Goal: Task Accomplishment & Management: Manage account settings

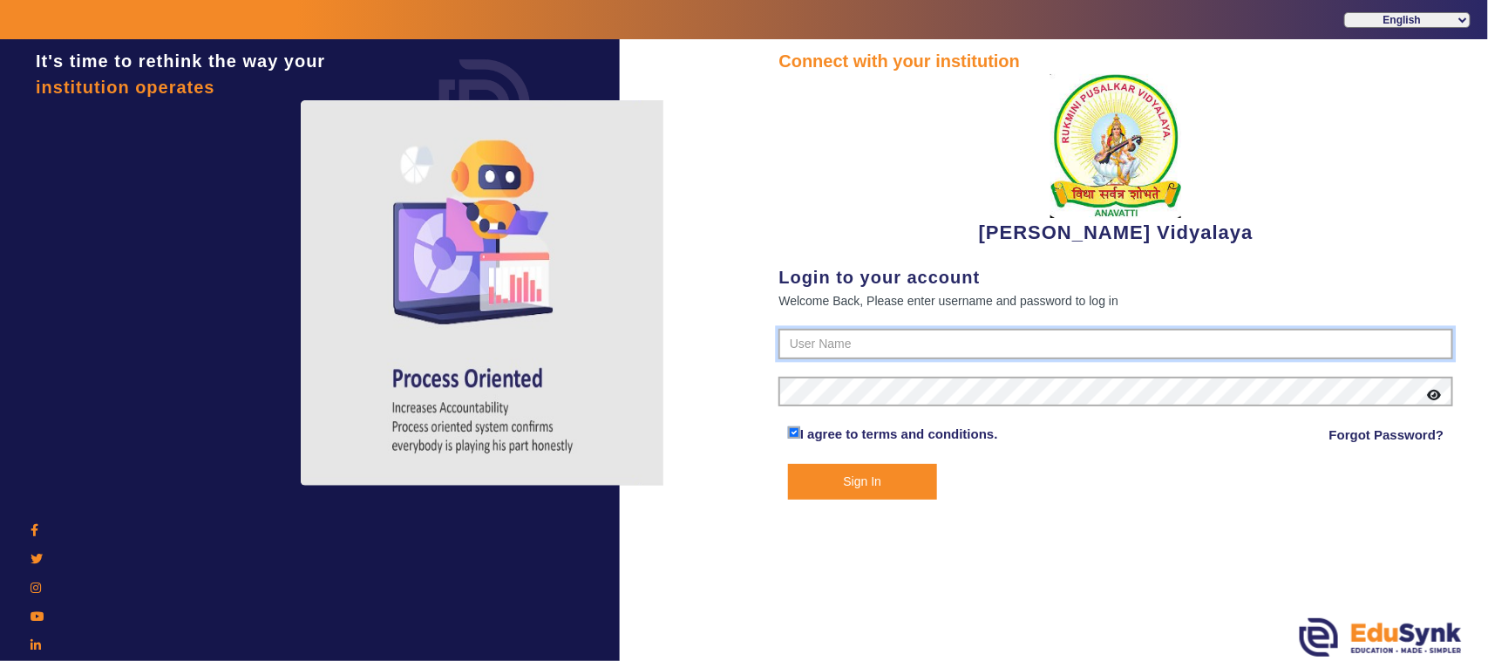
type input "1236547891"
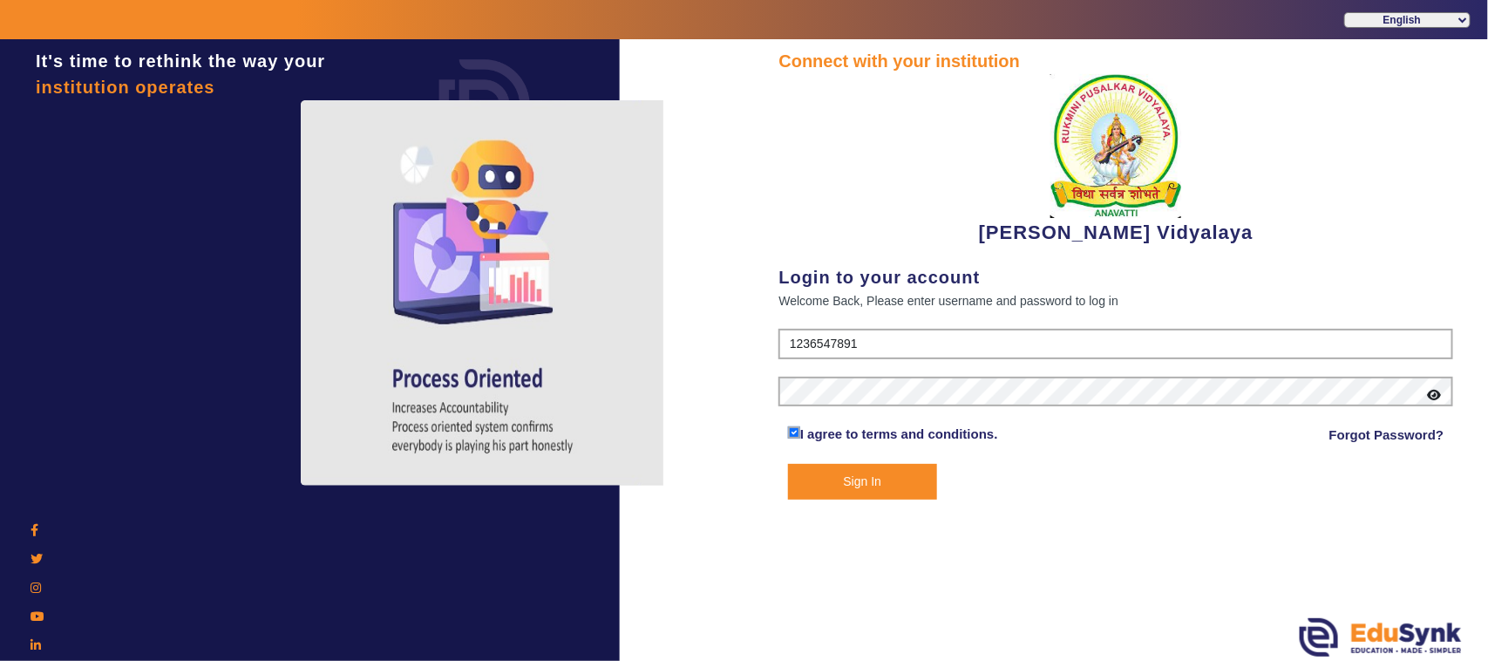
click at [861, 481] on button "Sign In" at bounding box center [862, 482] width 149 height 36
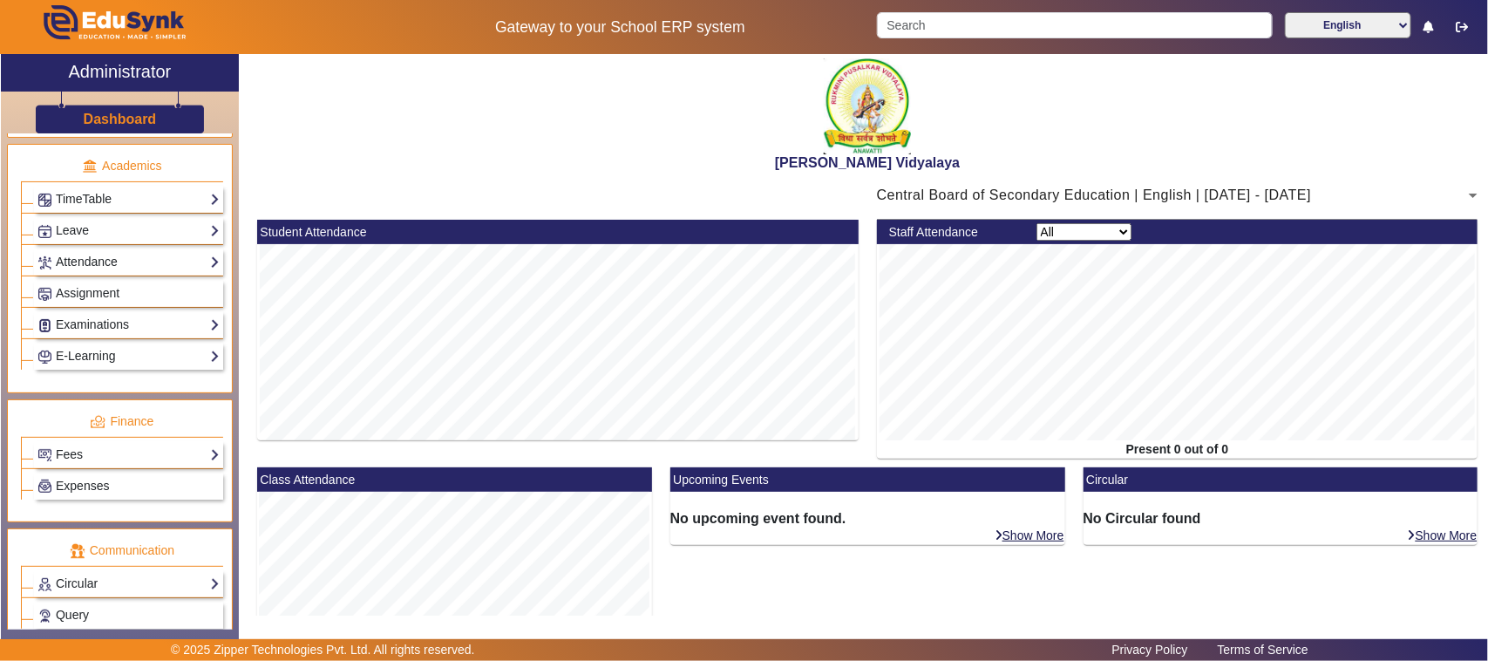
scroll to position [763, 0]
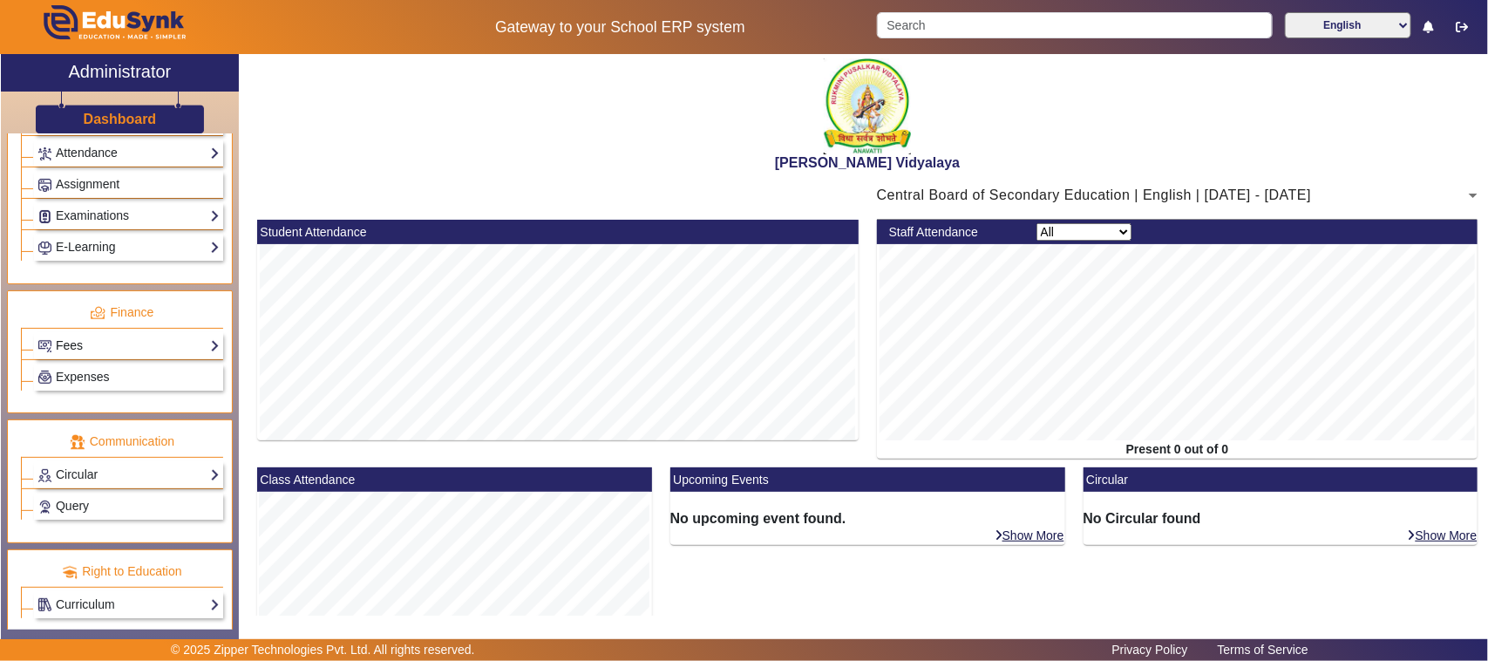
click at [97, 356] on link "Fees" at bounding box center [128, 346] width 182 height 20
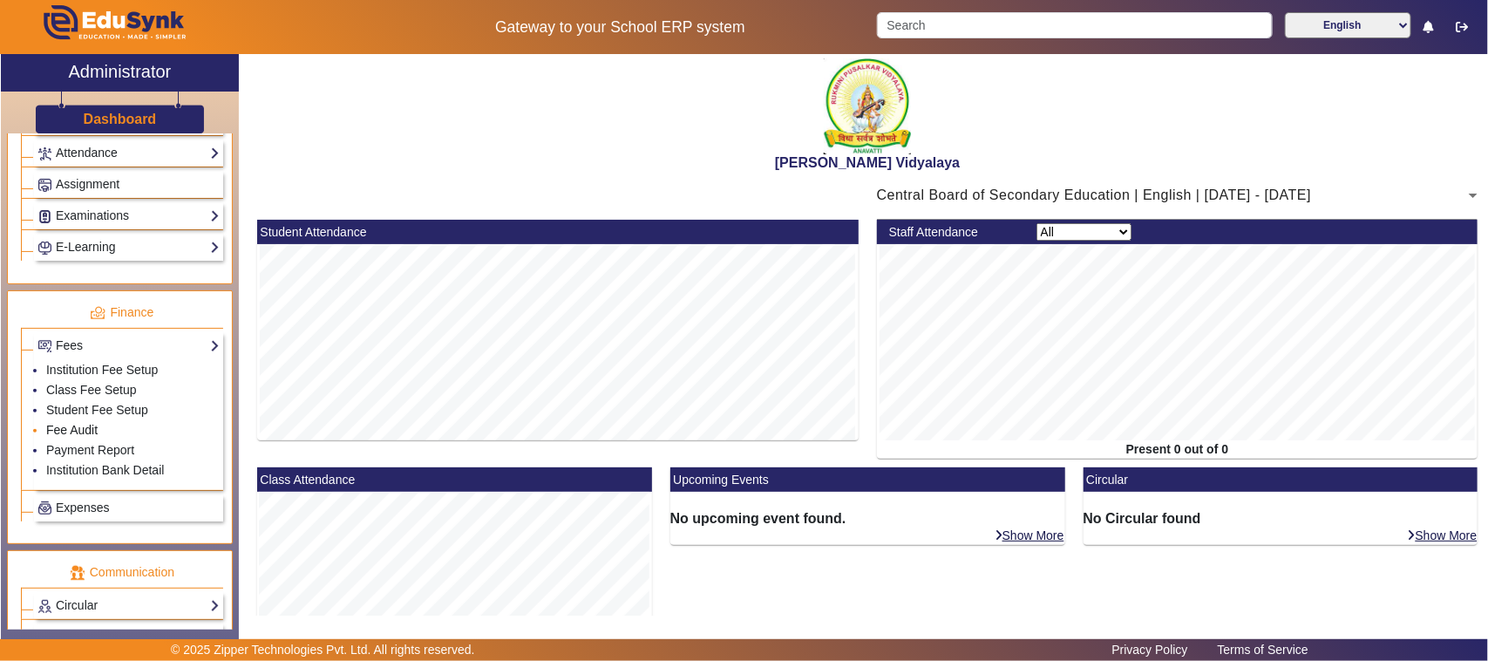
click at [96, 437] on link "Fee Audit" at bounding box center [71, 430] width 51 height 14
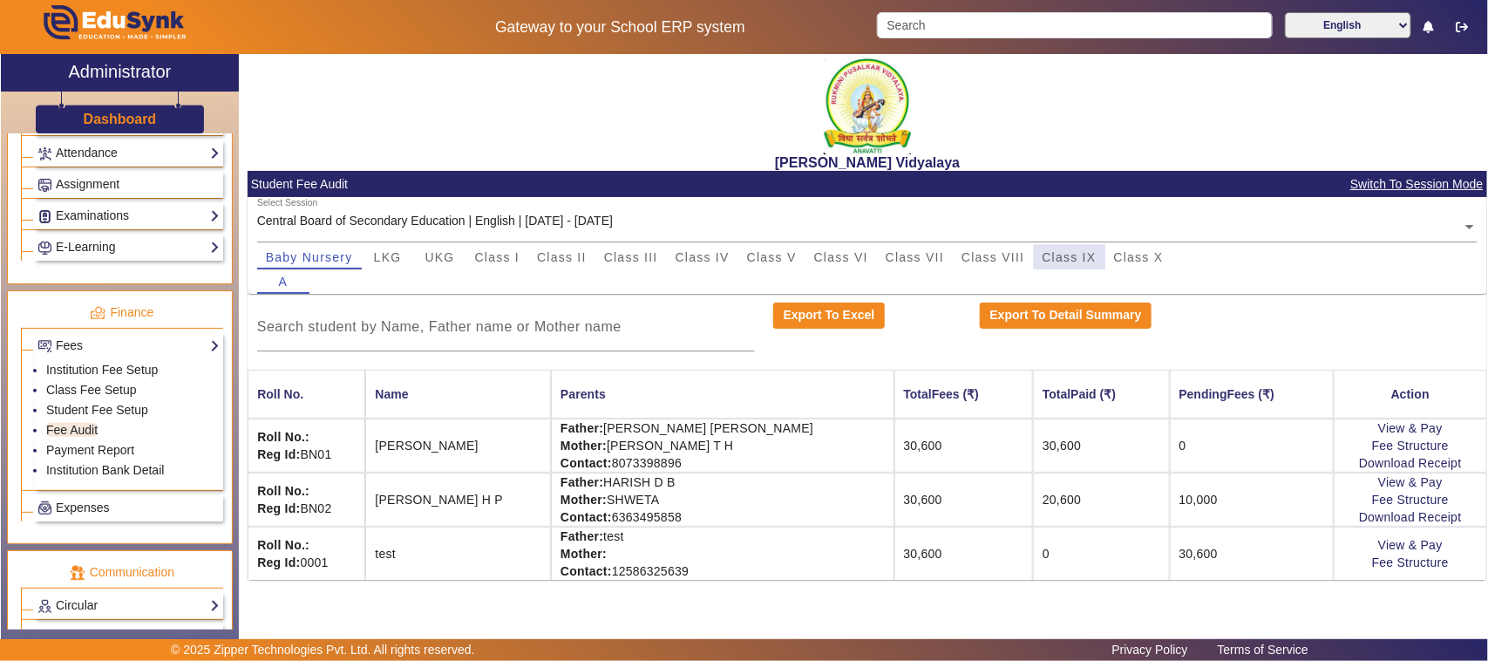
click at [1066, 257] on span "Class IX" at bounding box center [1070, 257] width 54 height 12
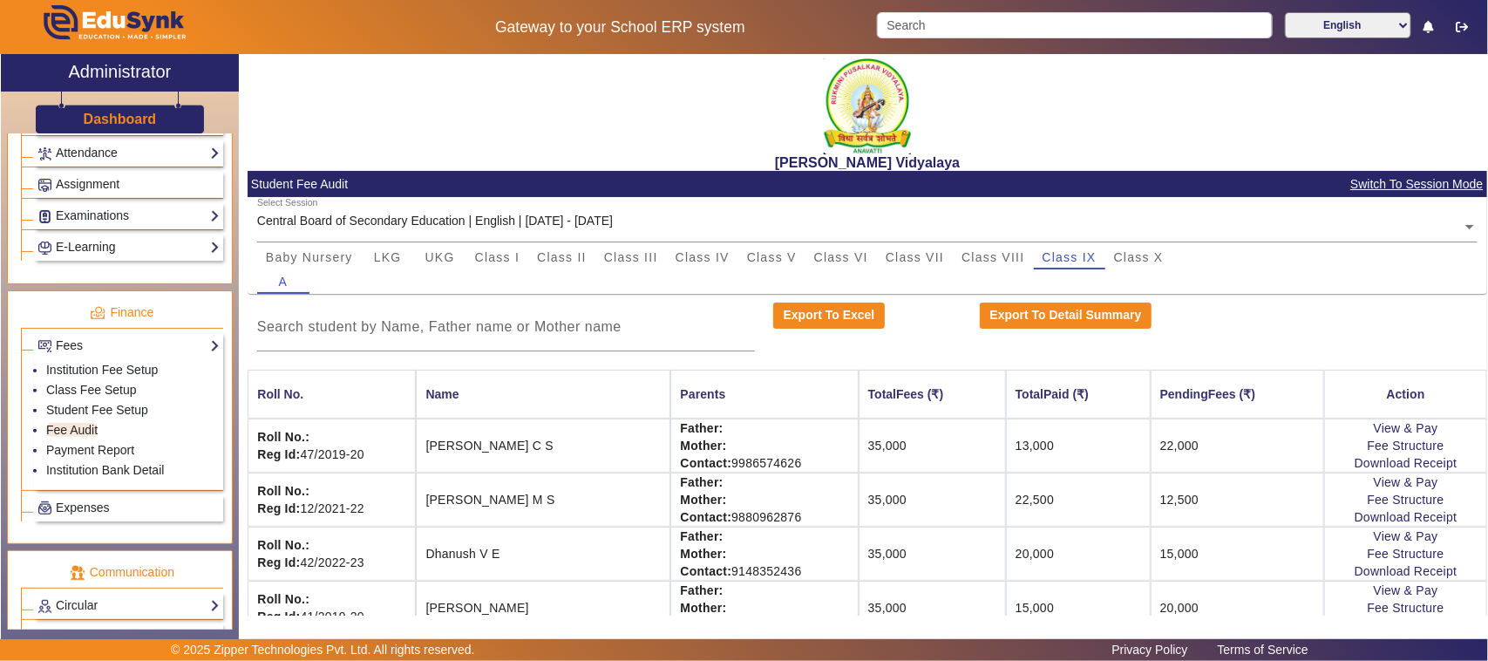
scroll to position [327, 0]
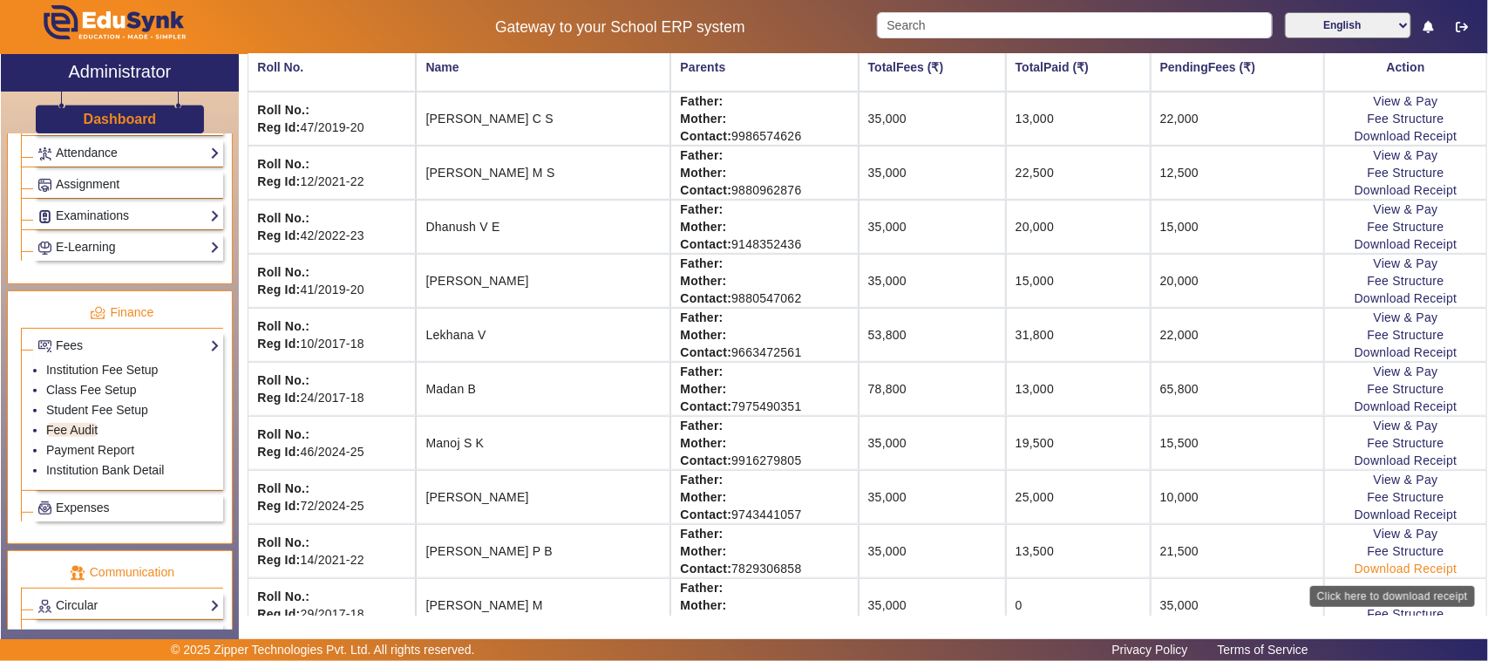
click at [1379, 574] on link "Download Receipt" at bounding box center [1406, 569] width 103 height 14
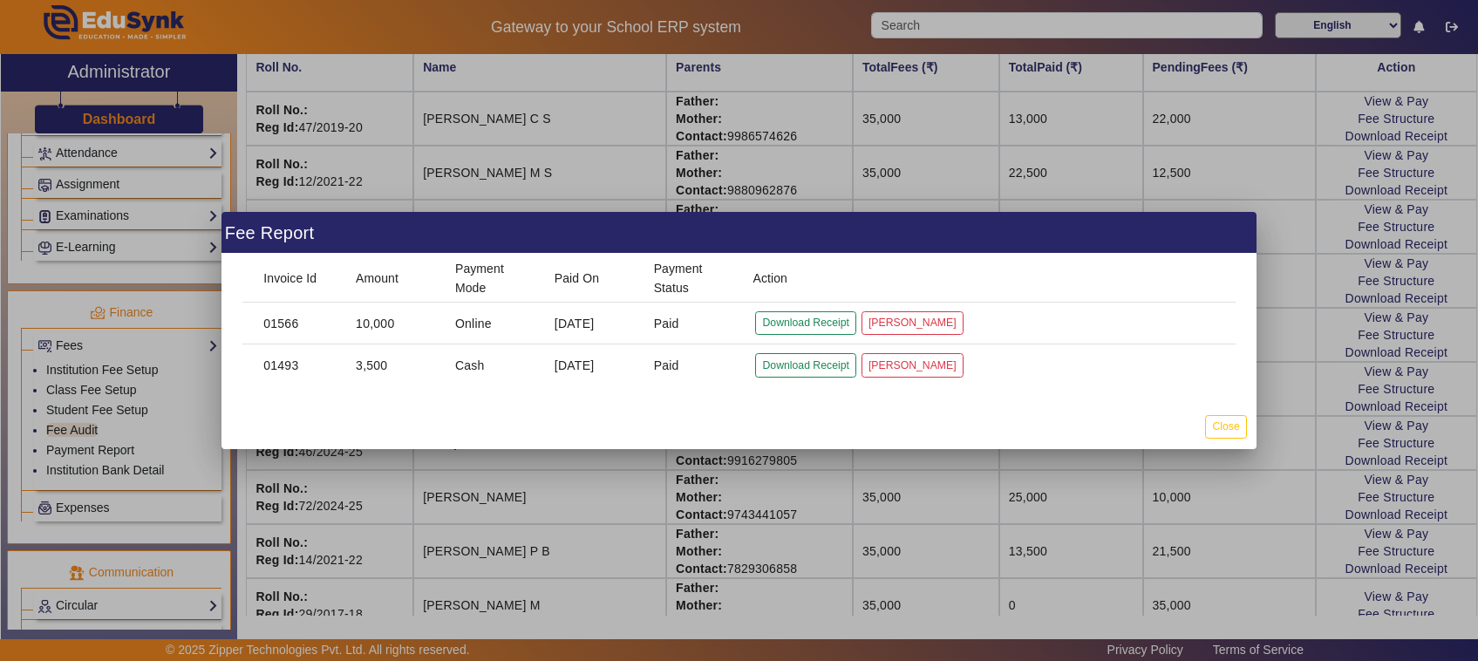
click at [1235, 591] on div at bounding box center [739, 330] width 1478 height 661
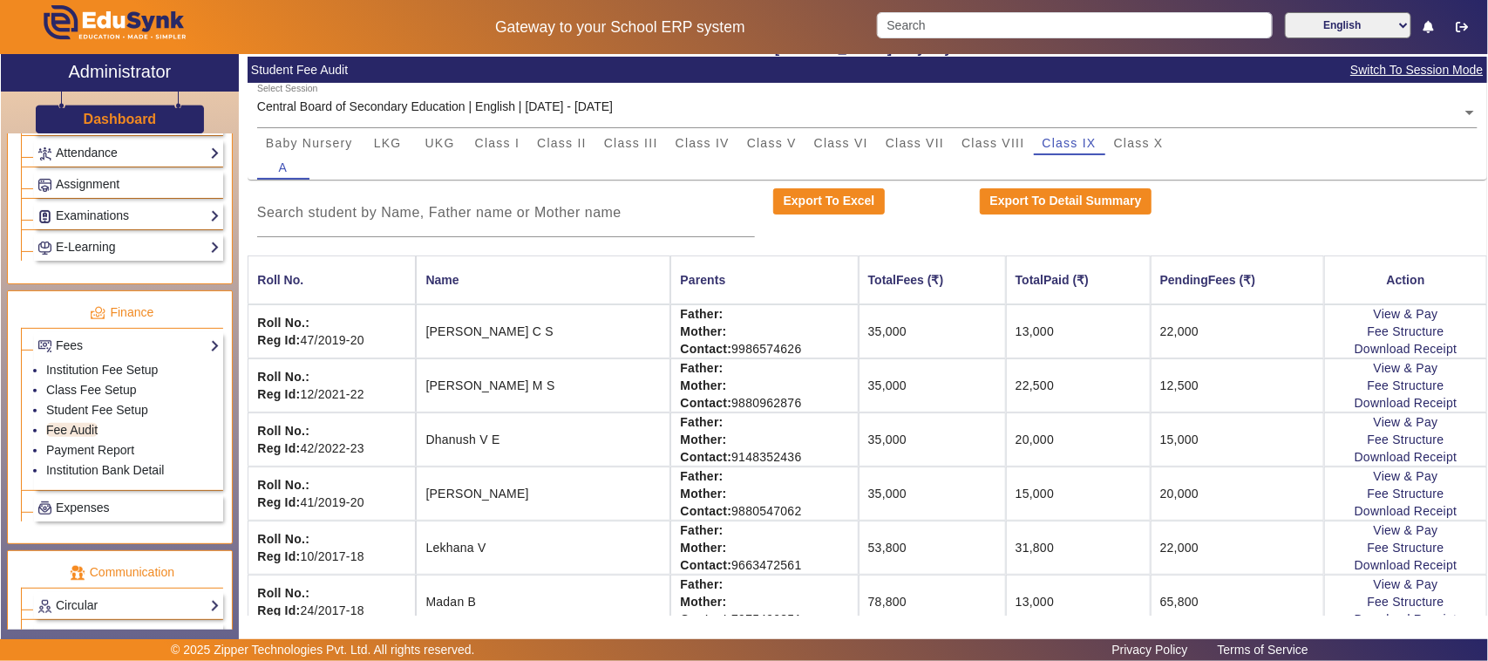
scroll to position [109, 0]
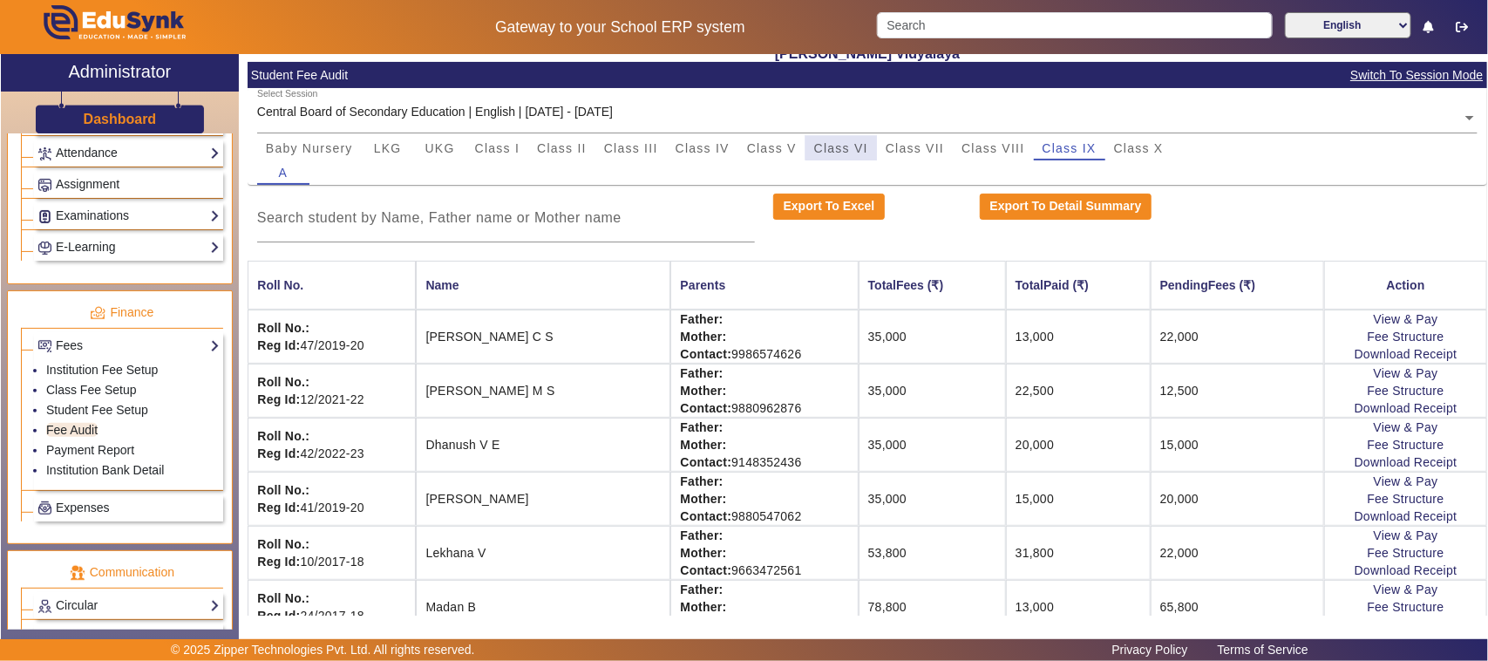
click at [843, 145] on span "Class VI" at bounding box center [841, 148] width 54 height 12
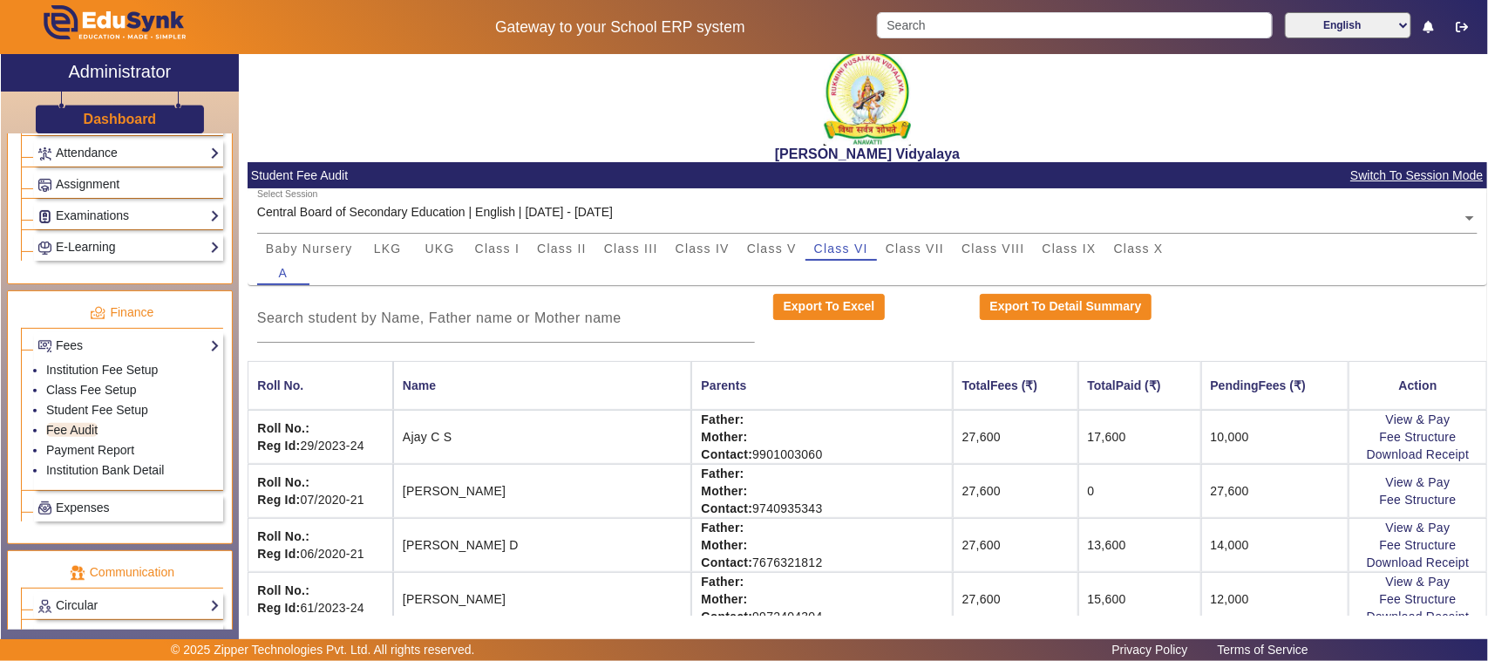
scroll to position [0, 0]
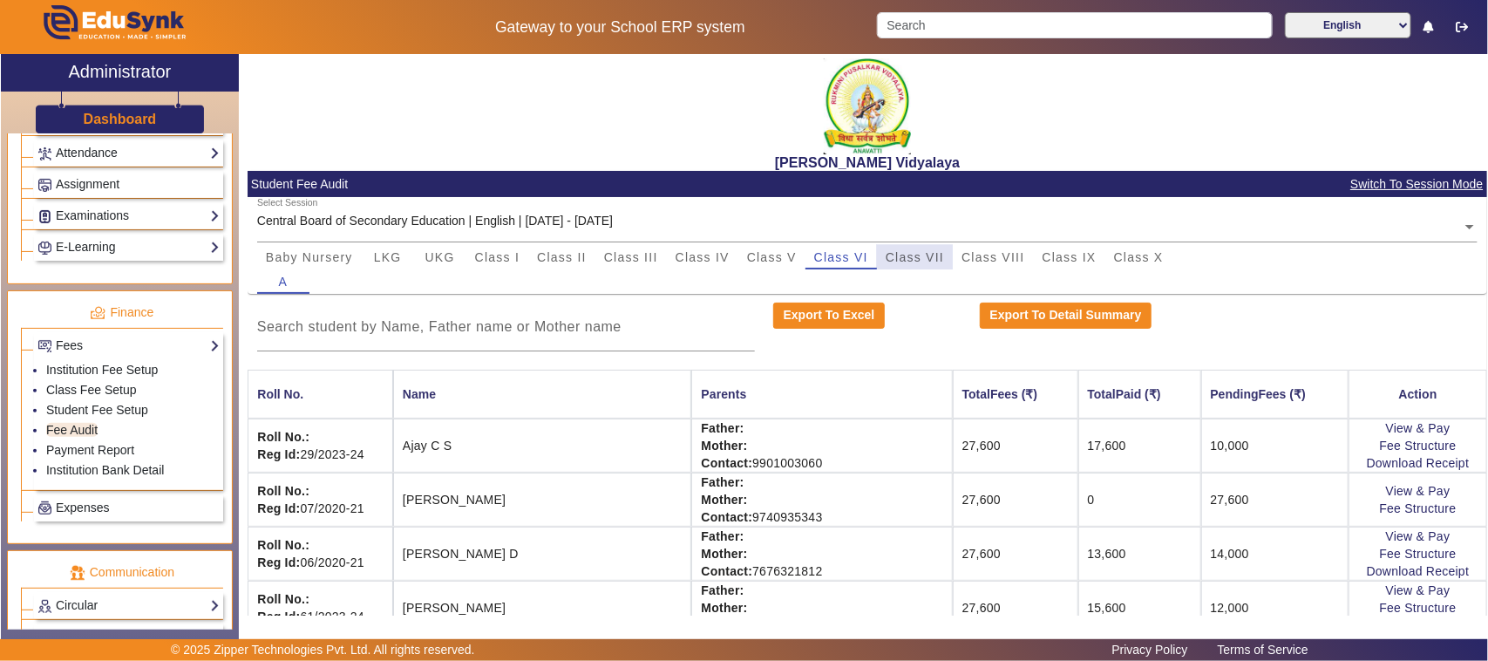
click at [911, 251] on span "Class VII" at bounding box center [915, 257] width 58 height 12
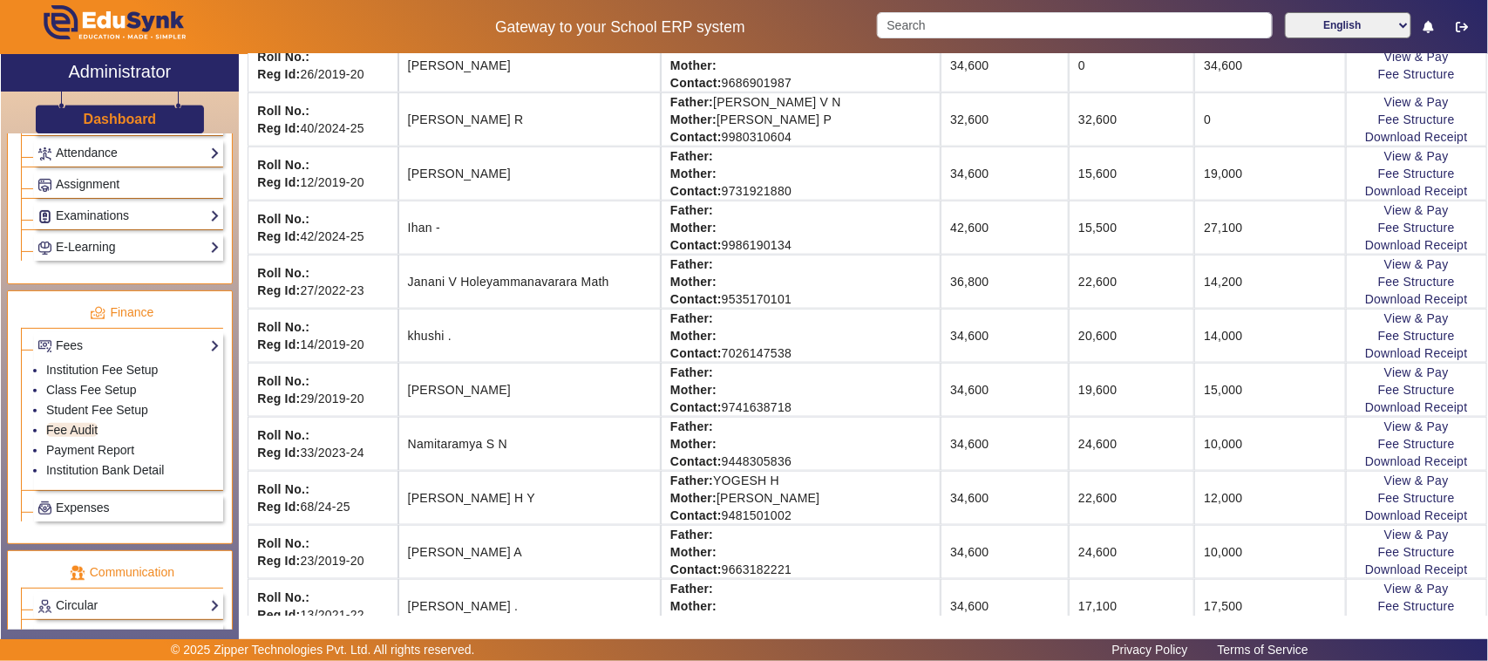
scroll to position [763, 0]
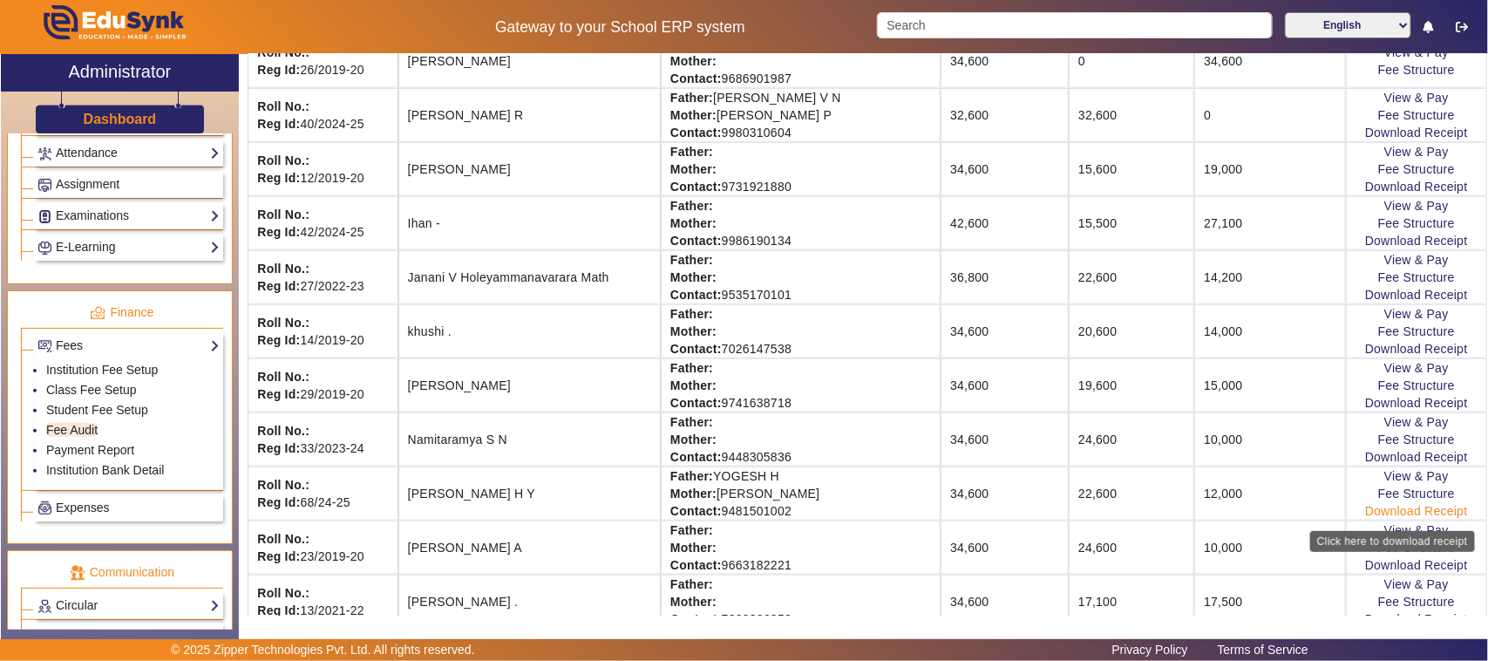
click at [1405, 518] on link "Download Receipt" at bounding box center [1416, 511] width 103 height 14
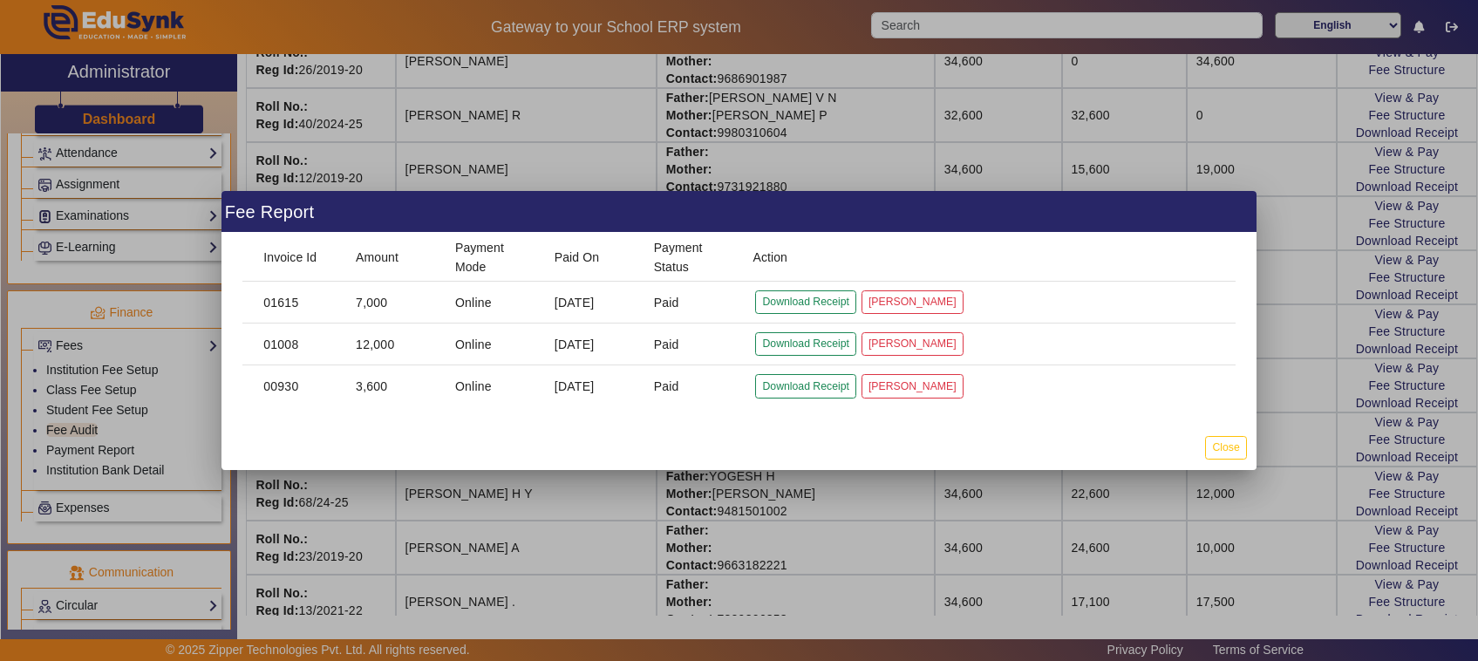
click at [1278, 113] on div at bounding box center [739, 330] width 1478 height 661
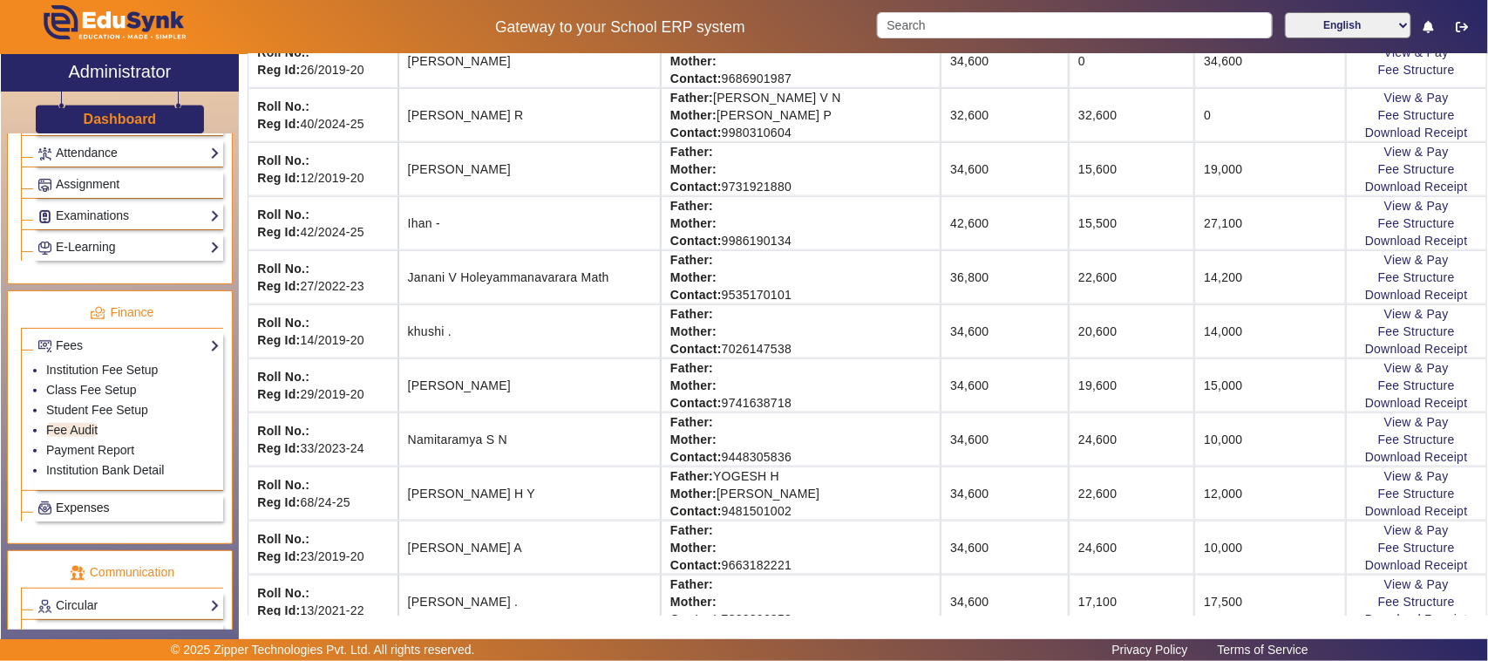
click at [80, 514] on span "Expenses" at bounding box center [82, 507] width 53 height 14
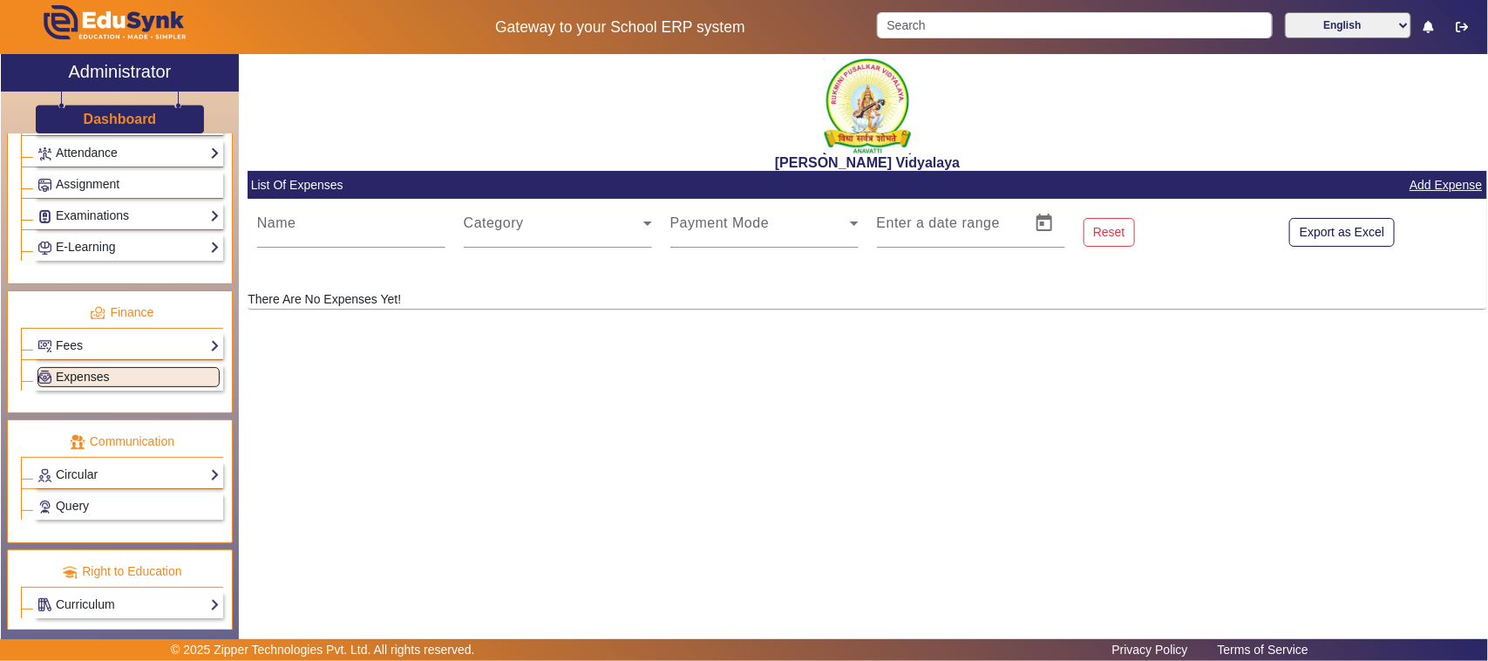
click at [99, 384] on span "Expenses" at bounding box center [82, 377] width 53 height 14
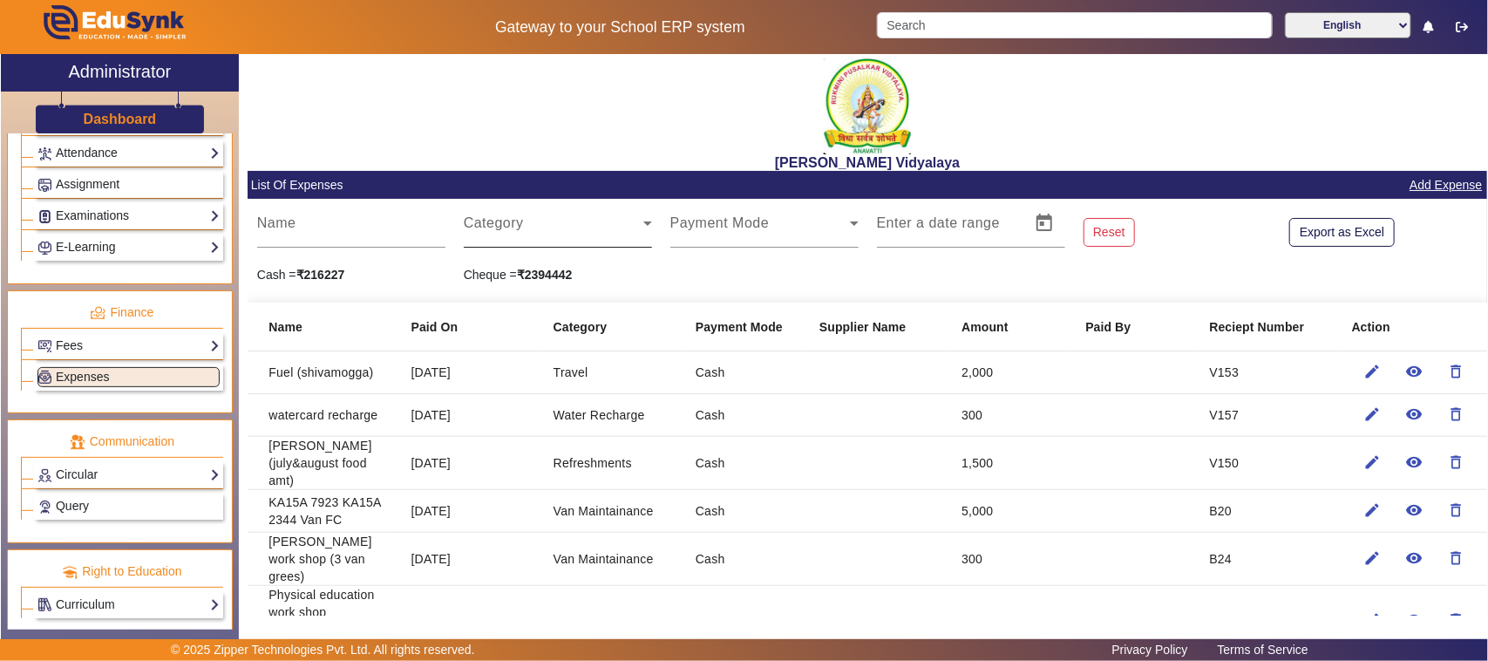
click at [493, 227] on span at bounding box center [554, 230] width 180 height 21
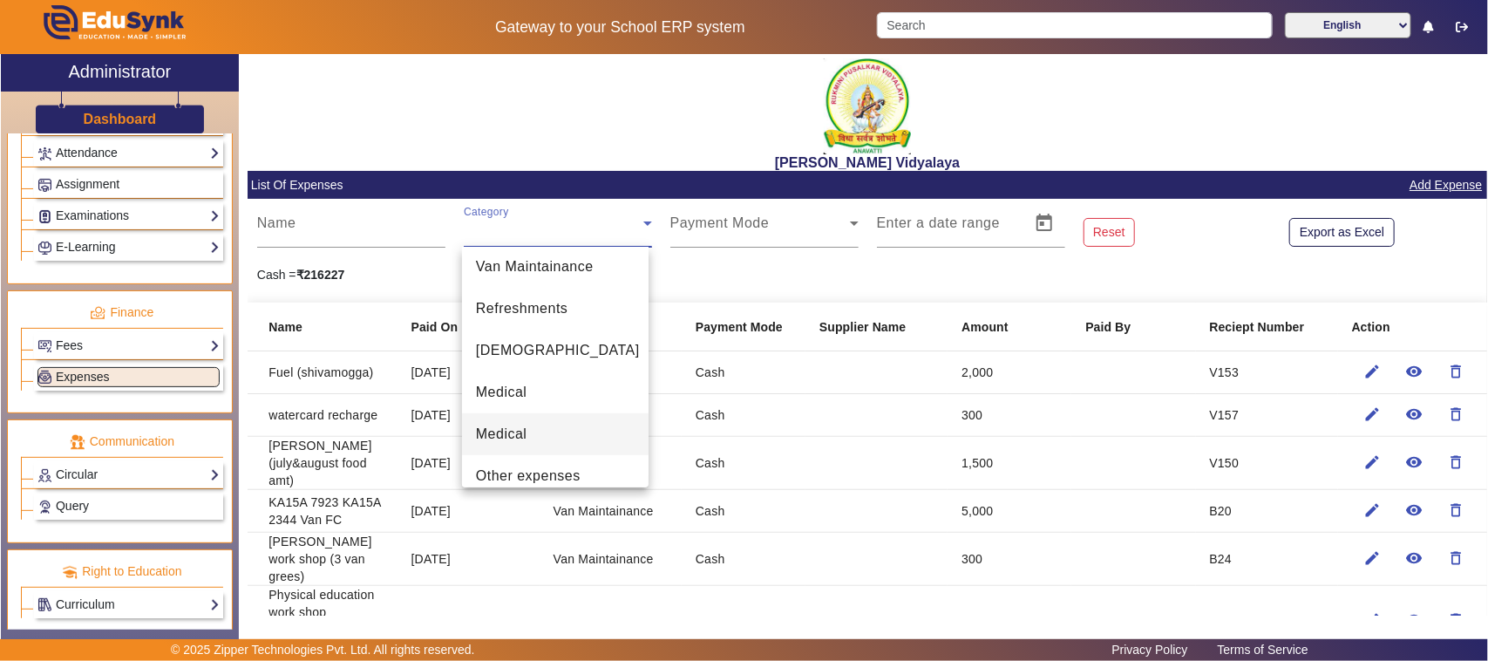
scroll to position [327, 0]
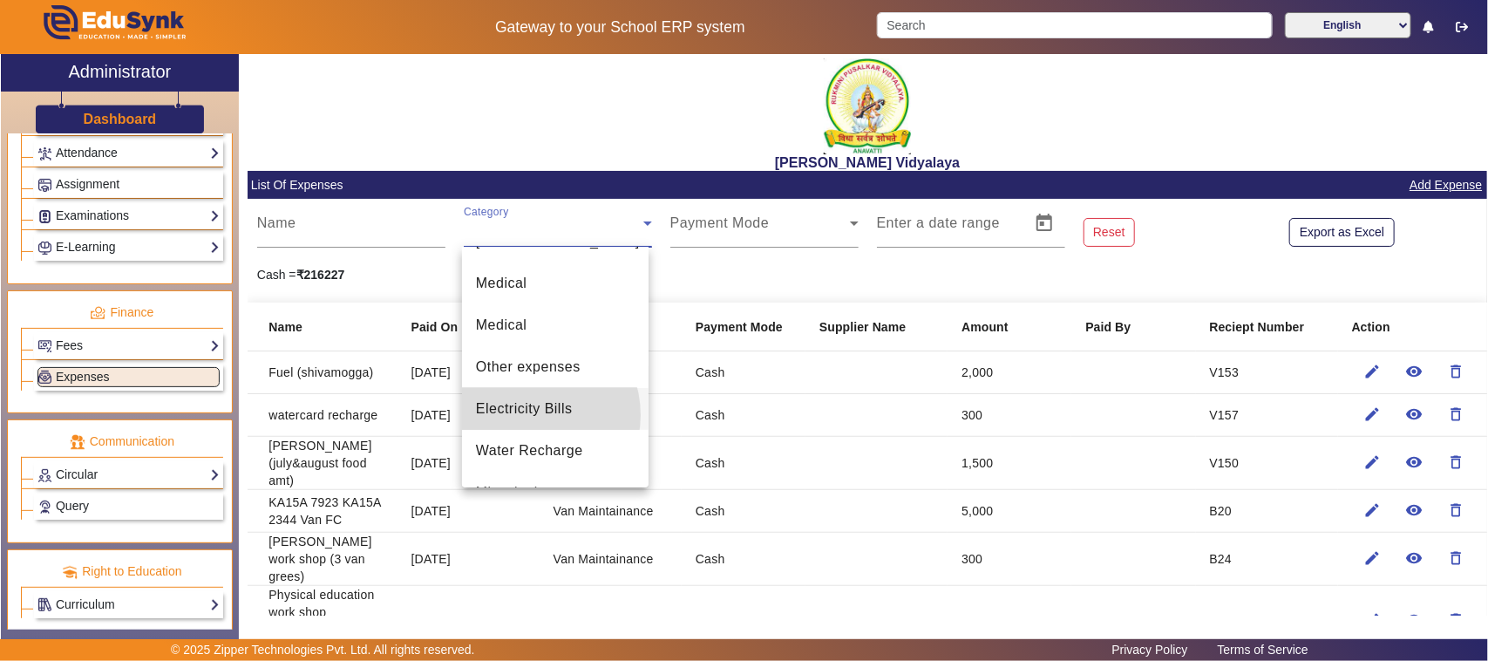
click at [528, 415] on span "Electricity Bills" at bounding box center [524, 408] width 97 height 21
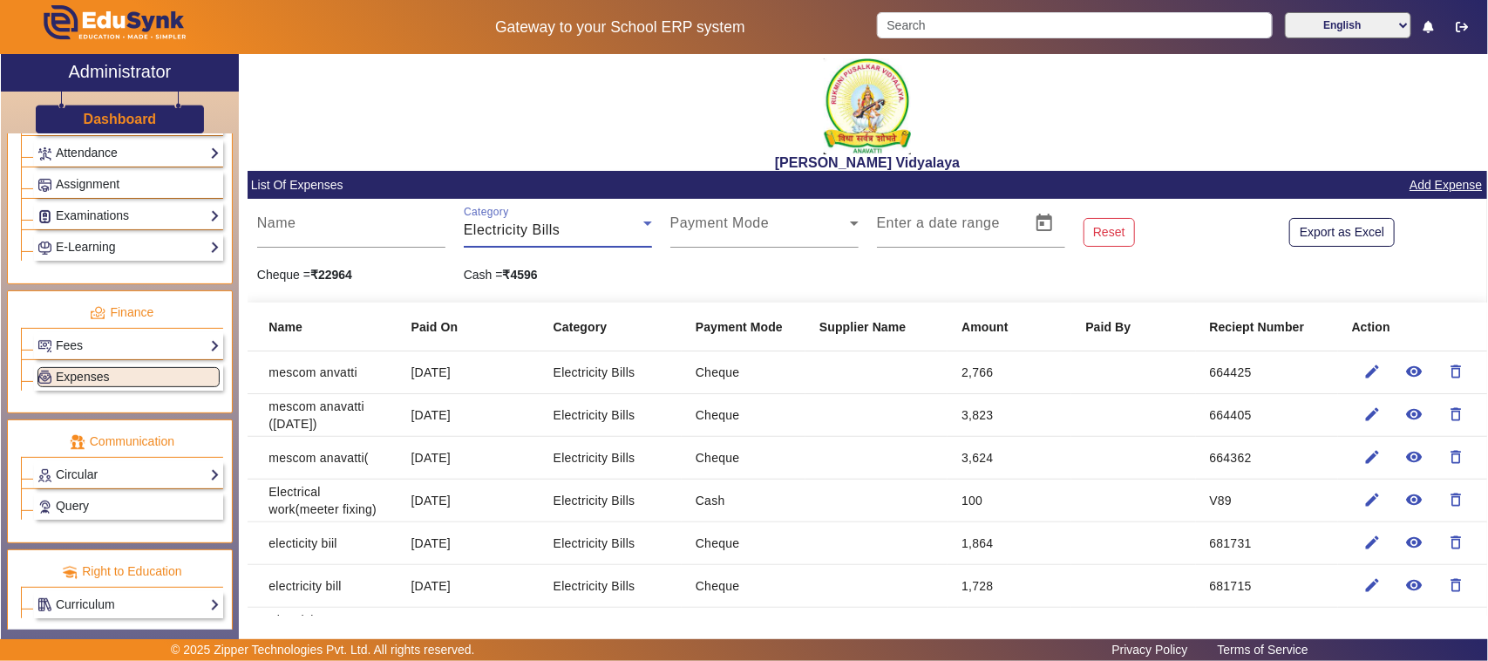
click at [511, 224] on span "Electricity Bills" at bounding box center [512, 229] width 97 height 15
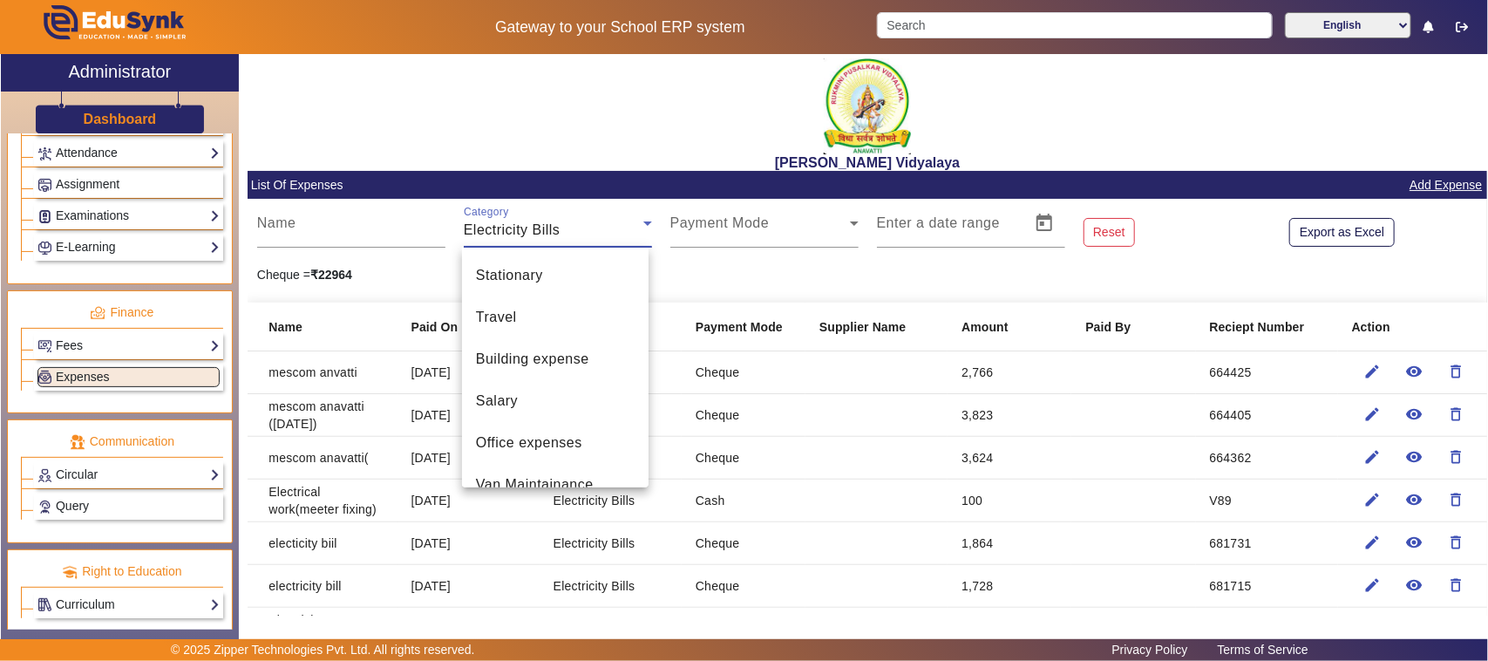
scroll to position [269, 0]
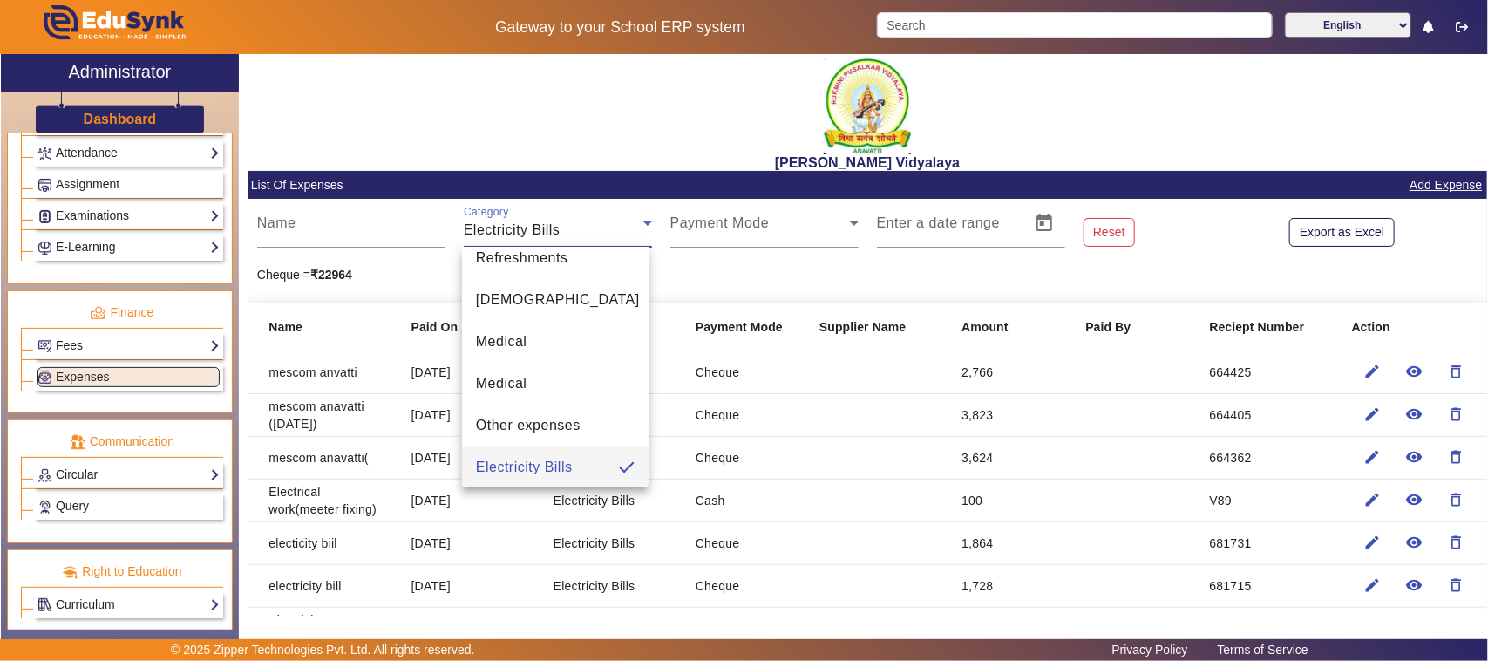
click at [512, 465] on span "Electricity Bills" at bounding box center [524, 467] width 97 height 21
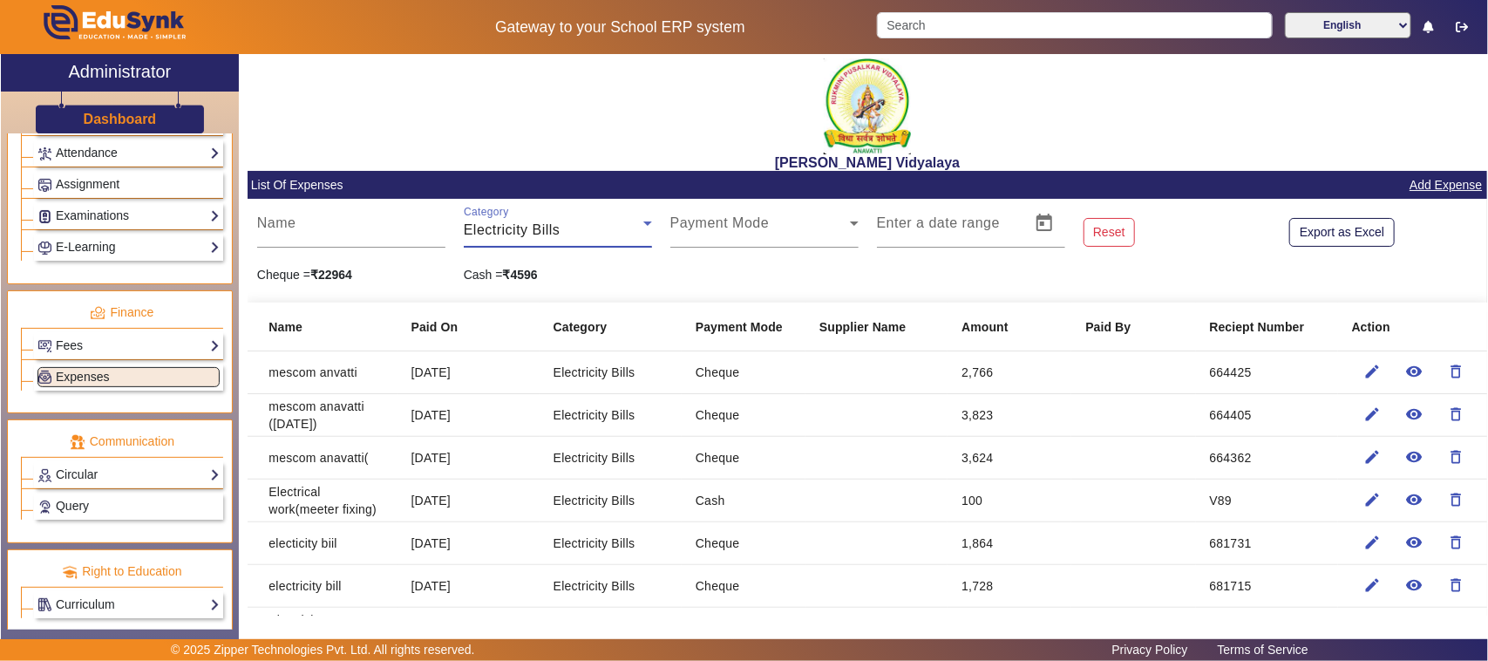
click at [1433, 180] on link "Add Expense" at bounding box center [1446, 185] width 76 height 22
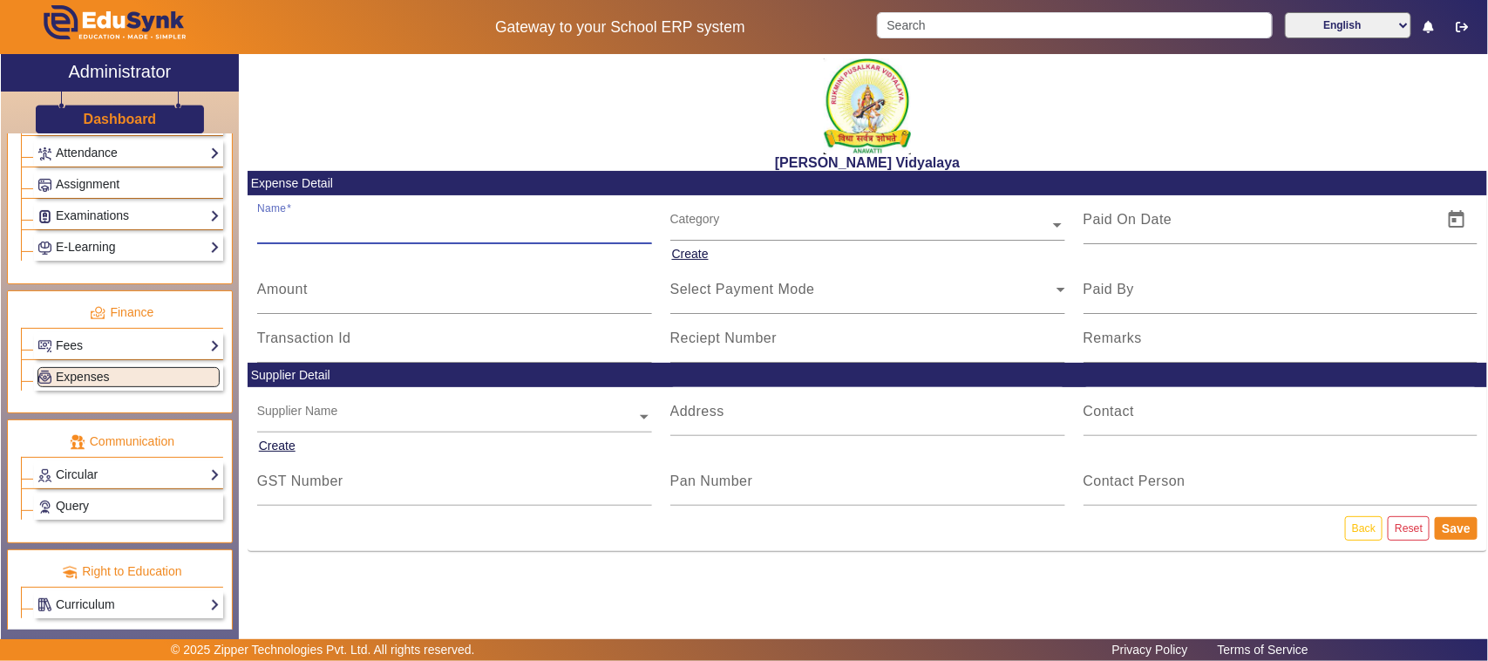
click at [327, 232] on input "Name" at bounding box center [454, 226] width 395 height 21
type input "e"
type input "Electricity bill"
click at [310, 293] on input "Amount" at bounding box center [454, 296] width 395 height 21
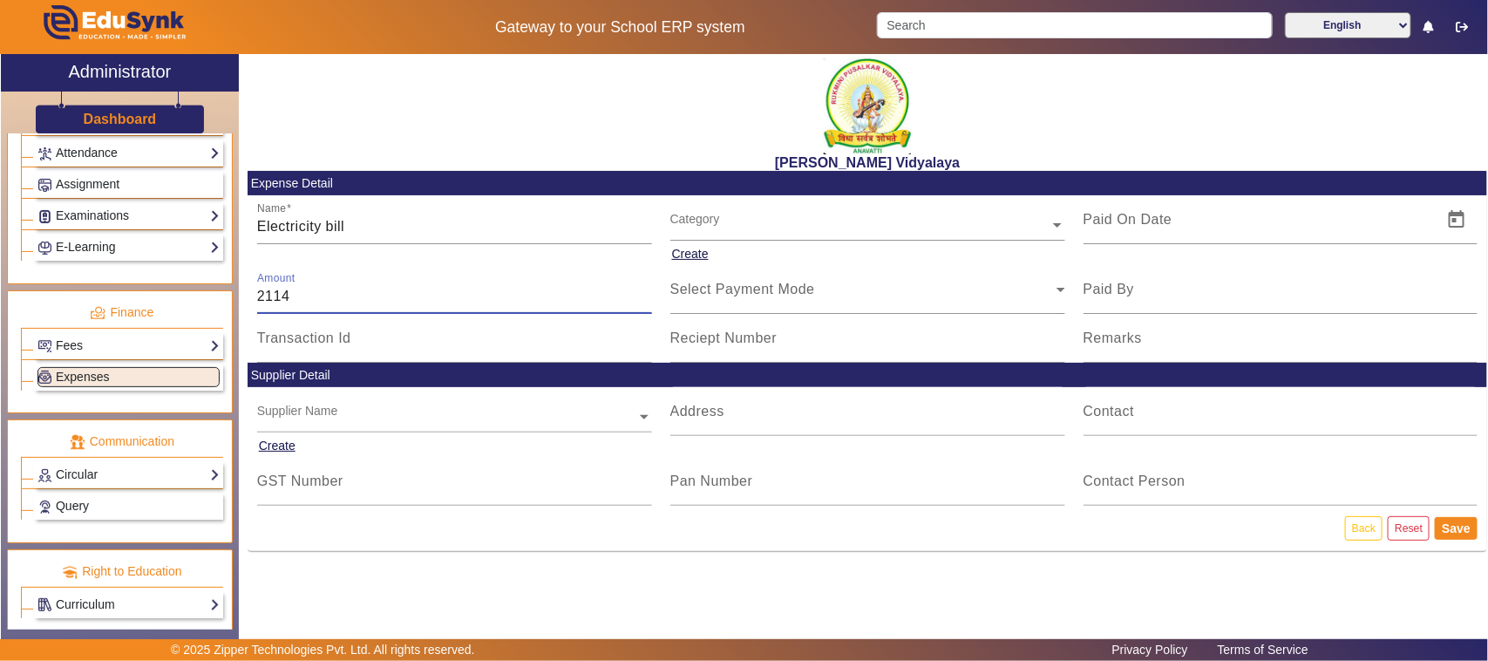
type input "2114"
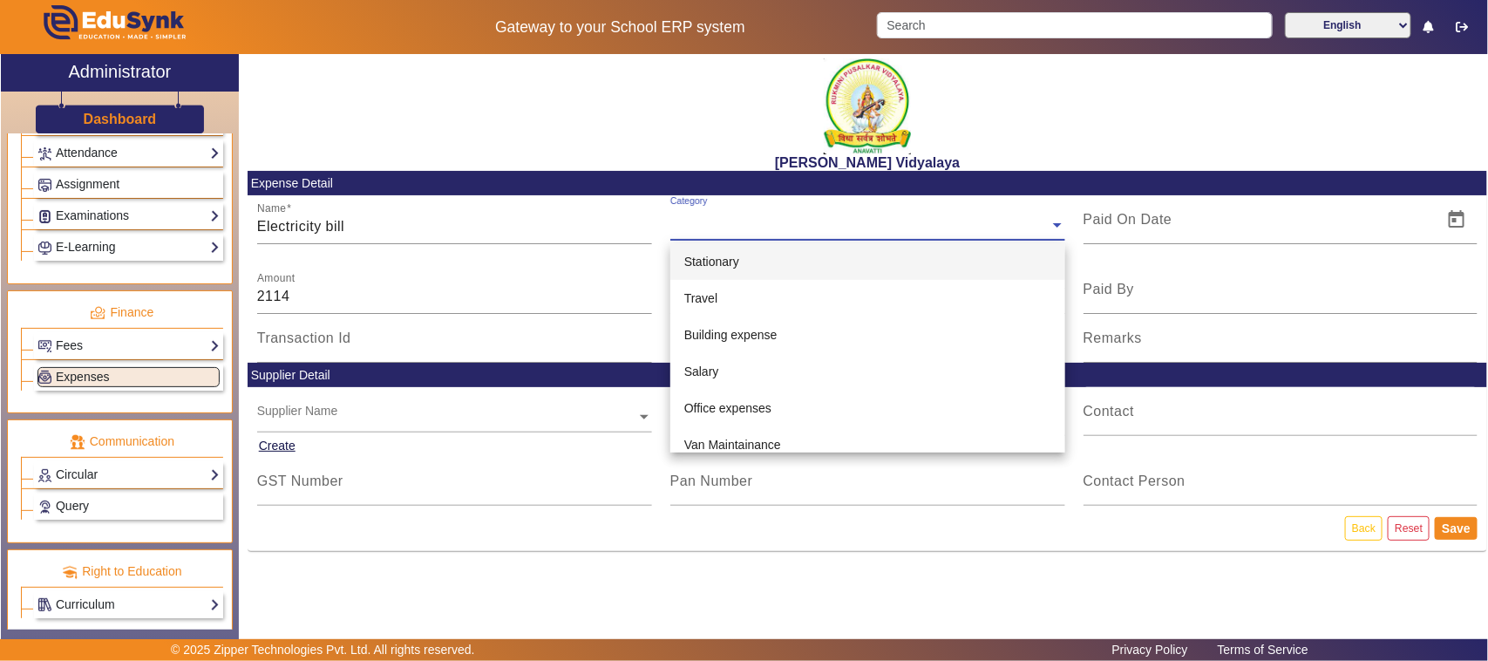
click at [707, 218] on input "text" at bounding box center [867, 225] width 395 height 18
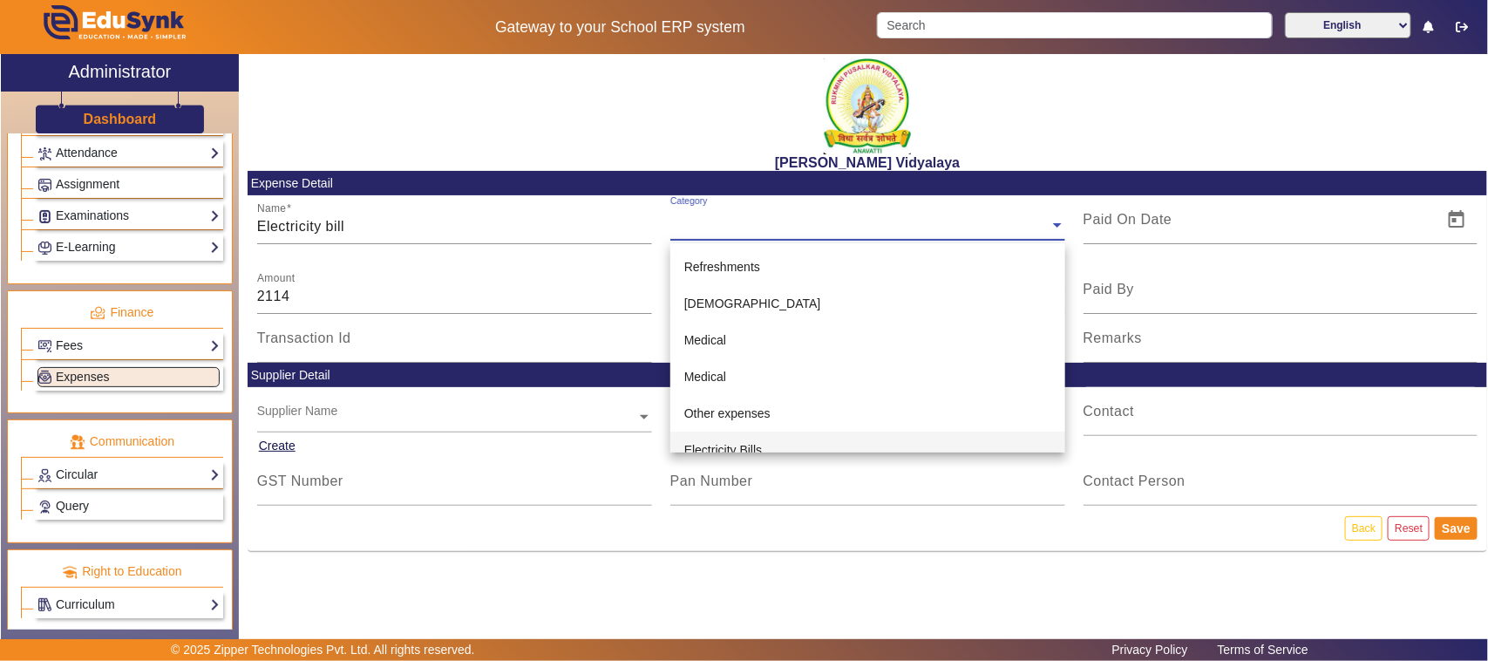
scroll to position [218, 0]
click at [735, 441] on span "Electricity Bills" at bounding box center [723, 446] width 78 height 14
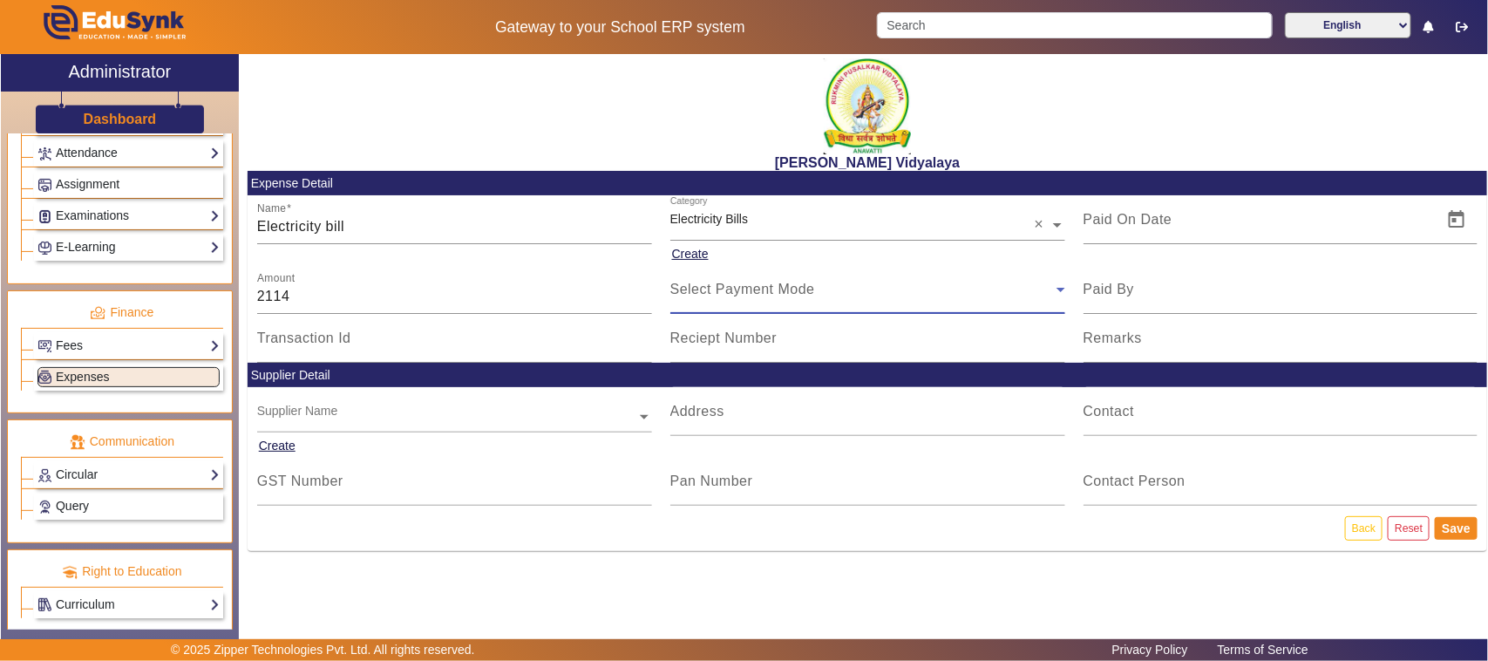
click at [712, 296] on span "Select Payment Mode" at bounding box center [742, 289] width 145 height 15
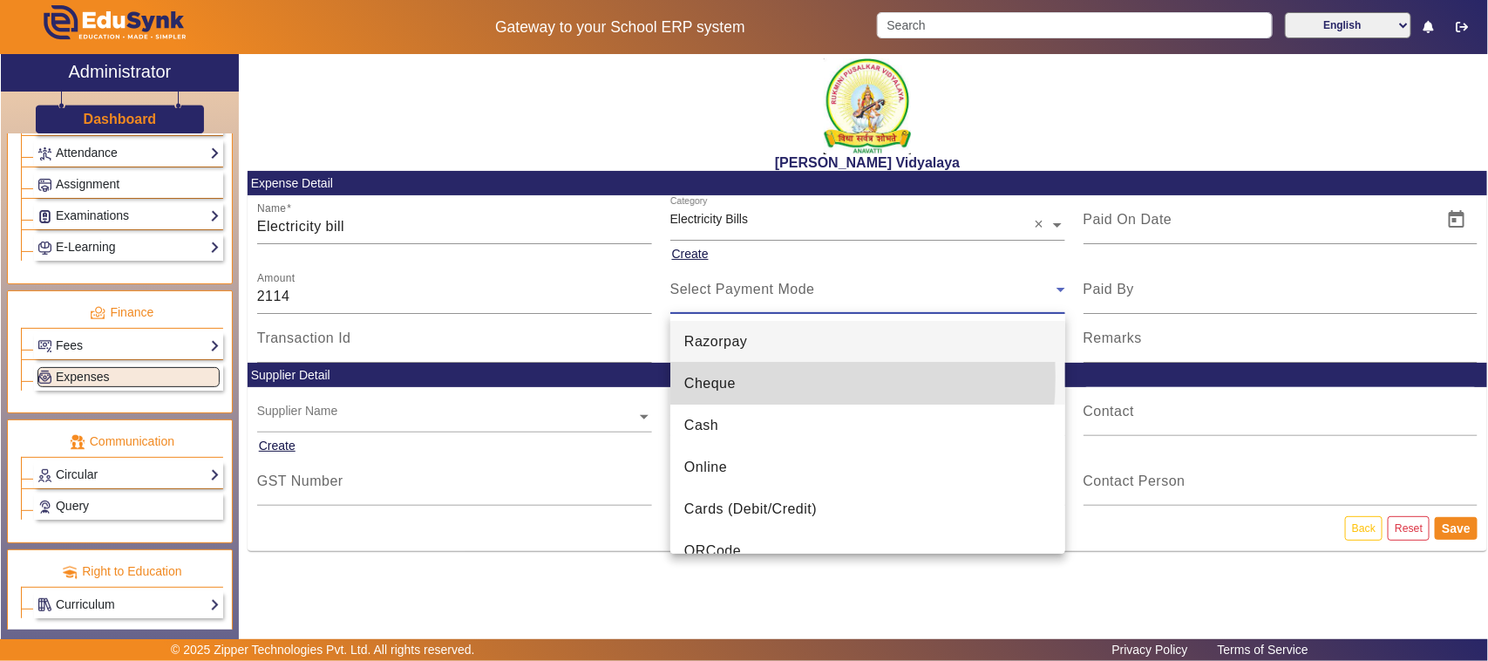
click at [707, 377] on span "Cheque" at bounding box center [709, 383] width 51 height 21
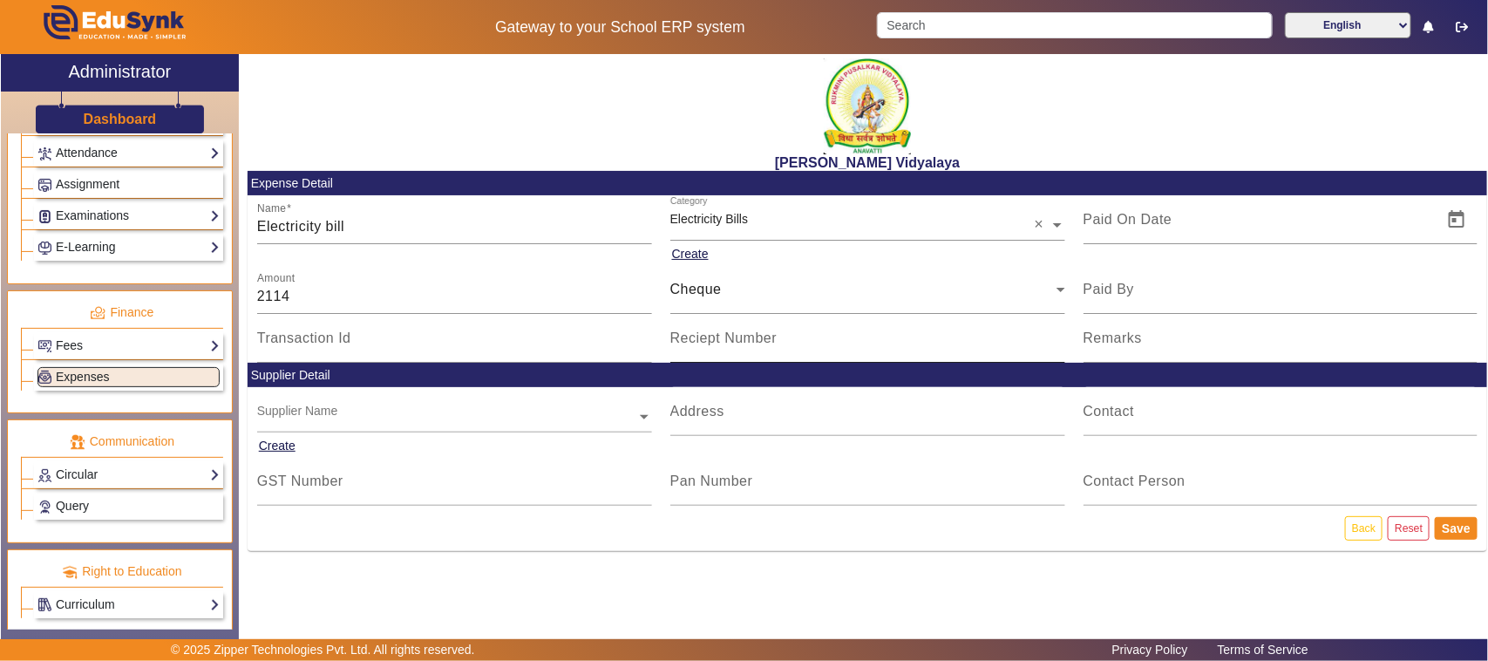
click at [708, 337] on mat-label "Reciept Number" at bounding box center [723, 337] width 107 height 15
click at [708, 337] on input "Reciept Number" at bounding box center [867, 345] width 395 height 21
type input "577170"
click at [1465, 224] on span "Open calendar" at bounding box center [1457, 220] width 42 height 42
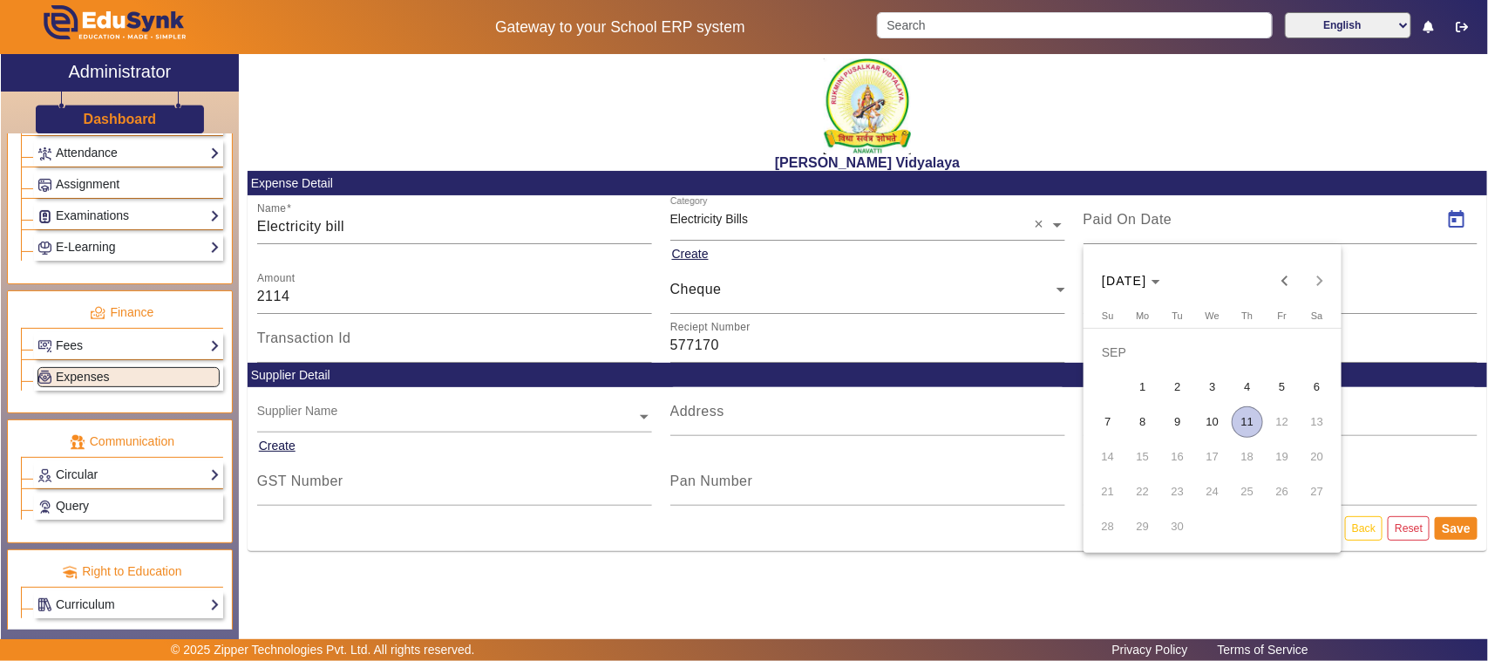
click at [1148, 425] on span "8" at bounding box center [1142, 421] width 31 height 31
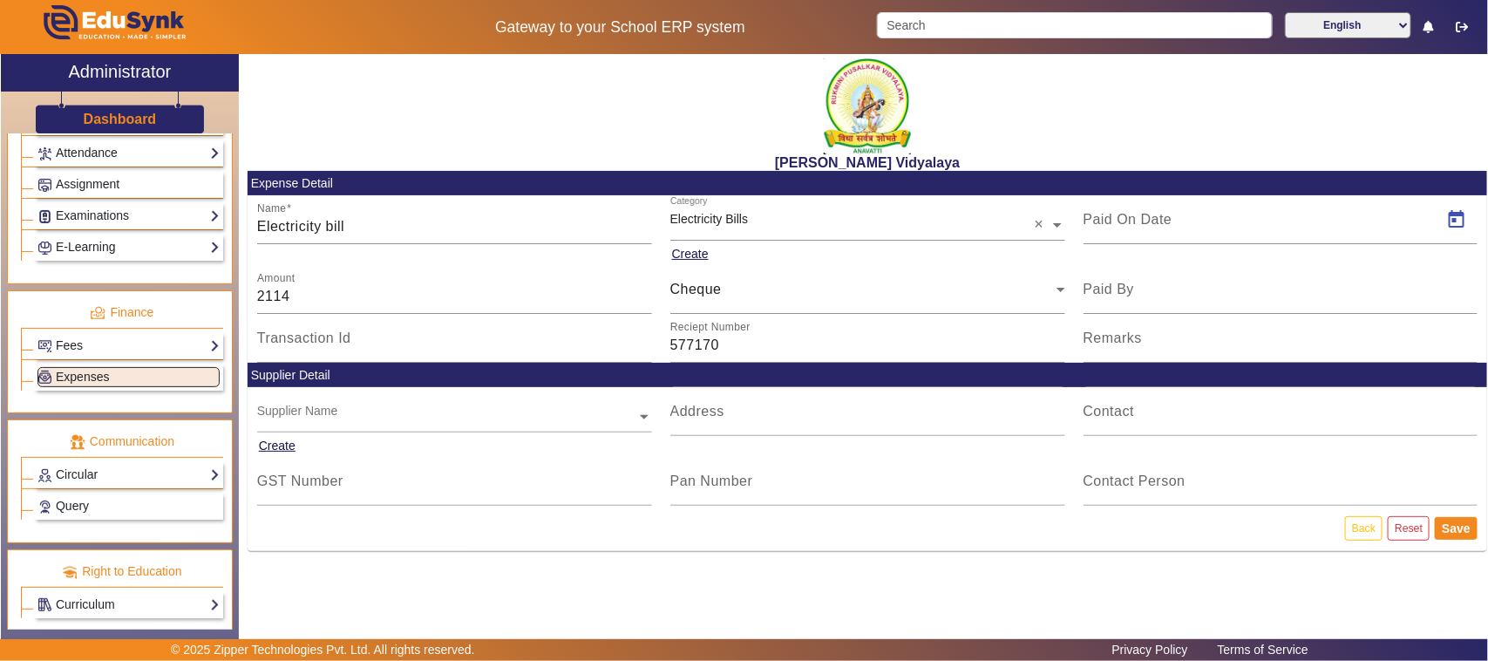
type input "[DATE]"
click at [1458, 530] on button "Save" at bounding box center [1456, 528] width 43 height 23
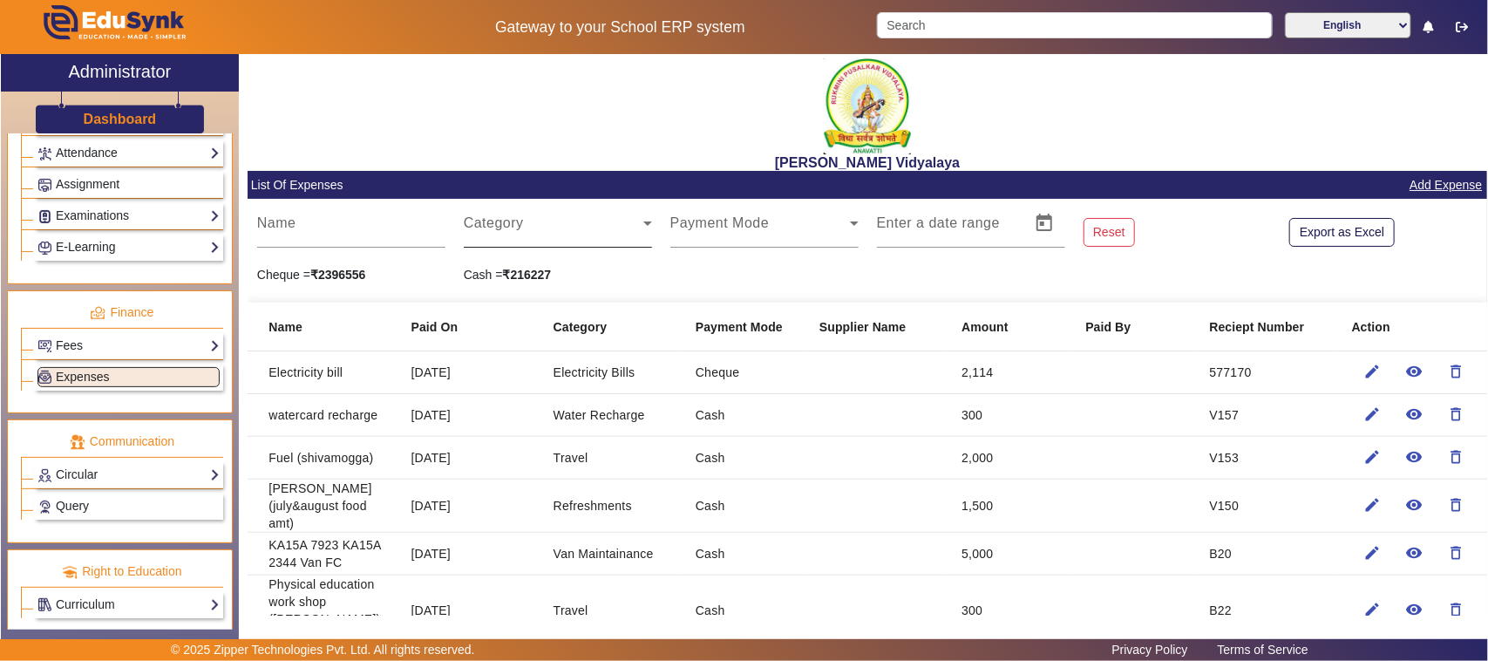
click at [508, 227] on span at bounding box center [554, 230] width 180 height 21
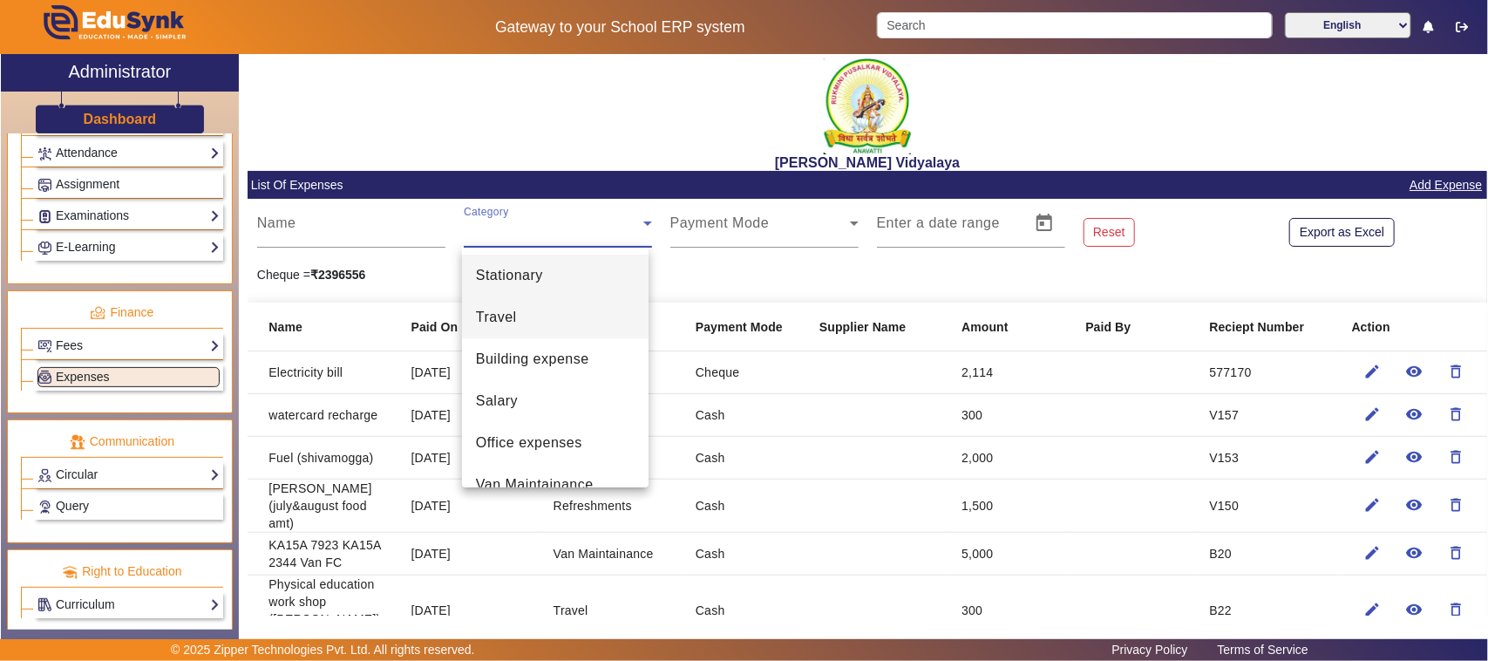
click at [520, 314] on mat-option "Travel" at bounding box center [555, 317] width 187 height 42
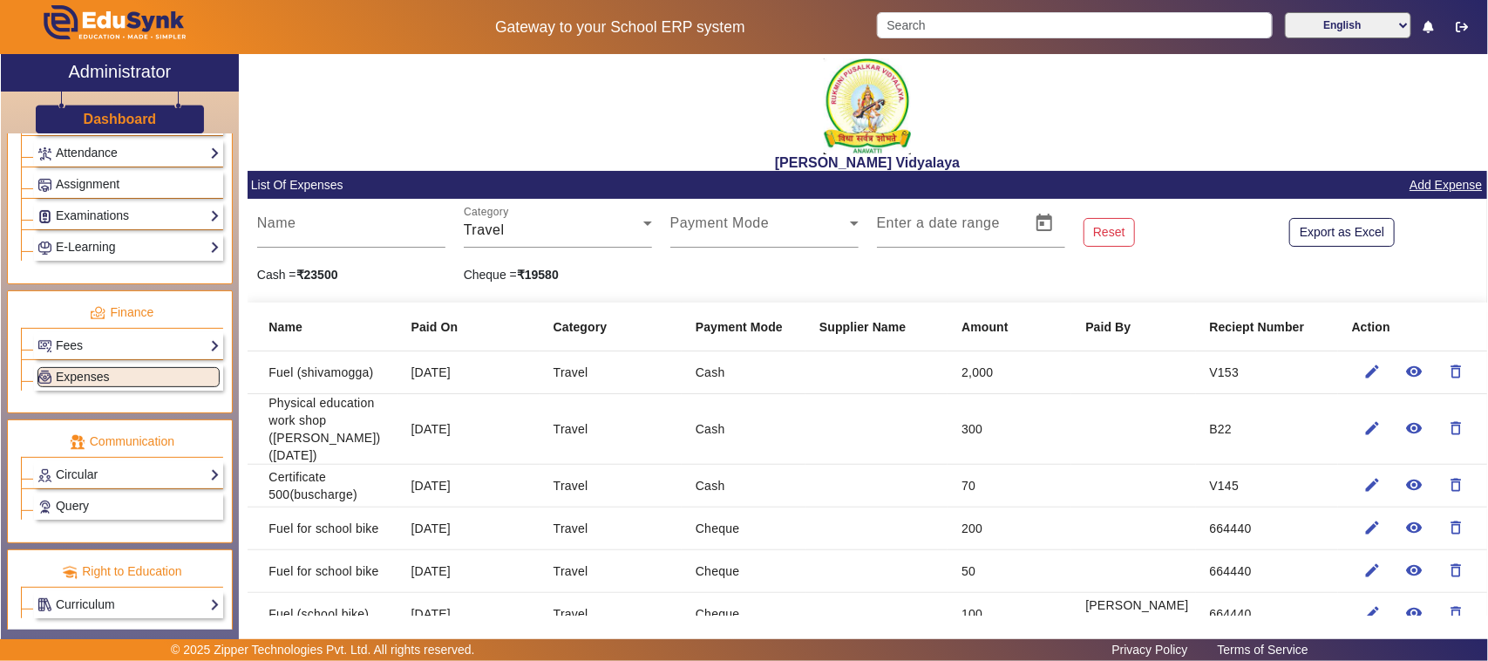
click at [1410, 181] on link "Add Expense" at bounding box center [1446, 185] width 76 height 22
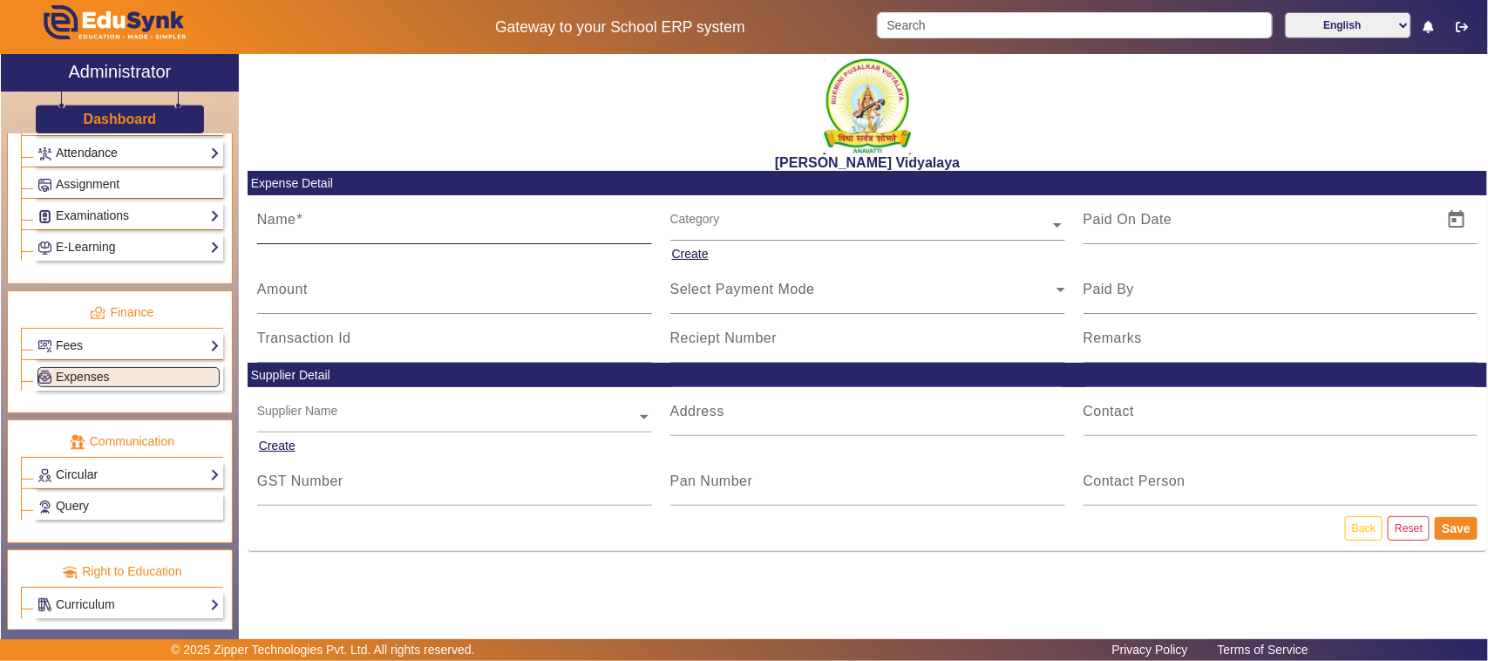
click at [337, 232] on input "Name" at bounding box center [454, 226] width 395 height 21
type input "t"
type input "T"
type input "G"
type input "Fuel acces 5 time ([DEMOGRAPHIC_DATA])"
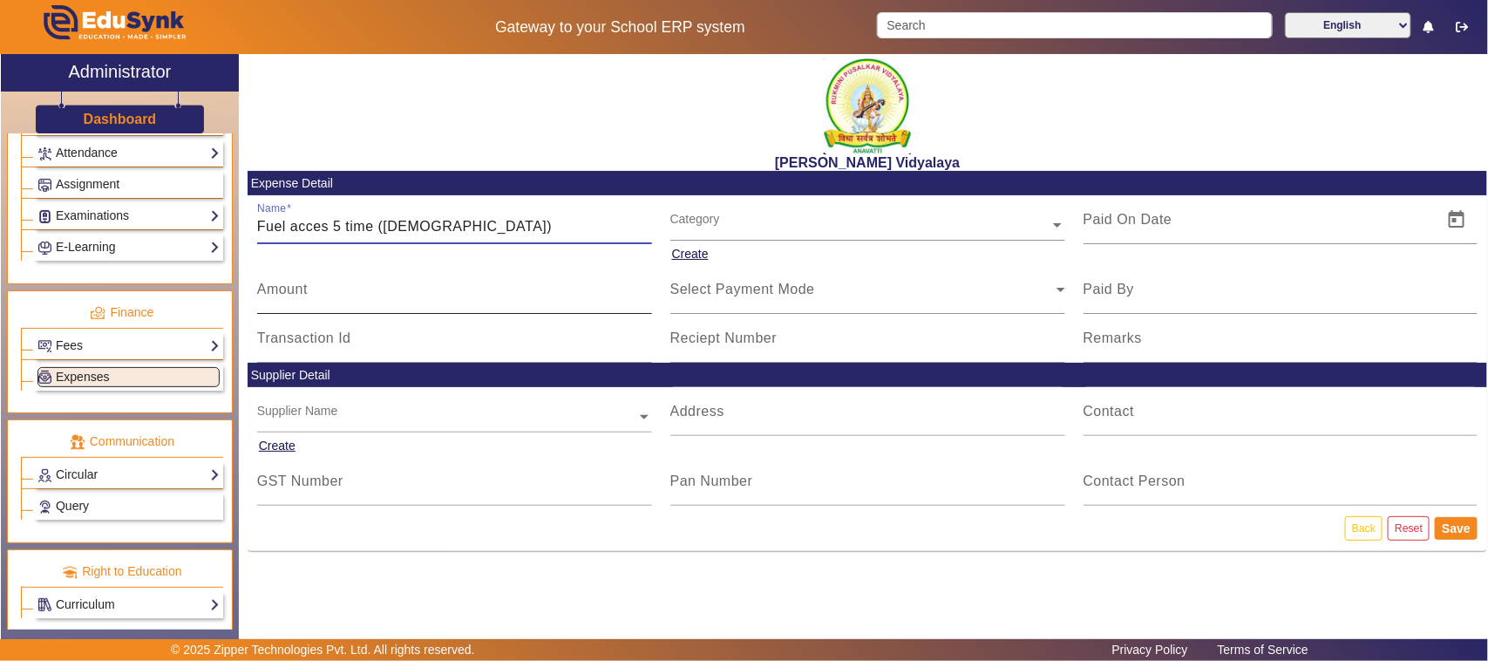
click at [310, 289] on input "Amount" at bounding box center [454, 296] width 395 height 21
type input "500"
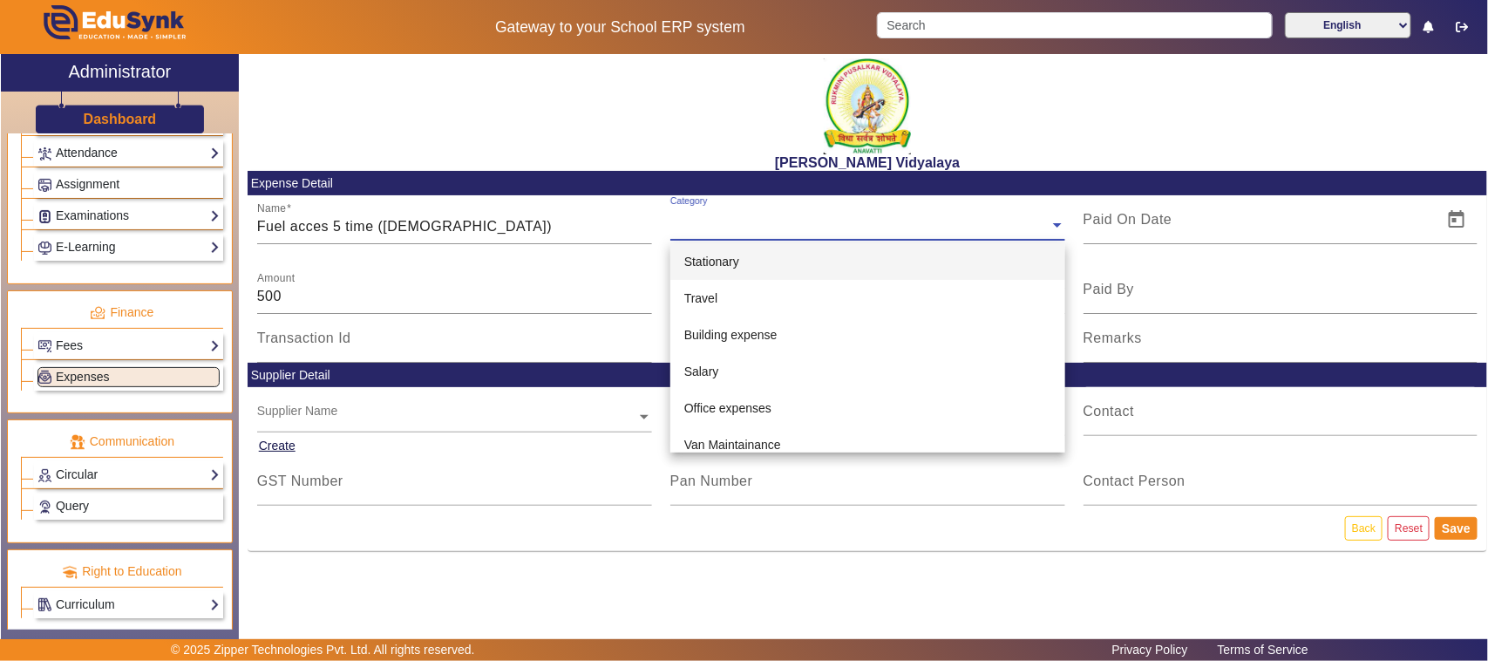
click at [704, 222] on input "text" at bounding box center [867, 225] width 395 height 18
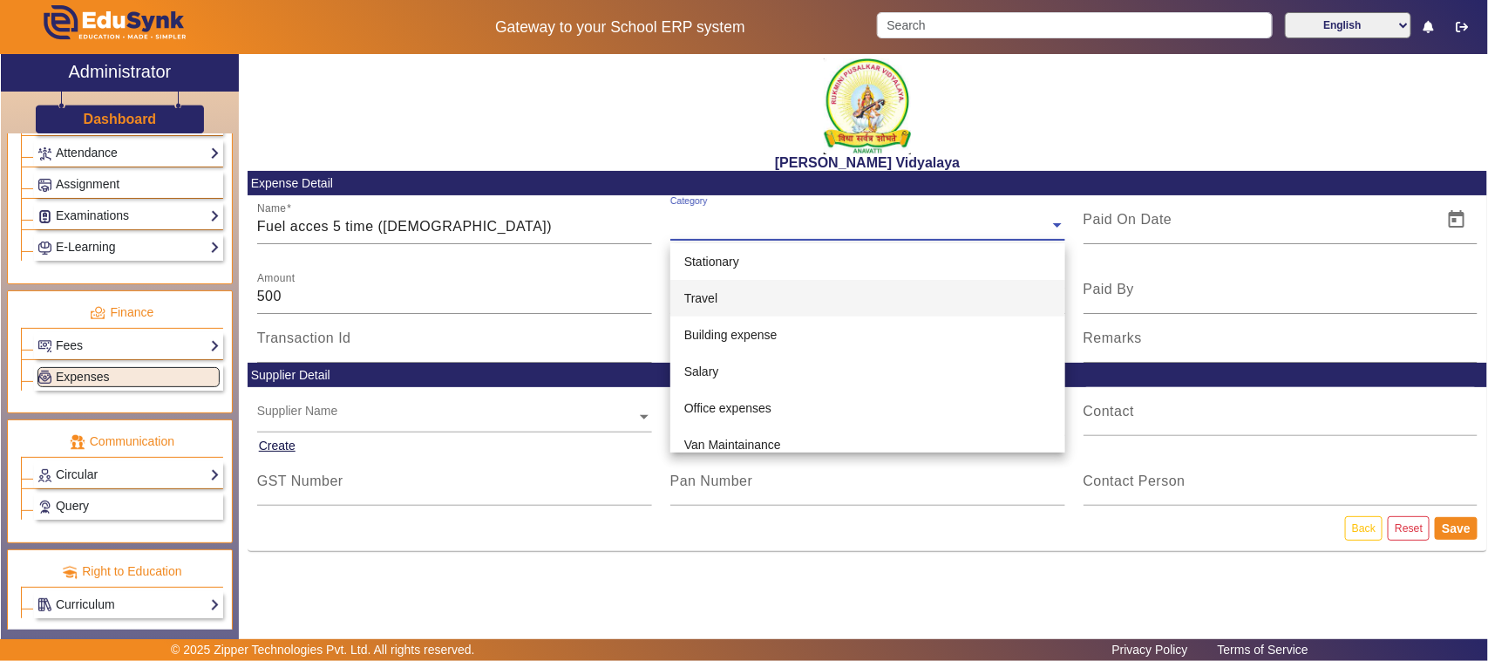
click at [726, 295] on div "Travel" at bounding box center [867, 298] width 395 height 37
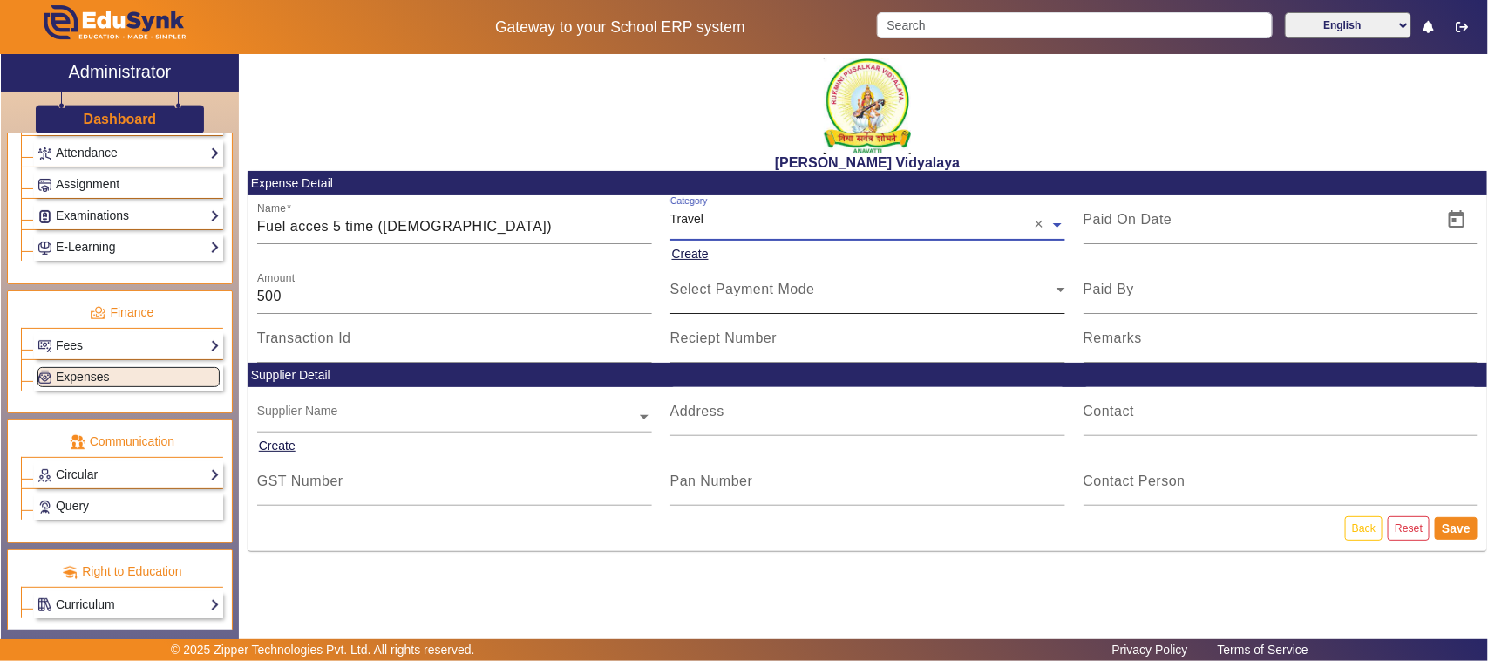
click at [721, 289] on span "Select Payment Mode" at bounding box center [742, 289] width 145 height 15
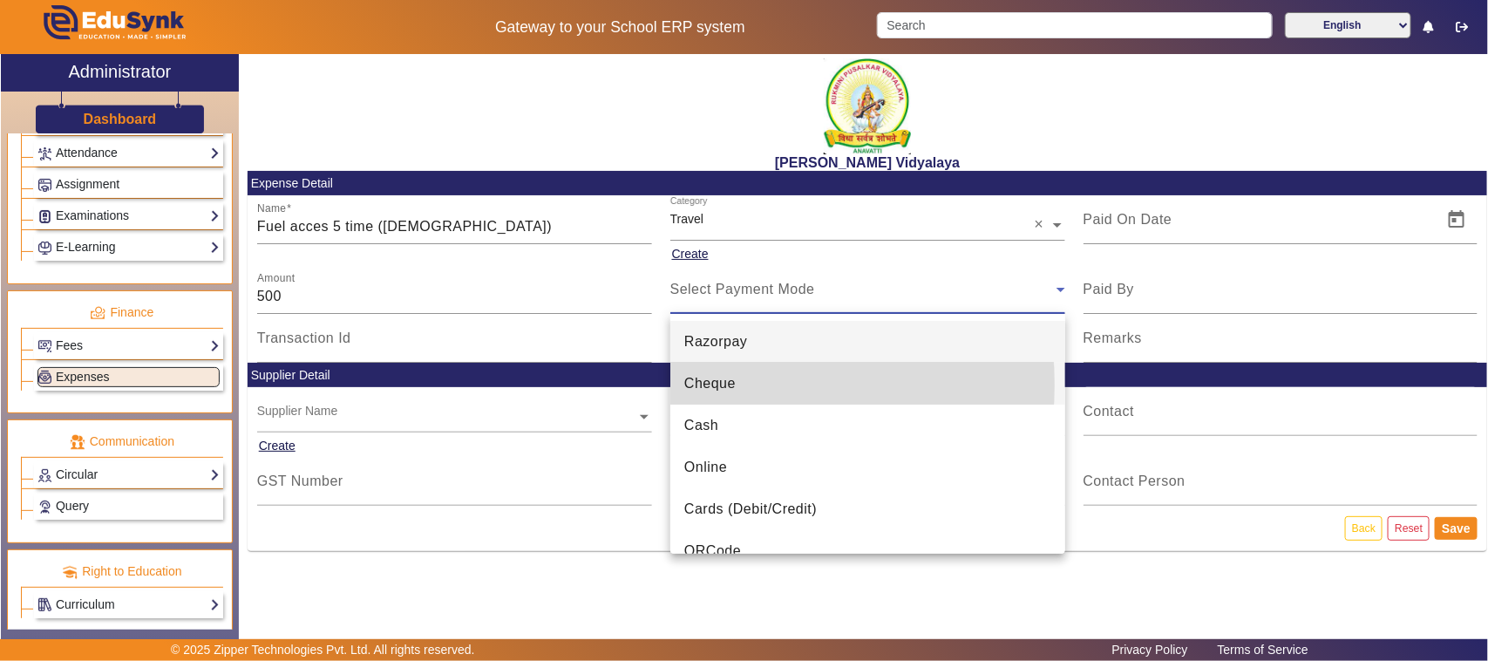
click at [718, 388] on span "Cheque" at bounding box center [709, 383] width 51 height 21
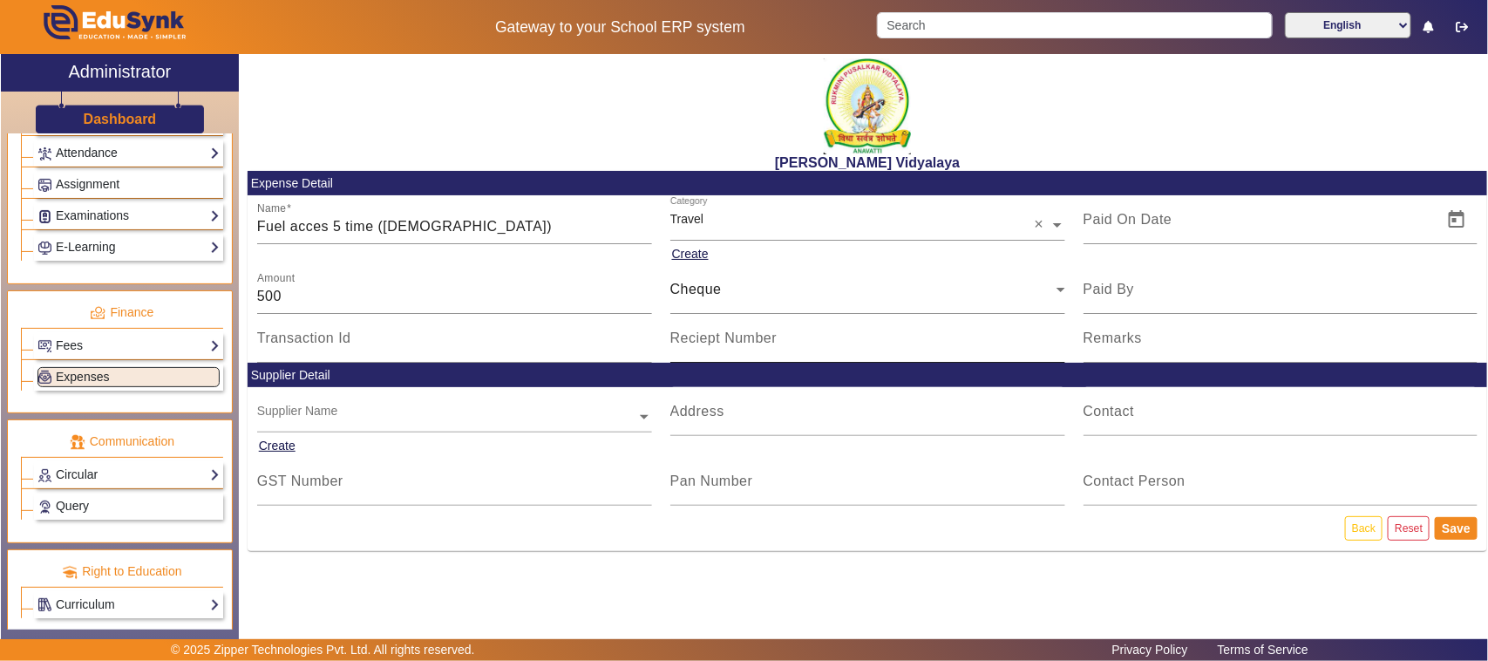
click at [719, 338] on mat-label "Reciept Number" at bounding box center [723, 337] width 107 height 15
click at [719, 338] on input "Reciept Number" at bounding box center [867, 345] width 395 height 21
type input "664440"
click at [1443, 221] on span "Open calendar" at bounding box center [1457, 220] width 42 height 42
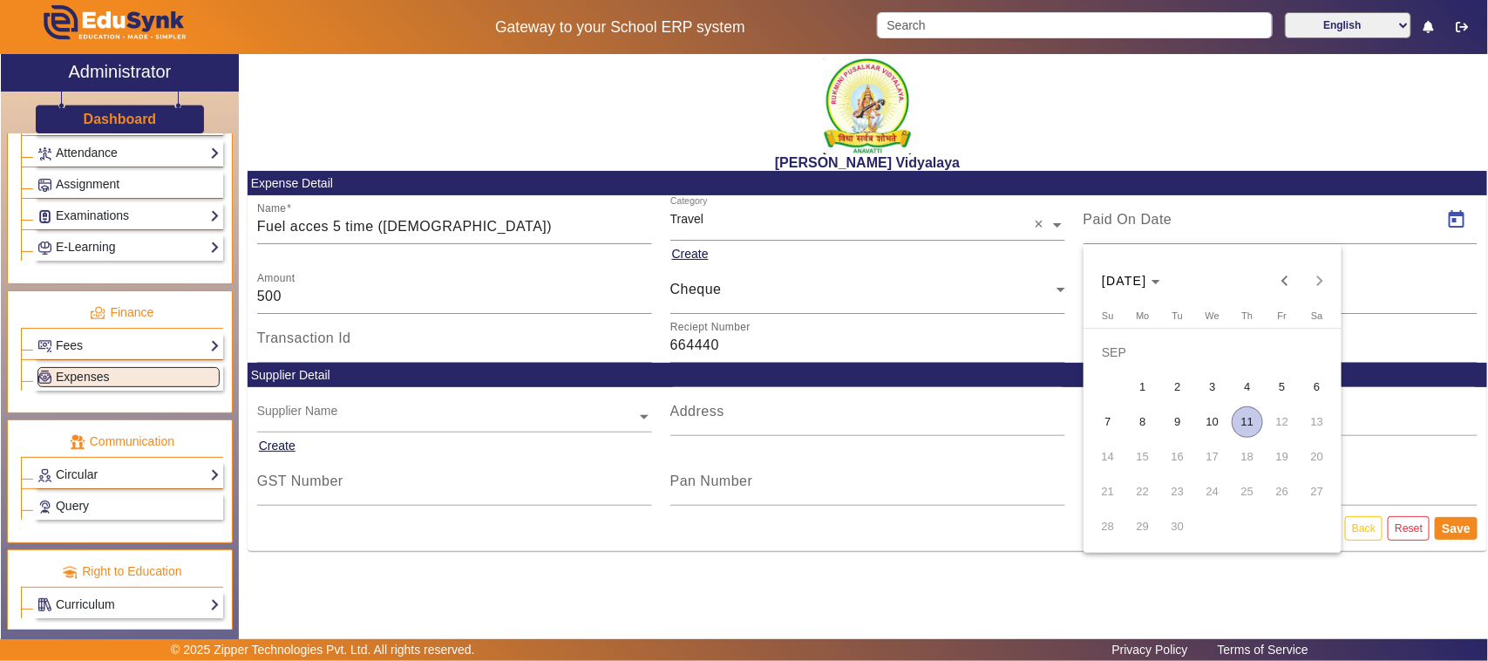
click at [1314, 382] on span "6" at bounding box center [1317, 386] width 31 height 31
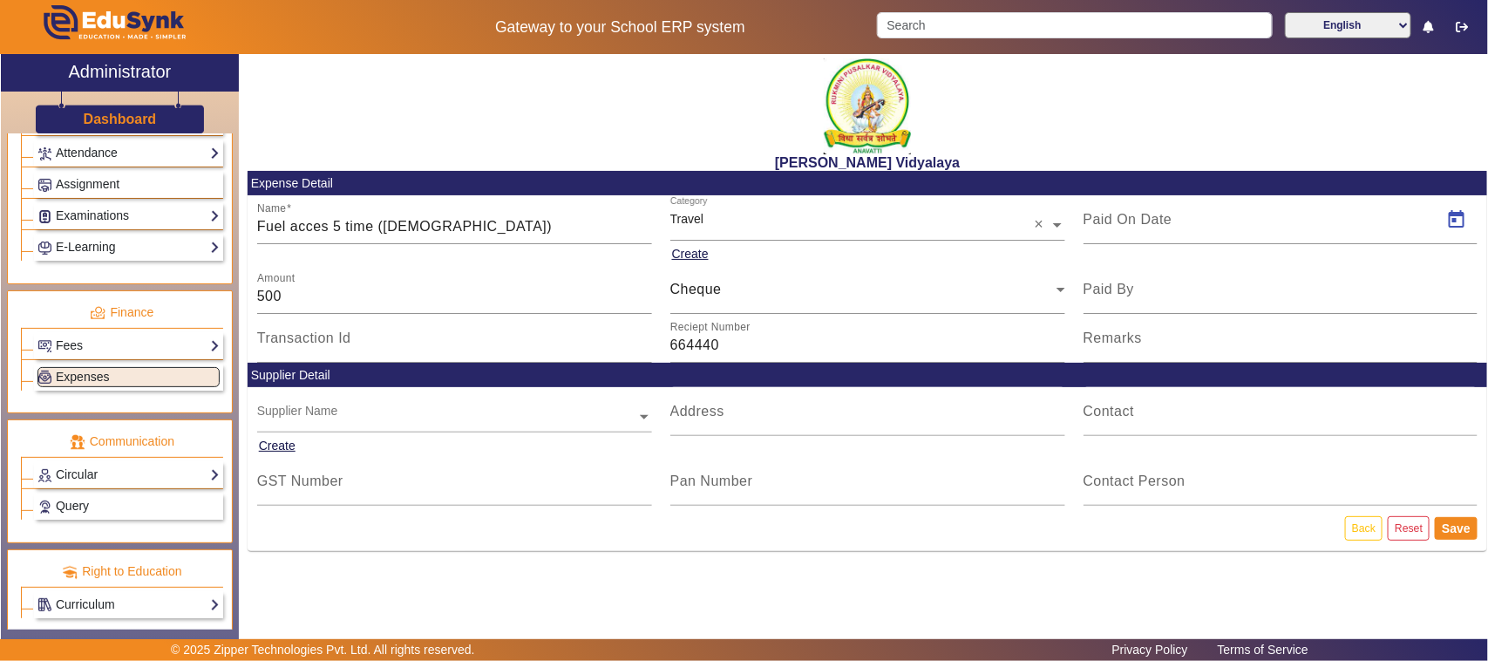
type input "[DATE]"
click at [1456, 524] on button "Save" at bounding box center [1456, 528] width 43 height 23
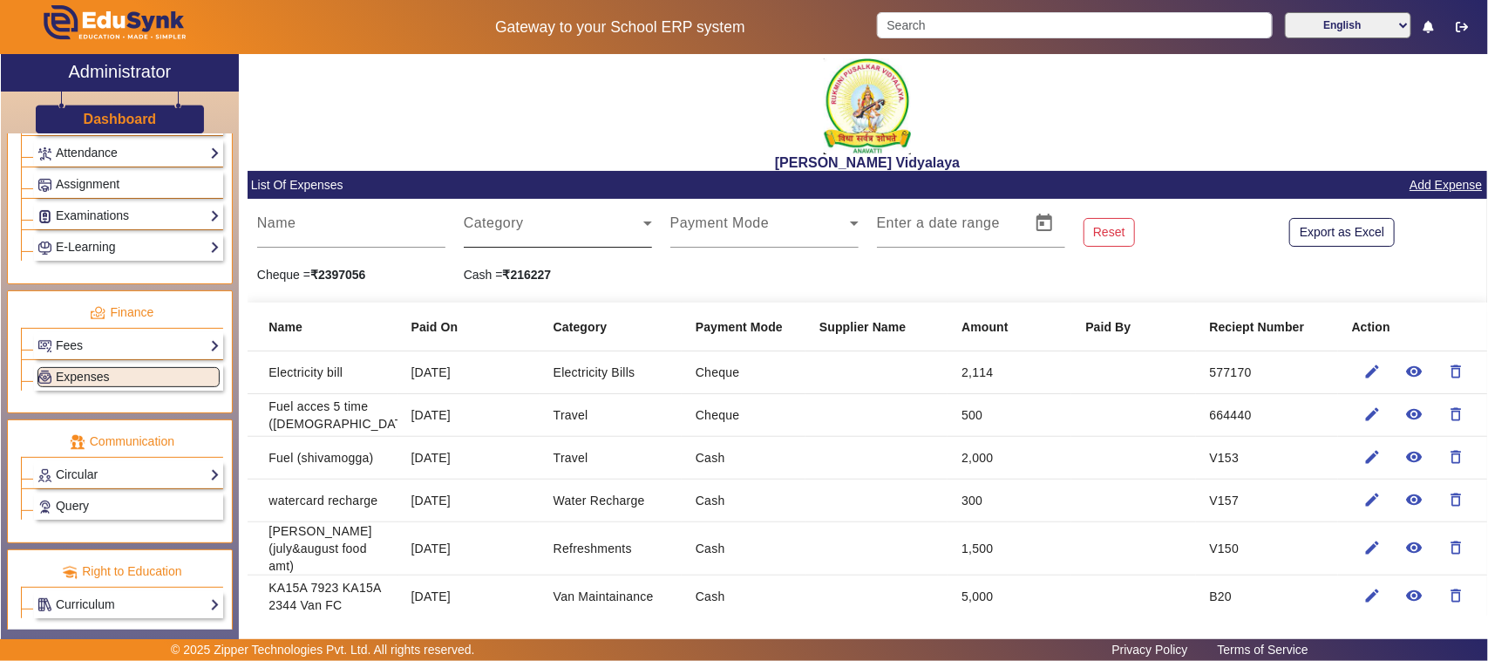
click at [502, 215] on mat-label "Category" at bounding box center [494, 222] width 60 height 15
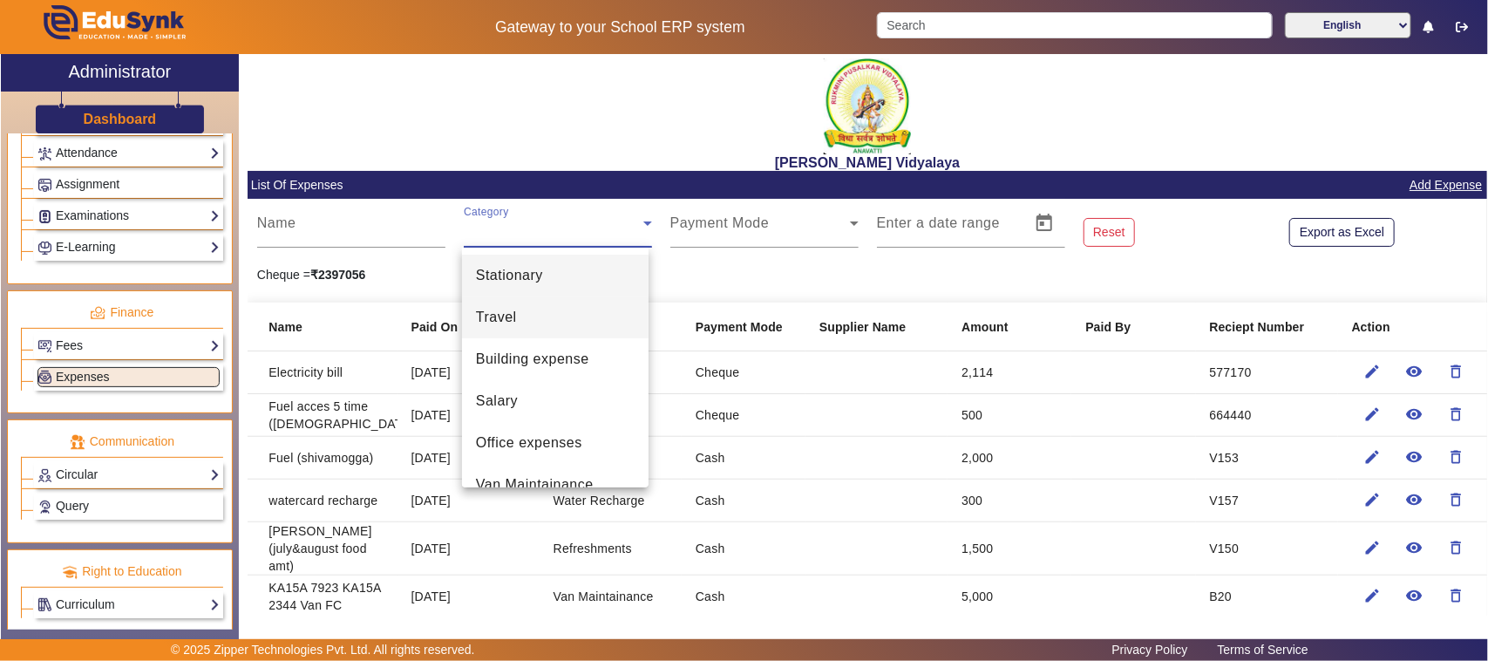
click at [498, 320] on span "Travel" at bounding box center [496, 317] width 41 height 21
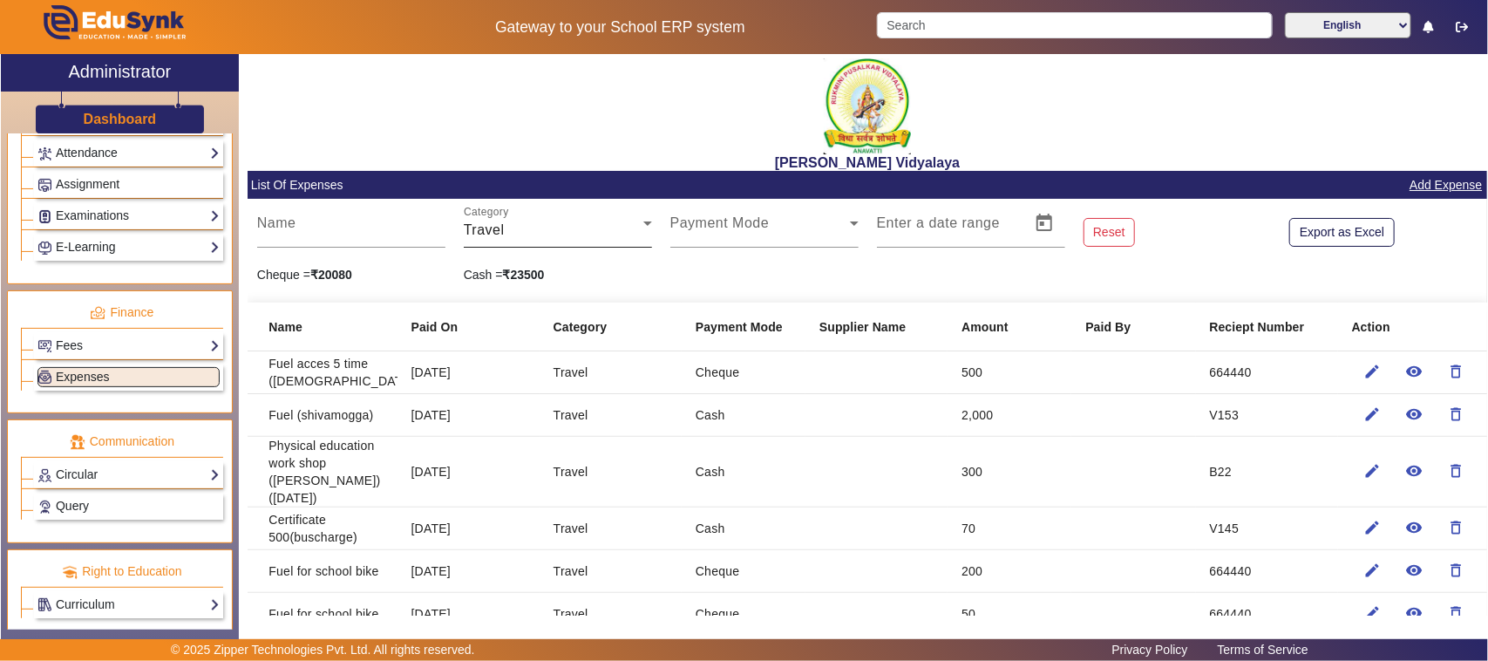
click at [495, 207] on mat-label "Category" at bounding box center [486, 212] width 45 height 11
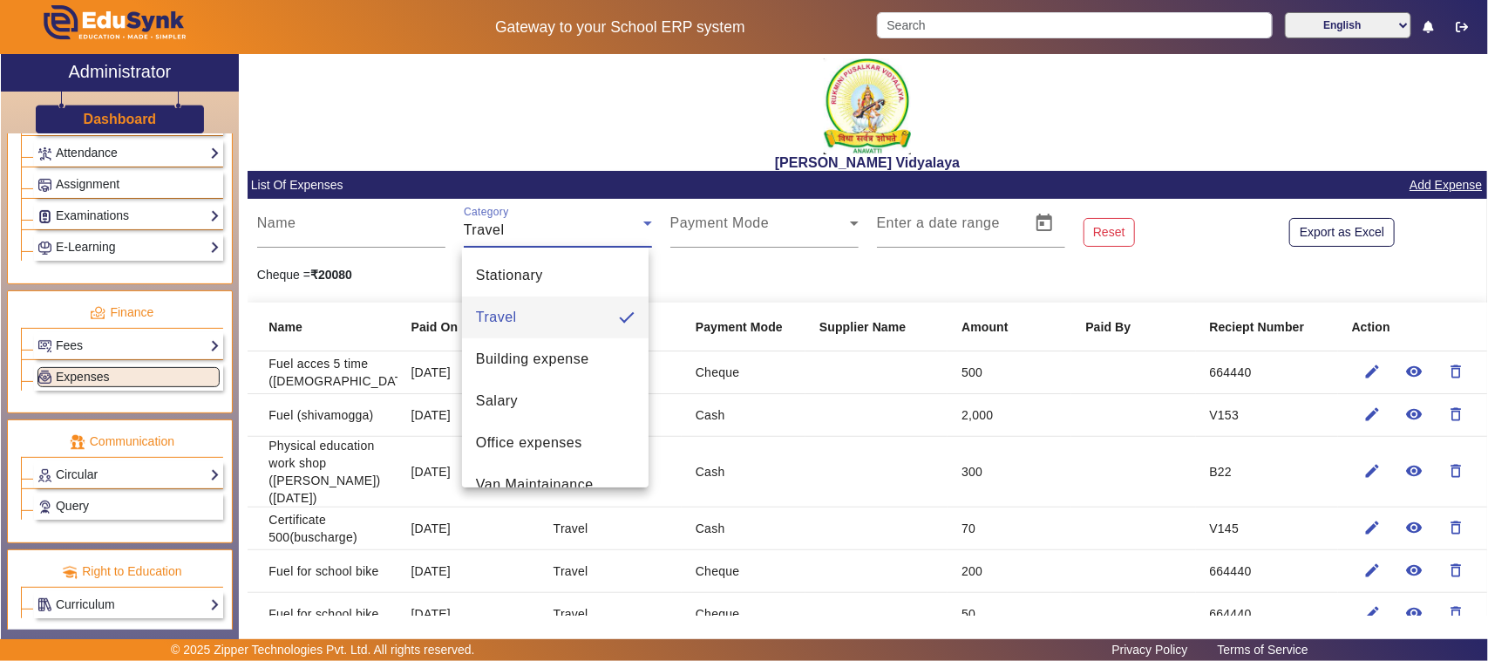
click at [516, 489] on div at bounding box center [744, 330] width 1488 height 661
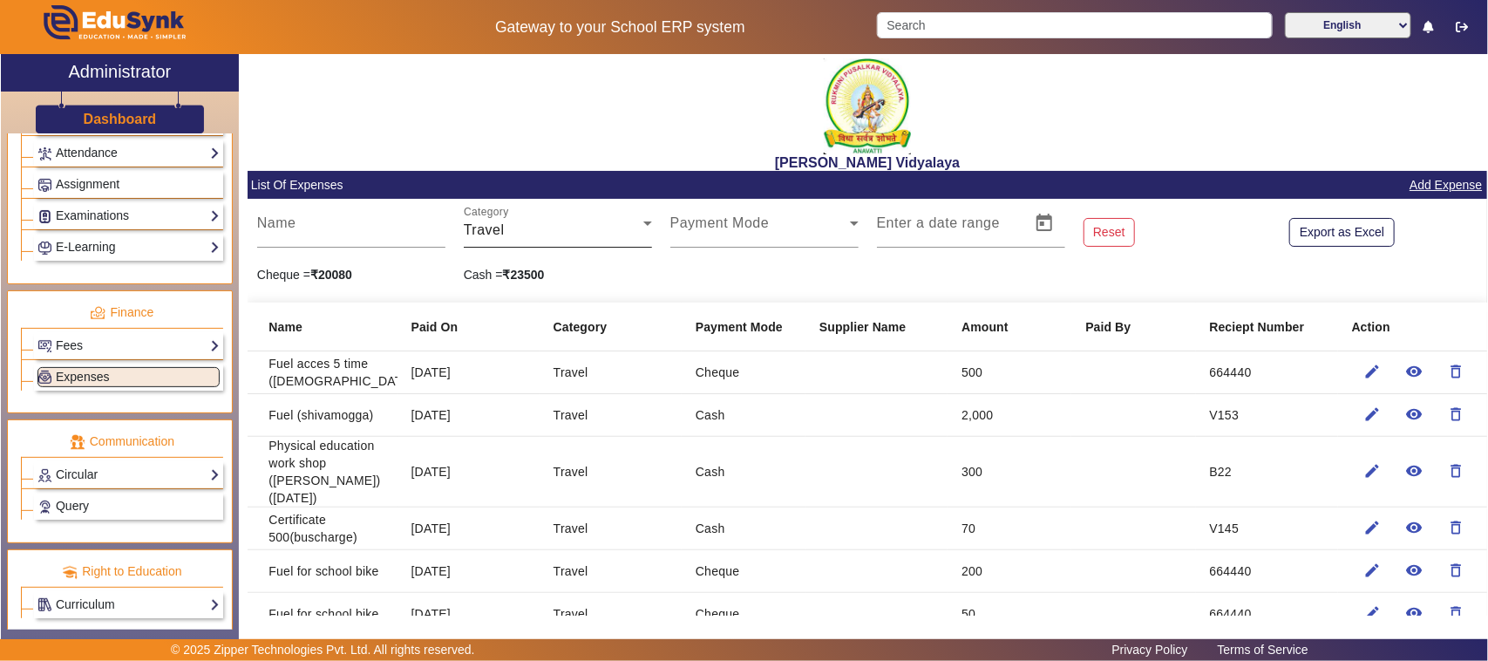
click at [506, 214] on mat-label "Category" at bounding box center [486, 212] width 45 height 11
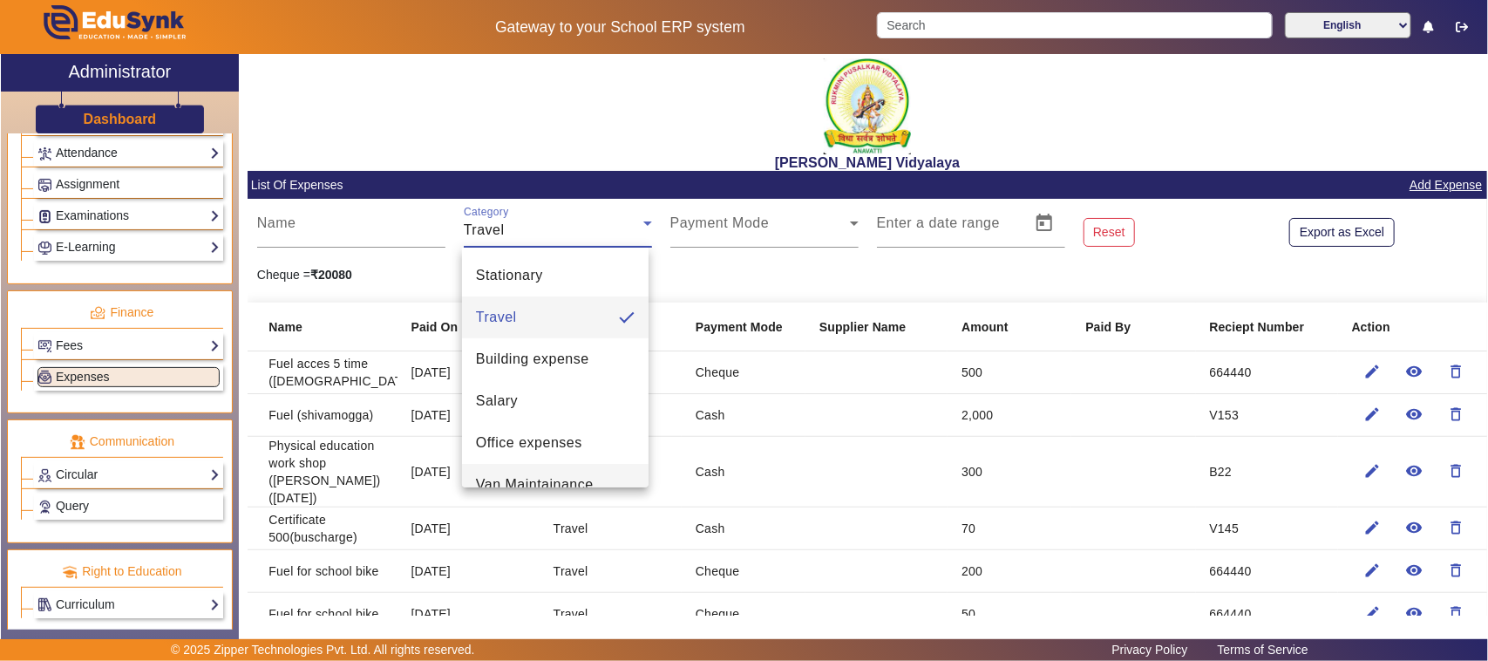
click at [520, 484] on span "Van Maintainance" at bounding box center [535, 484] width 118 height 21
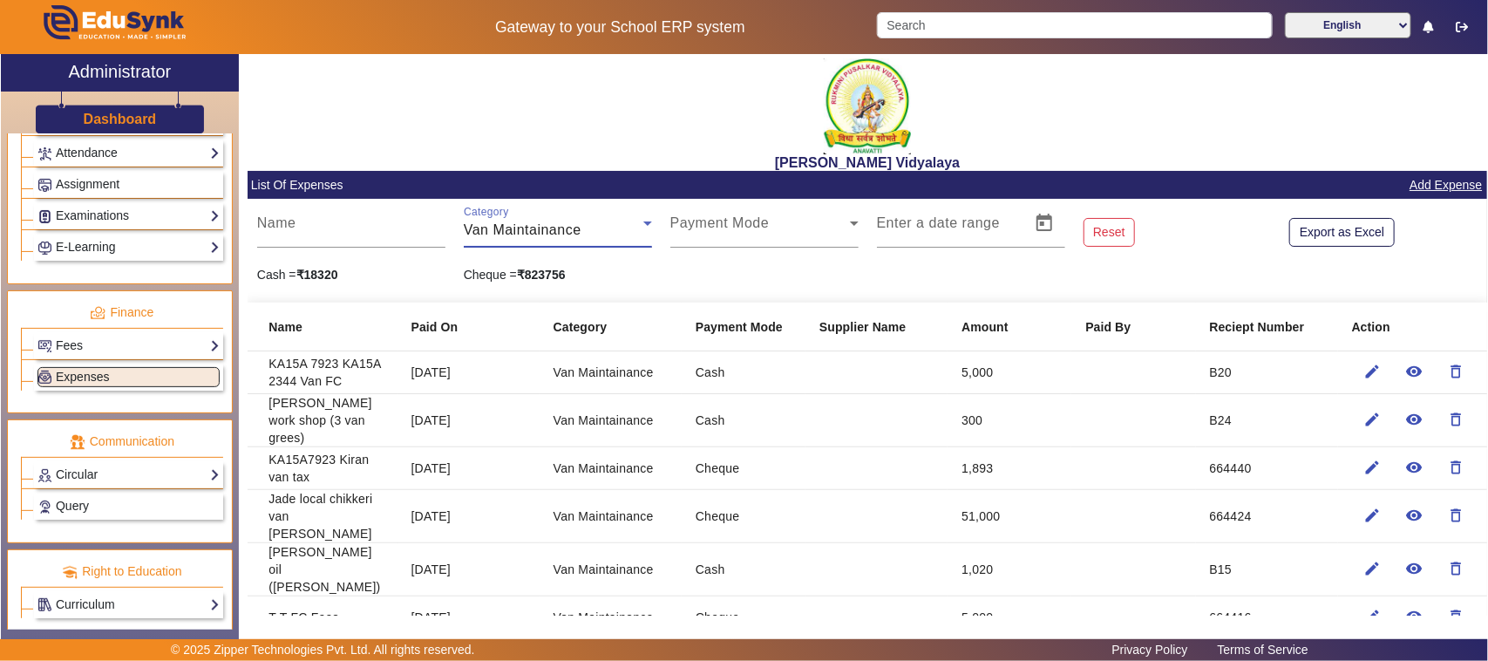
click at [487, 225] on span "Van Maintainance" at bounding box center [523, 229] width 118 height 15
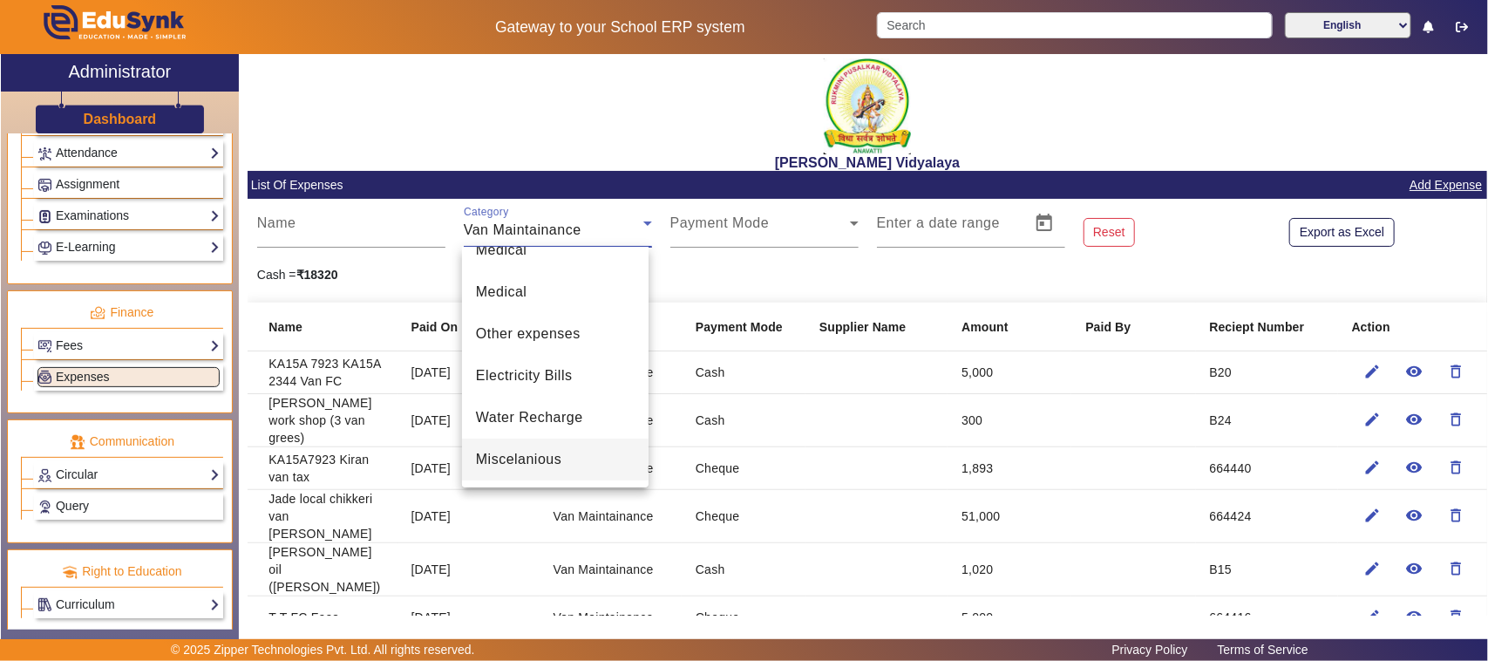
scroll to position [225, 0]
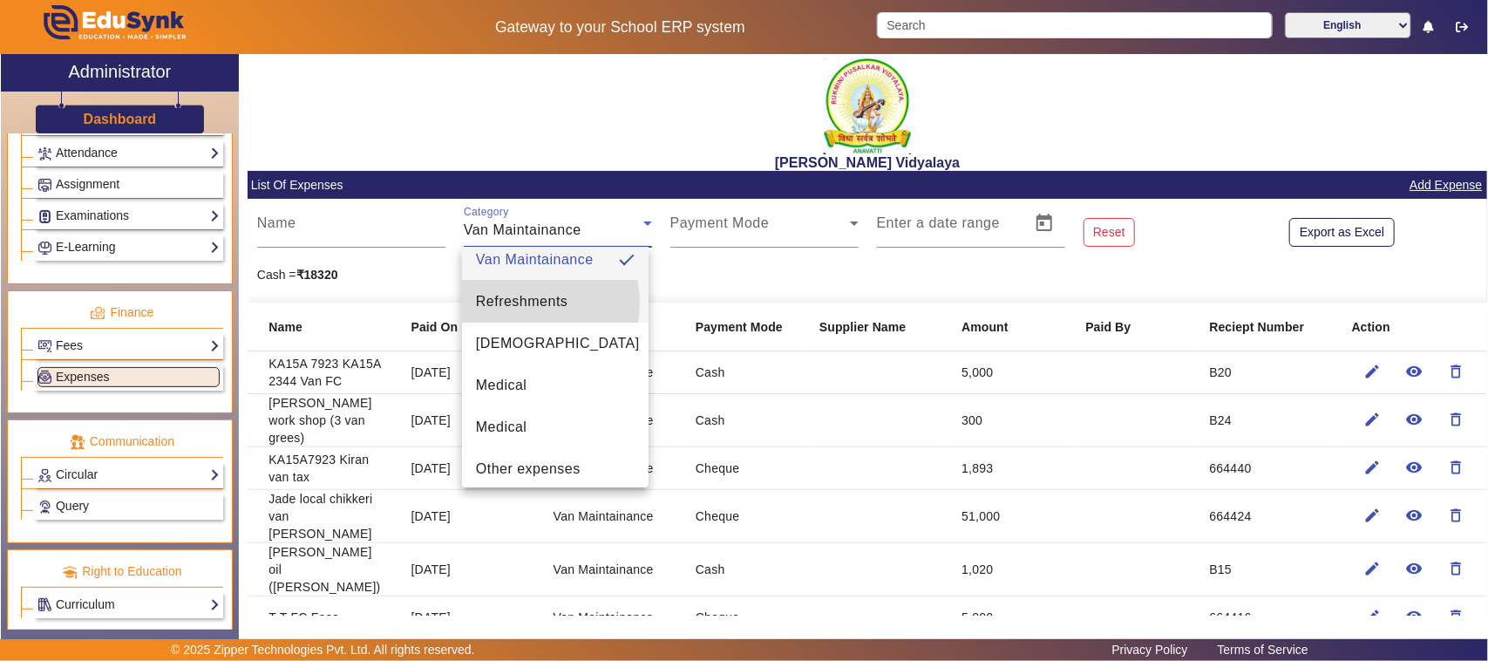
click at [516, 303] on span "Refreshments" at bounding box center [522, 301] width 92 height 21
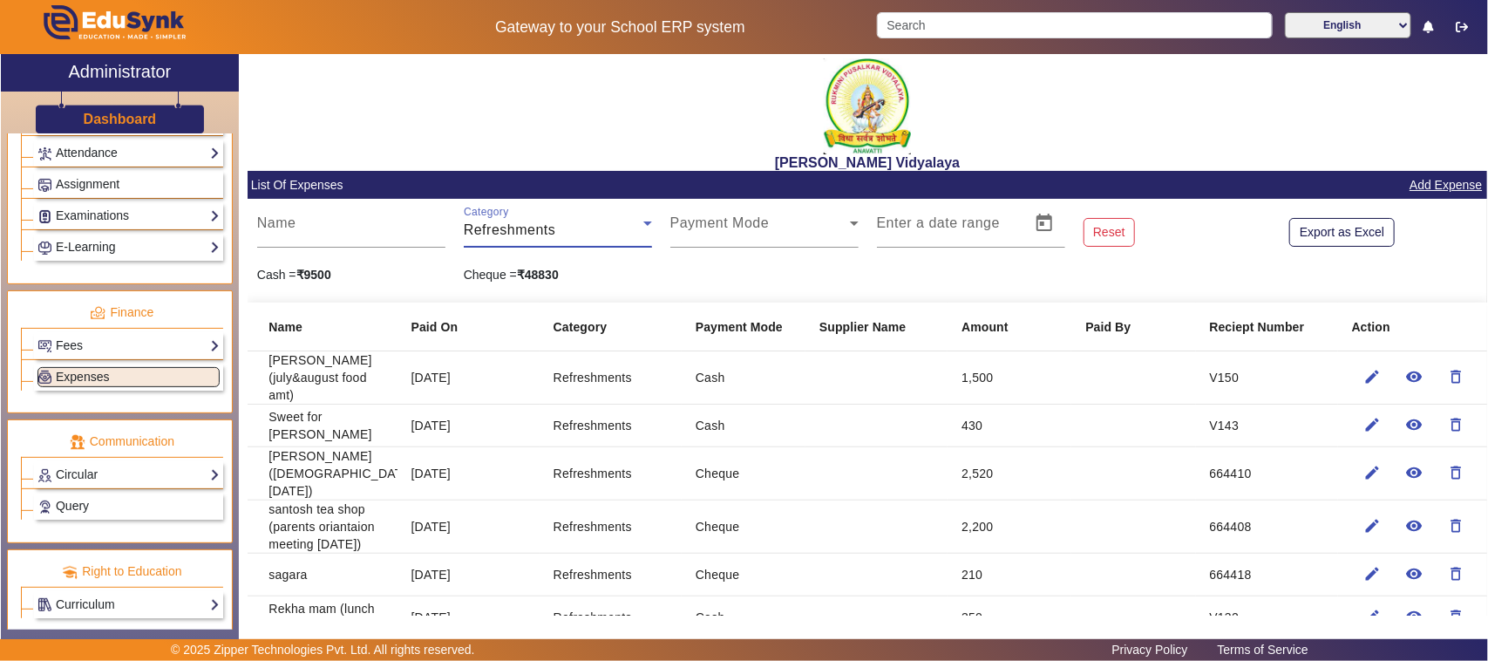
click at [1414, 185] on link "Add Expense" at bounding box center [1446, 185] width 76 height 22
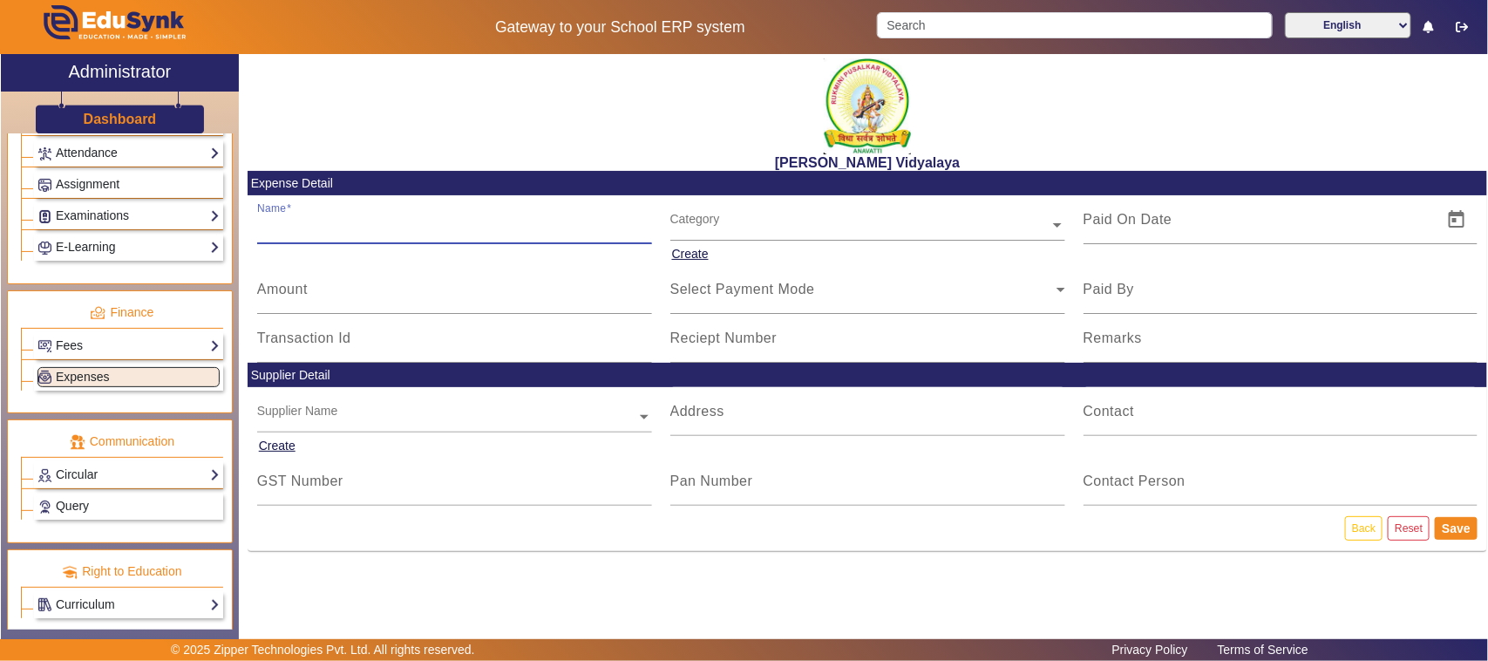
click at [336, 236] on input "Name" at bounding box center [454, 226] width 395 height 21
type input "s"
type input "Santosh hotel (july &august month [PERSON_NAME] &lara sir food amt)"
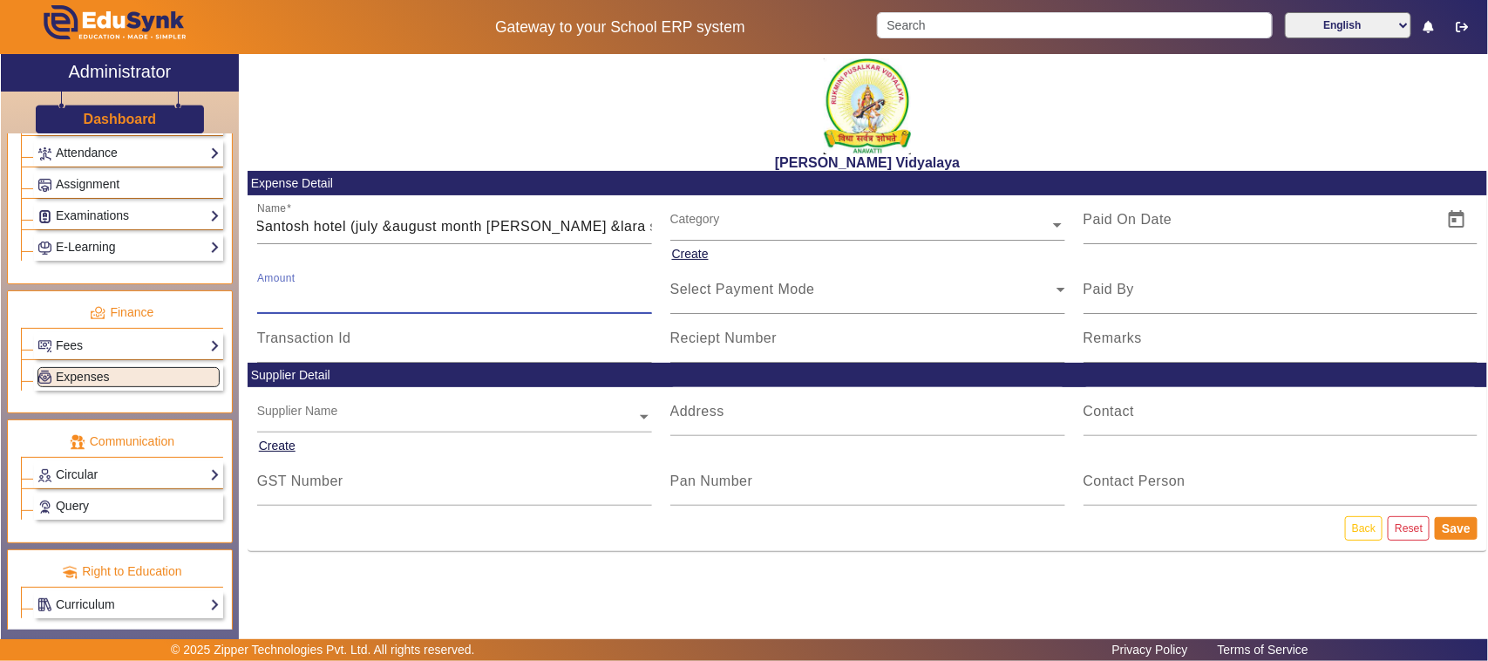
scroll to position [0, 0]
click at [279, 301] on input "Amount" at bounding box center [454, 296] width 395 height 21
click at [303, 288] on input "Amount" at bounding box center [454, 296] width 395 height 21
type input "7800"
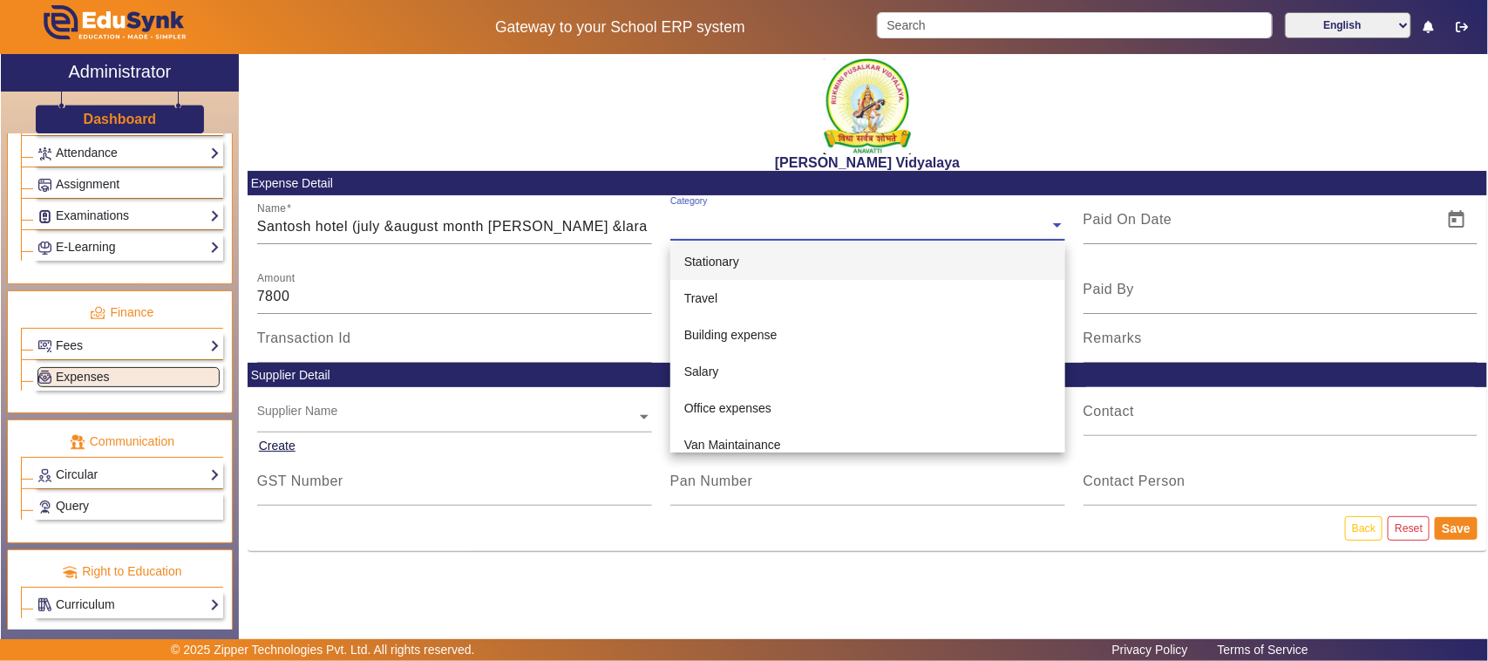
click at [742, 218] on input "text" at bounding box center [867, 225] width 395 height 18
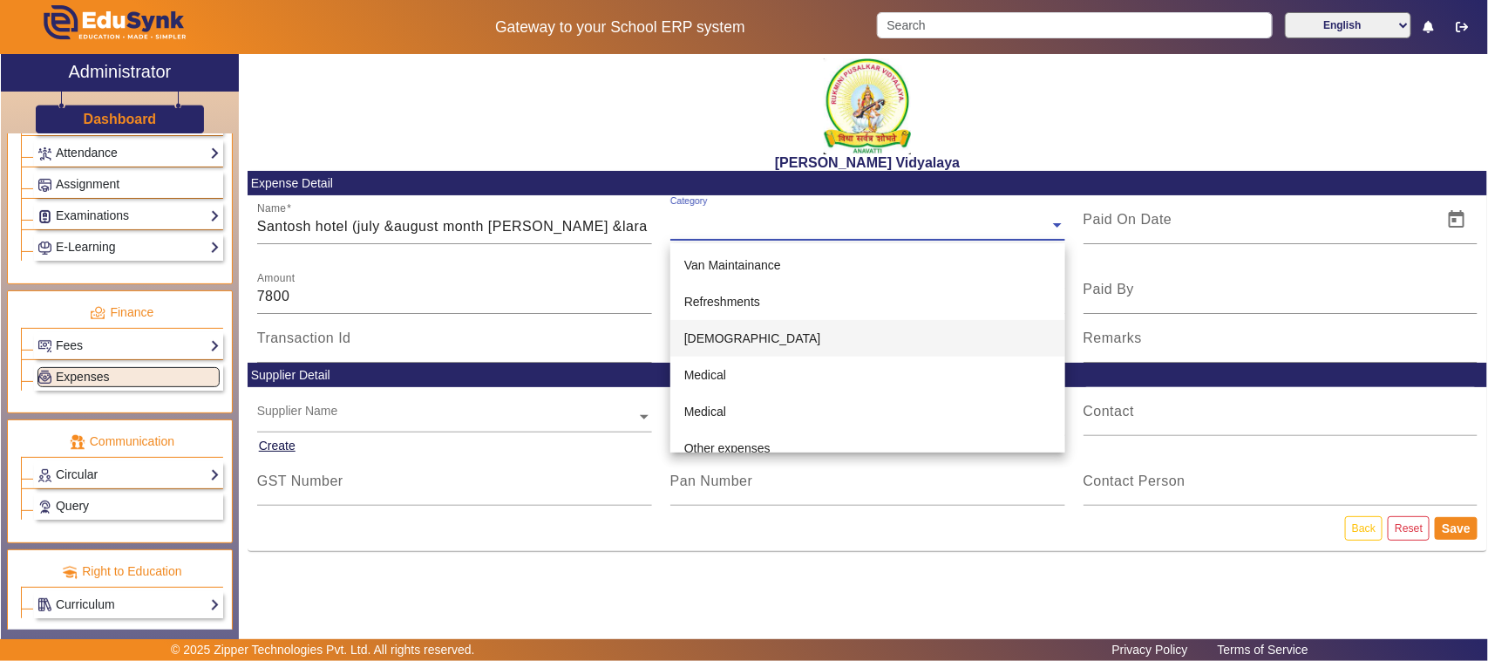
scroll to position [218, 0]
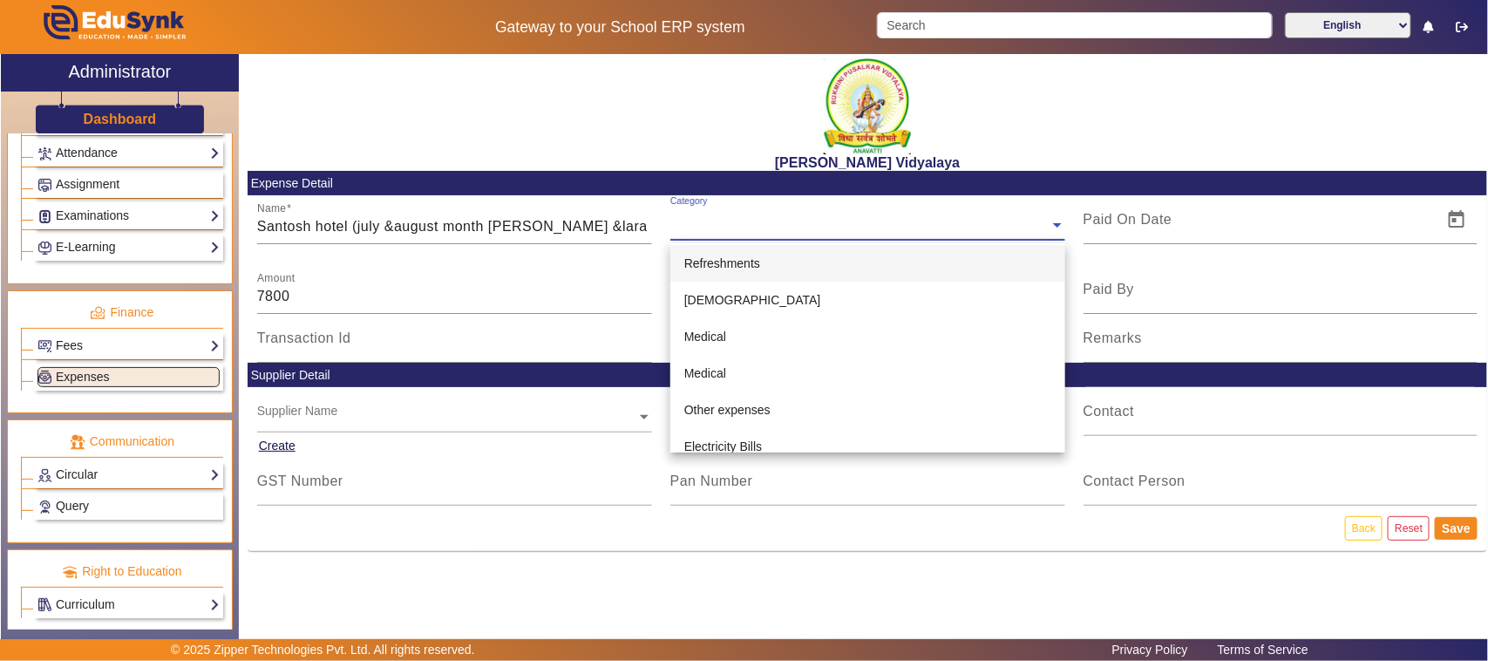
click at [741, 251] on div "Refreshments" at bounding box center [867, 263] width 395 height 37
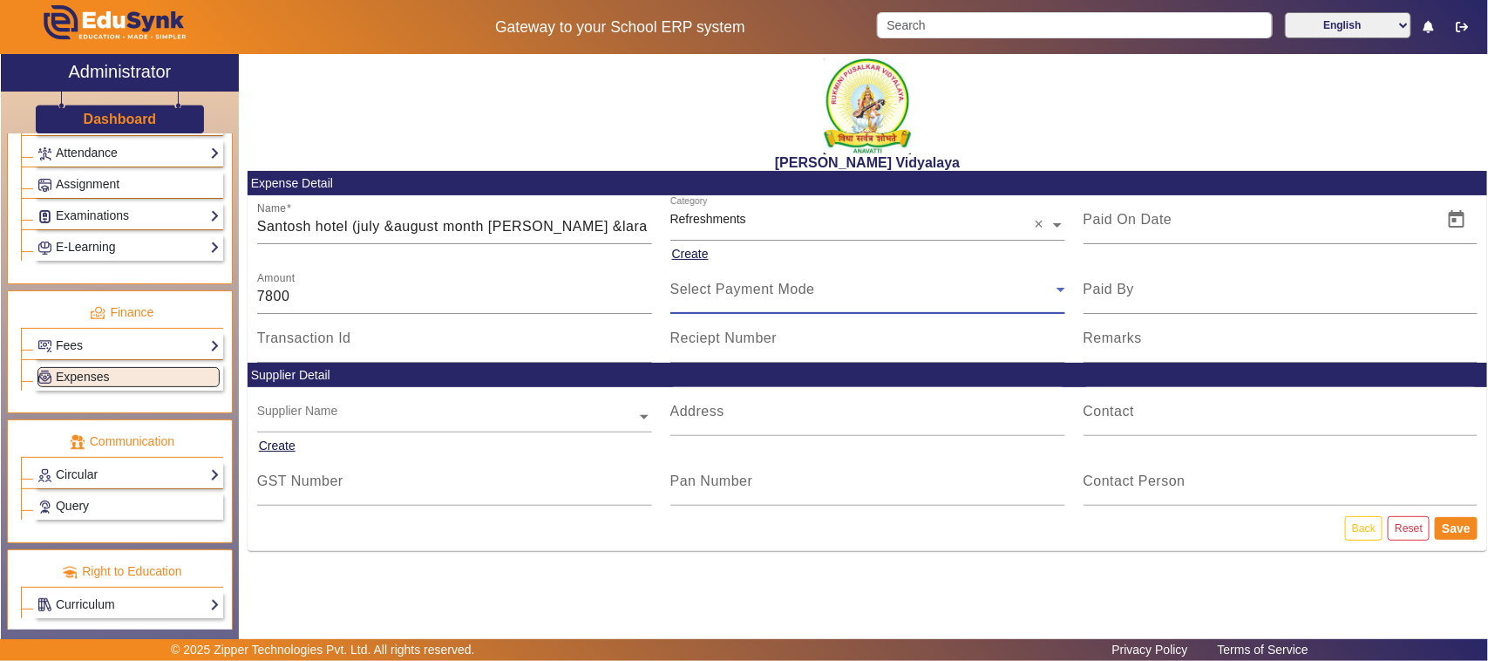
click at [704, 286] on span "Select Payment Mode" at bounding box center [742, 289] width 145 height 15
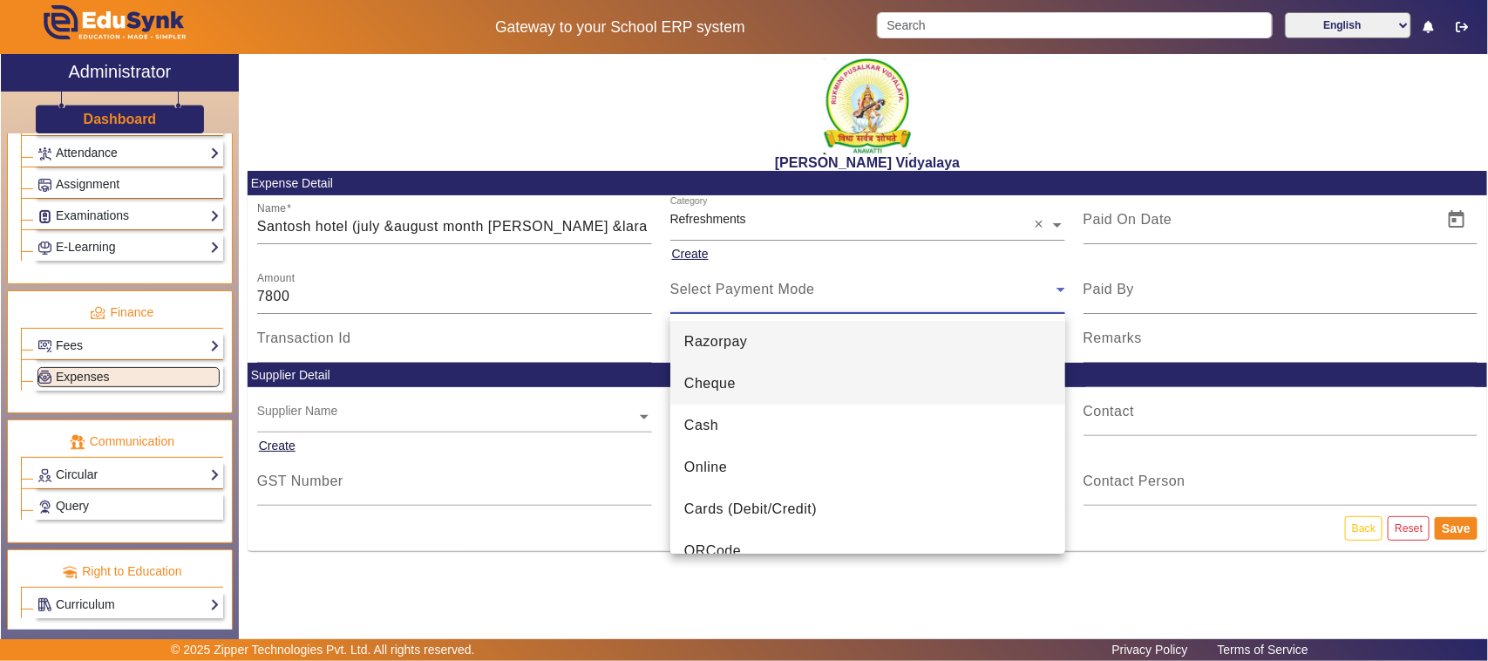
click at [711, 390] on span "Cheque" at bounding box center [709, 383] width 51 height 21
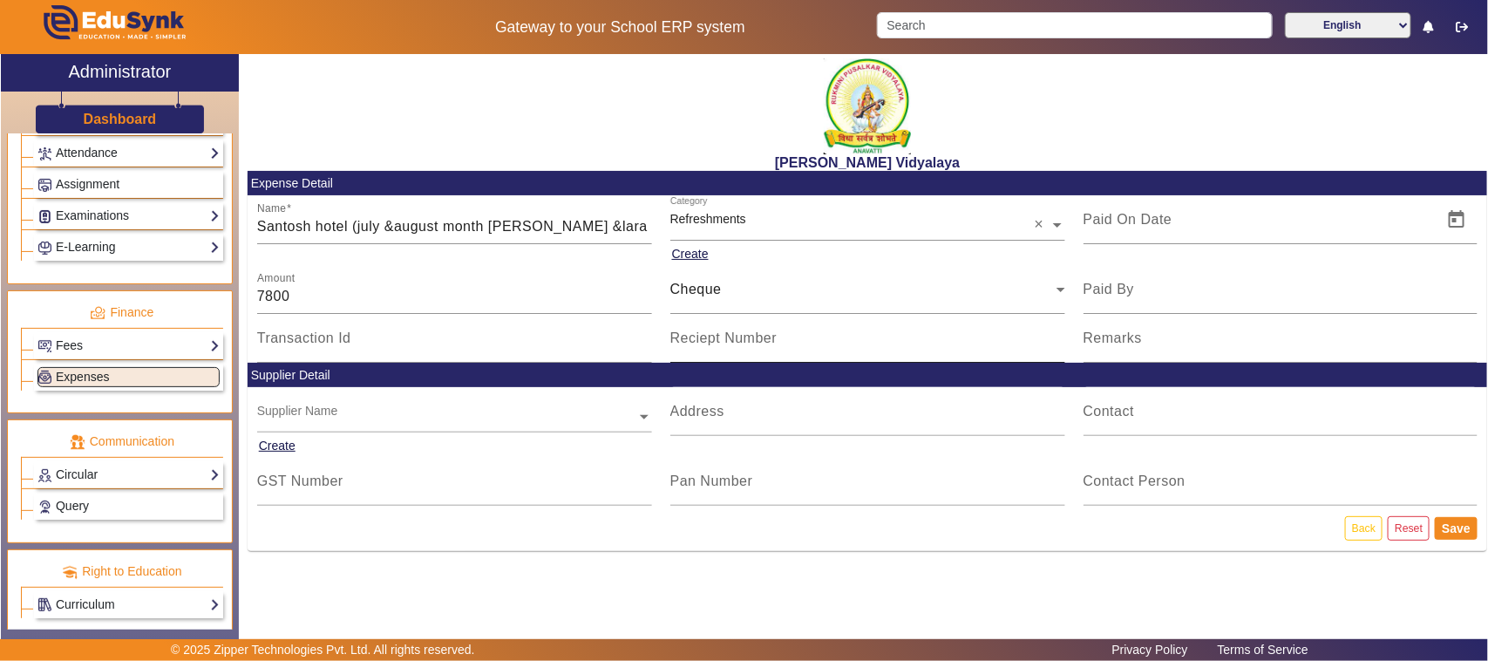
click at [712, 342] on mat-label "Reciept Number" at bounding box center [723, 337] width 107 height 15
click at [712, 342] on input "Reciept Number" at bounding box center [867, 345] width 395 height 21
type input "577166"
click at [1461, 222] on span "Open calendar" at bounding box center [1457, 220] width 42 height 42
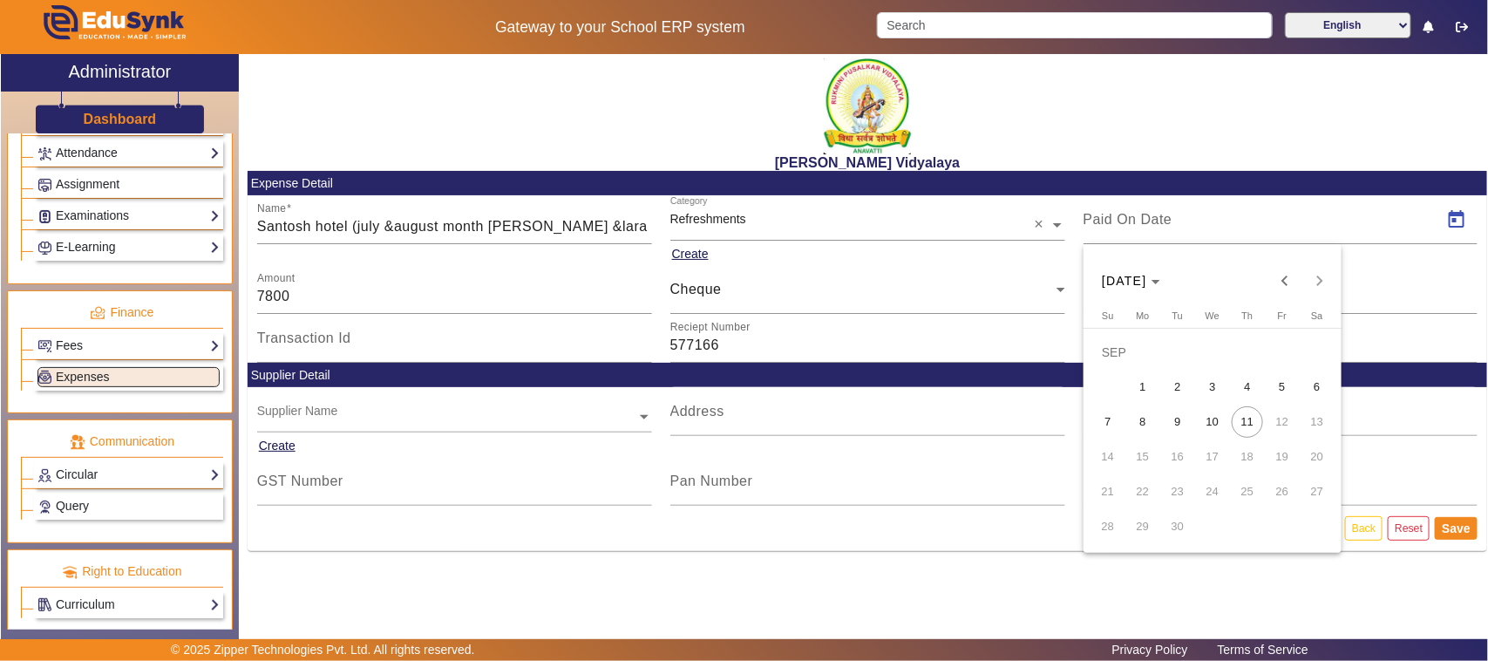
click at [1140, 419] on span "8" at bounding box center [1142, 421] width 31 height 31
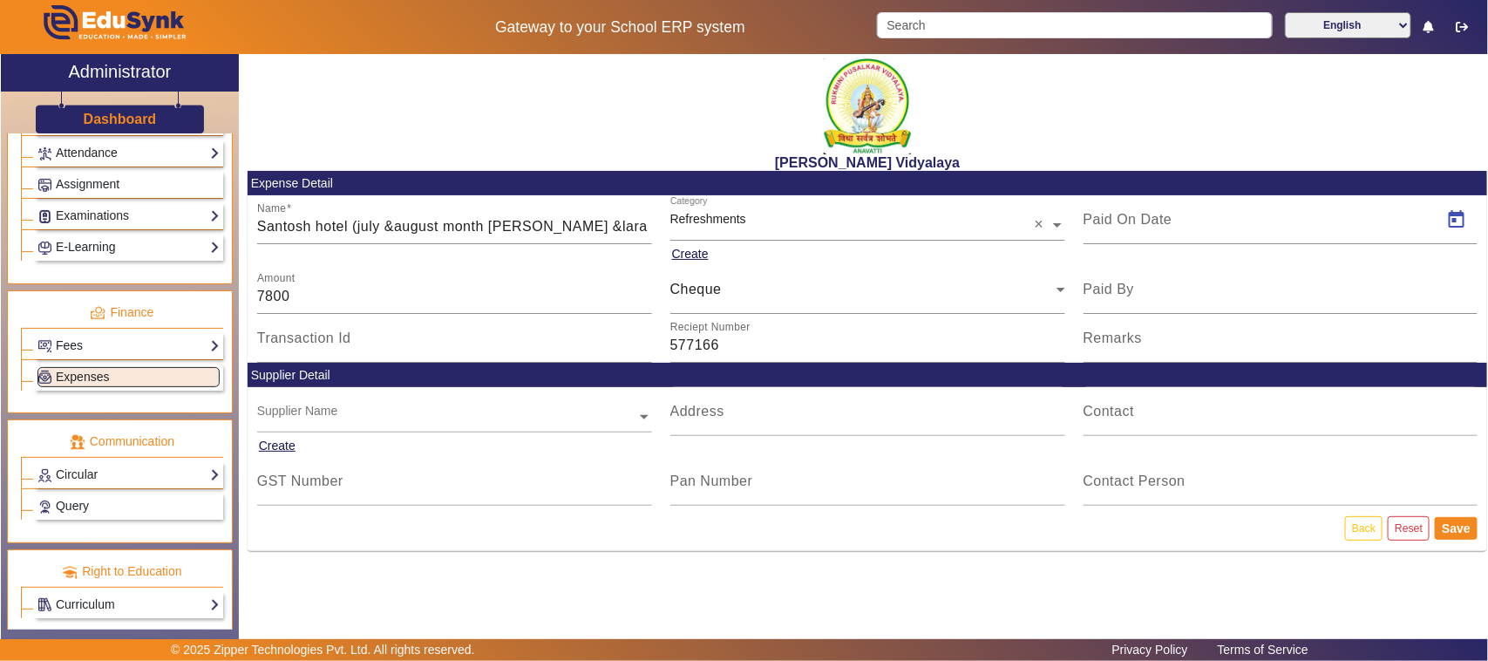
type input "[DATE]"
click at [1459, 526] on button "Save" at bounding box center [1456, 528] width 43 height 23
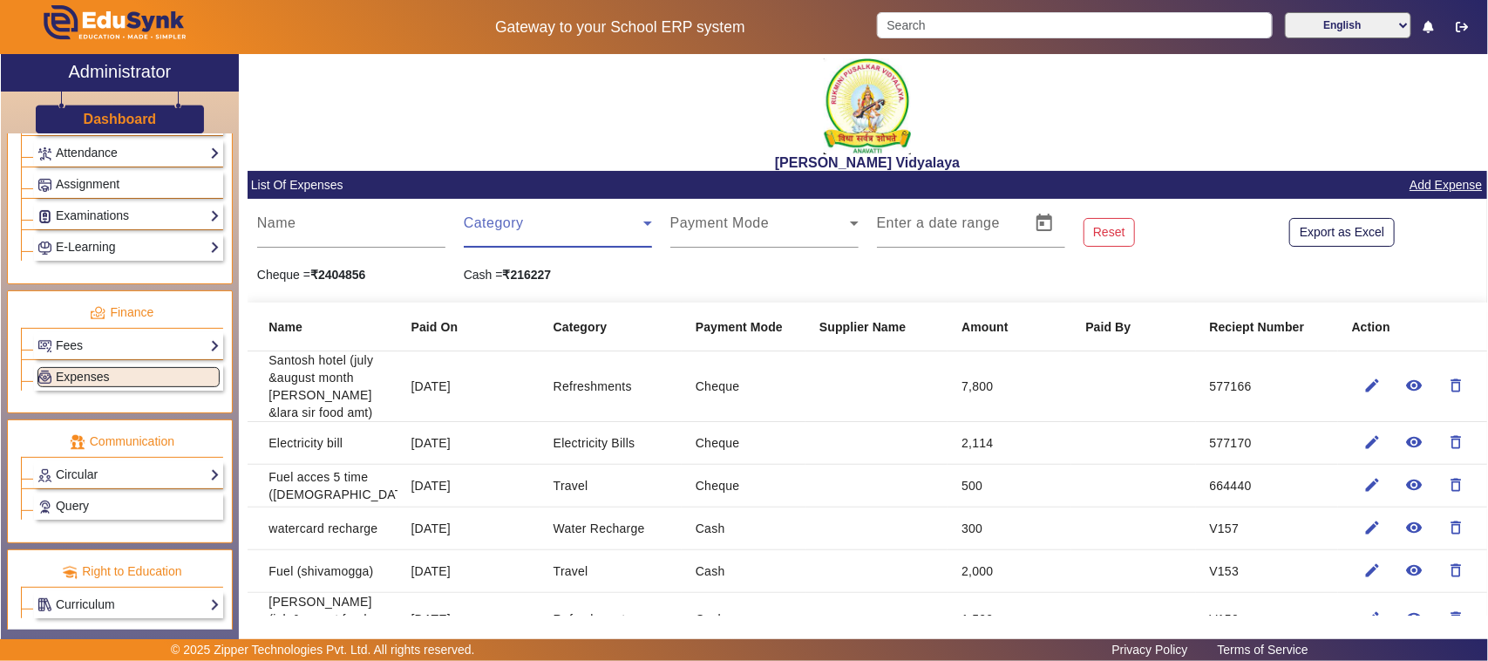
click at [500, 224] on span at bounding box center [554, 230] width 180 height 21
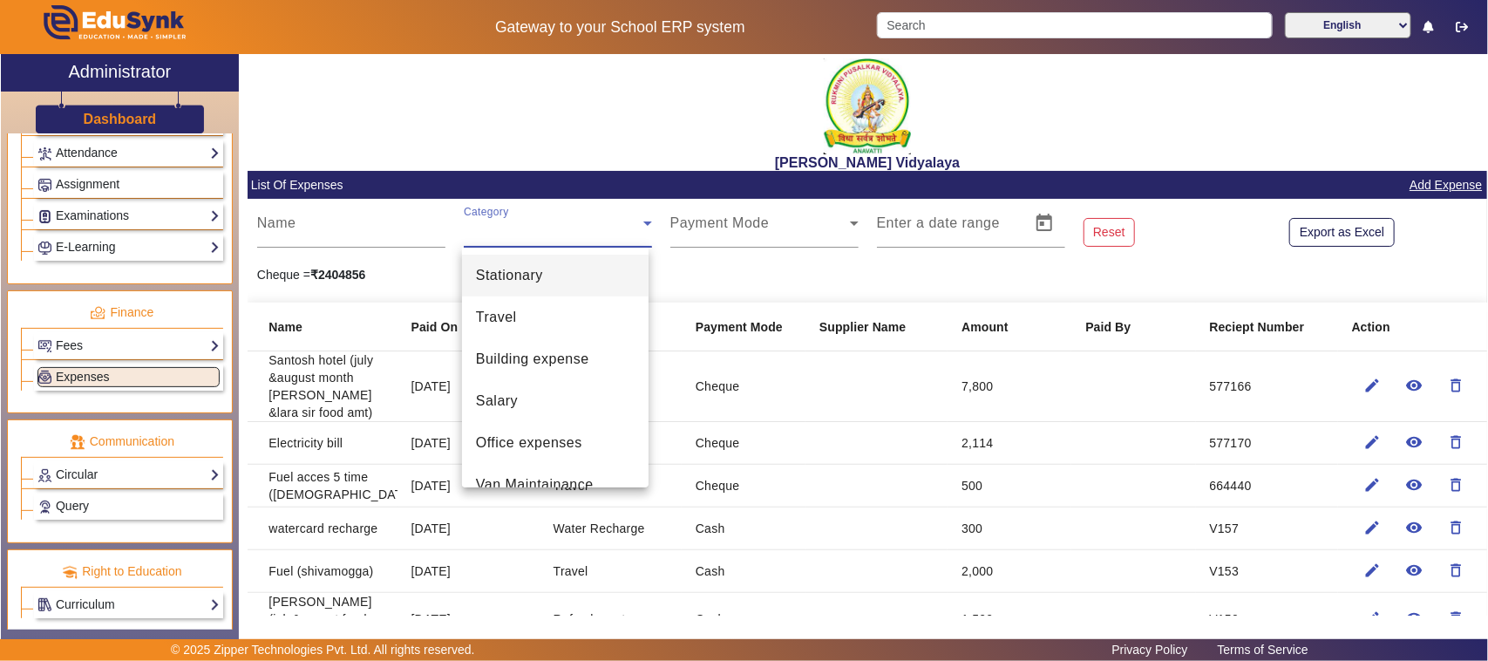
click at [506, 271] on span "Stationary" at bounding box center [509, 275] width 67 height 21
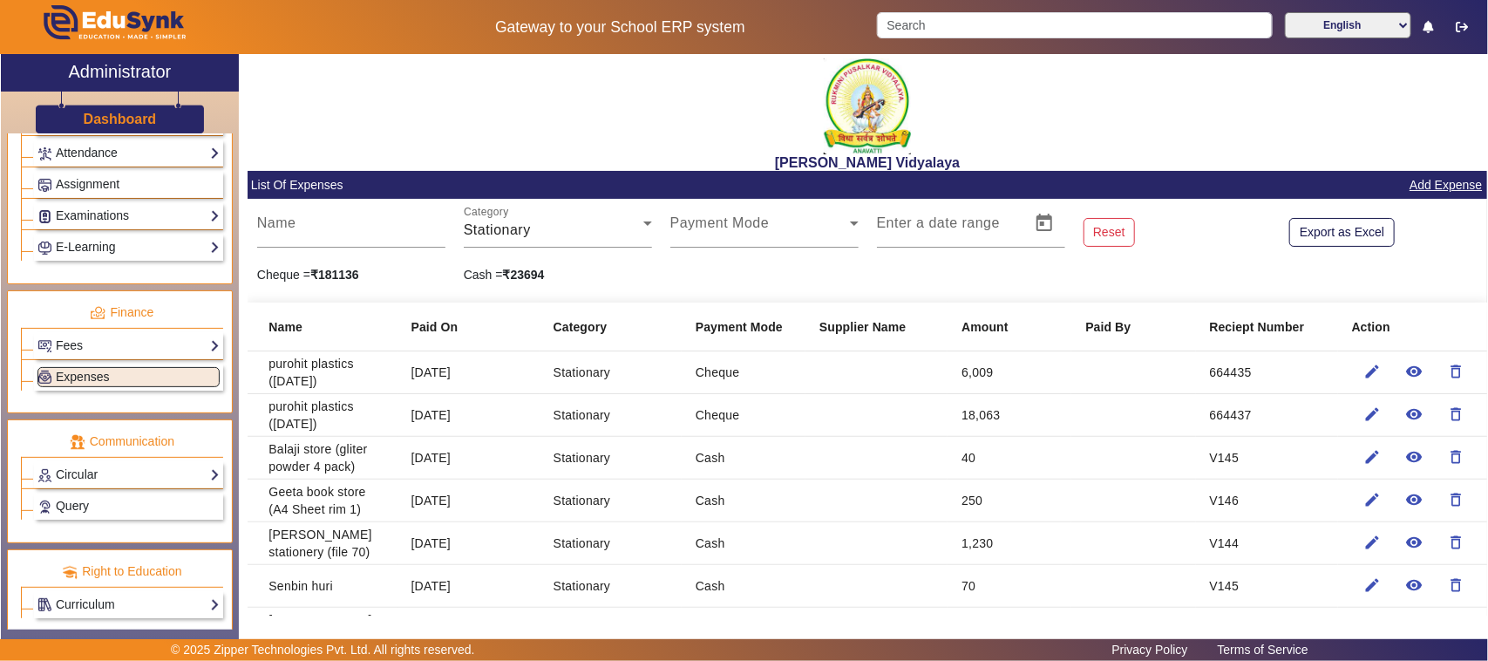
click at [1007, 372] on mat-cell "6,009" at bounding box center [1010, 372] width 124 height 43
click at [1365, 369] on mat-icon "edit" at bounding box center [1373, 371] width 17 height 17
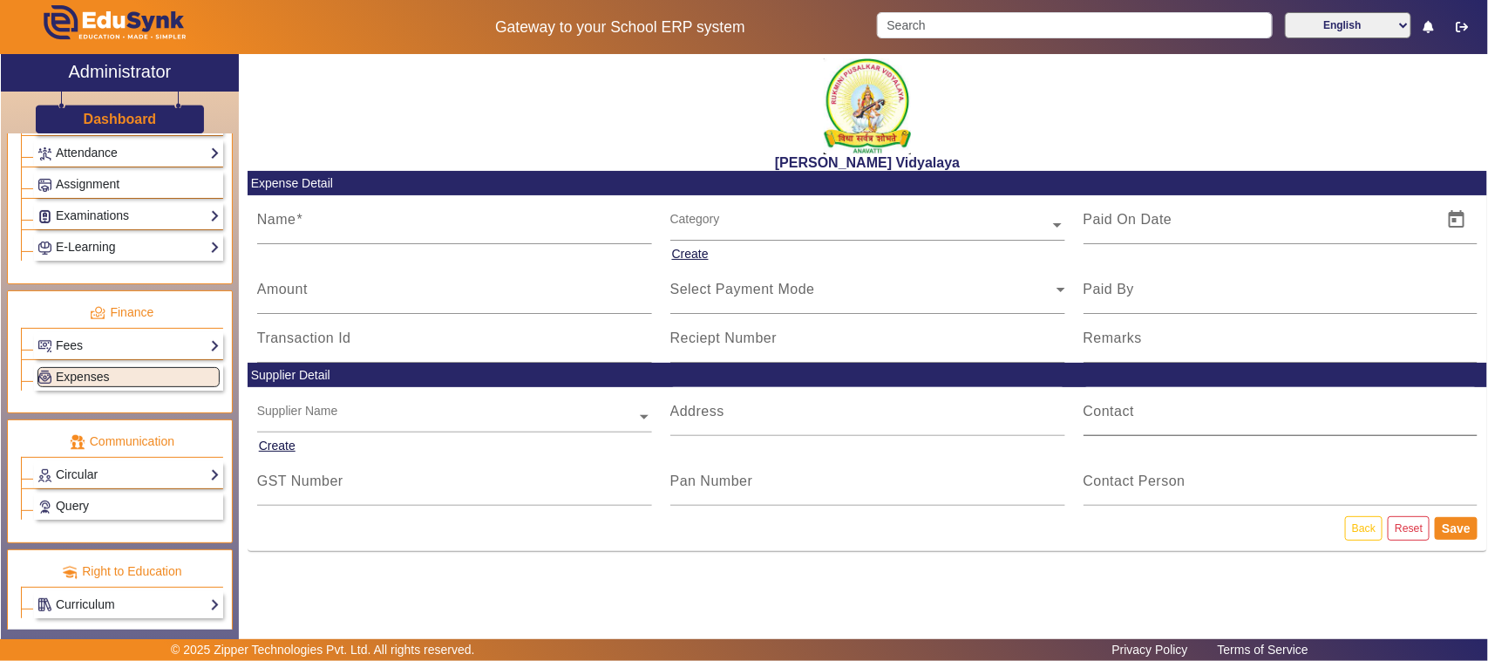
type input "purohit plastics ([DATE])"
type input "[DATE]"
type input "6009"
type input "664435"
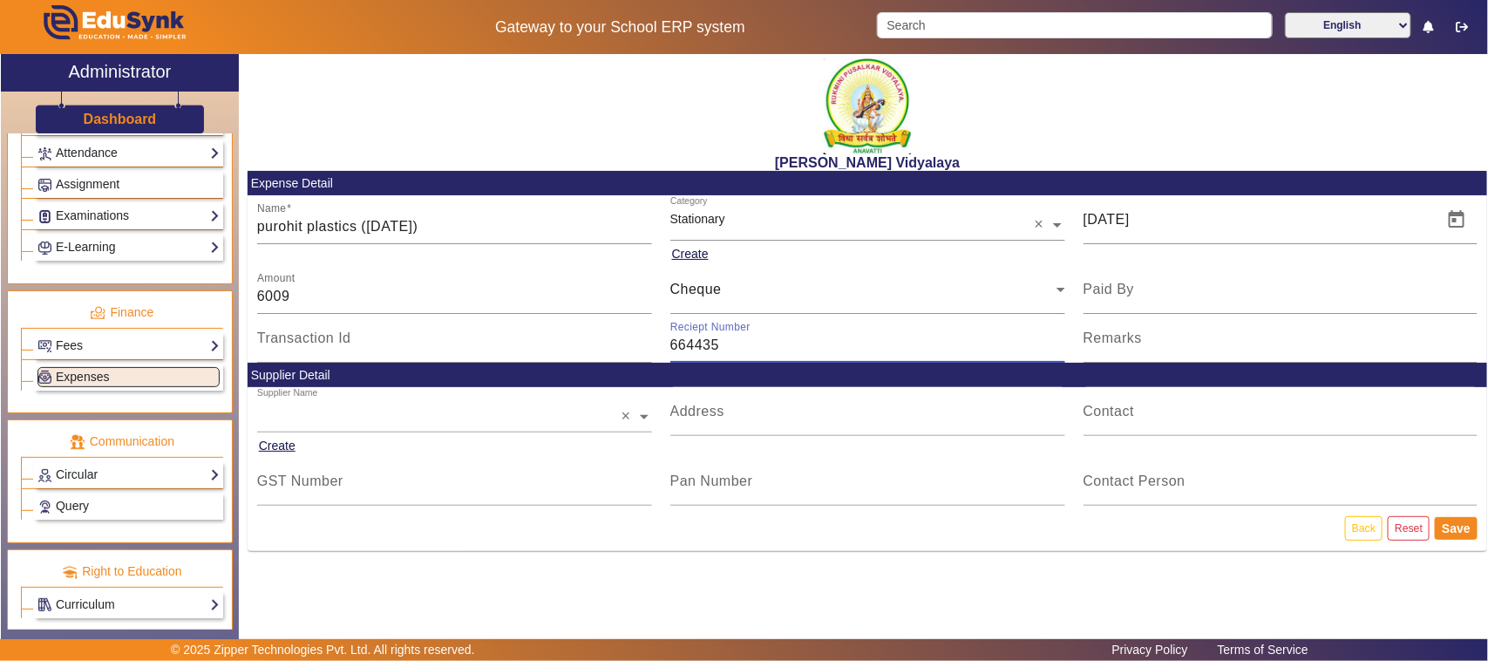
click at [739, 344] on input "664435" at bounding box center [867, 345] width 395 height 21
click at [302, 295] on input "6009" at bounding box center [454, 296] width 395 height 21
type input "6"
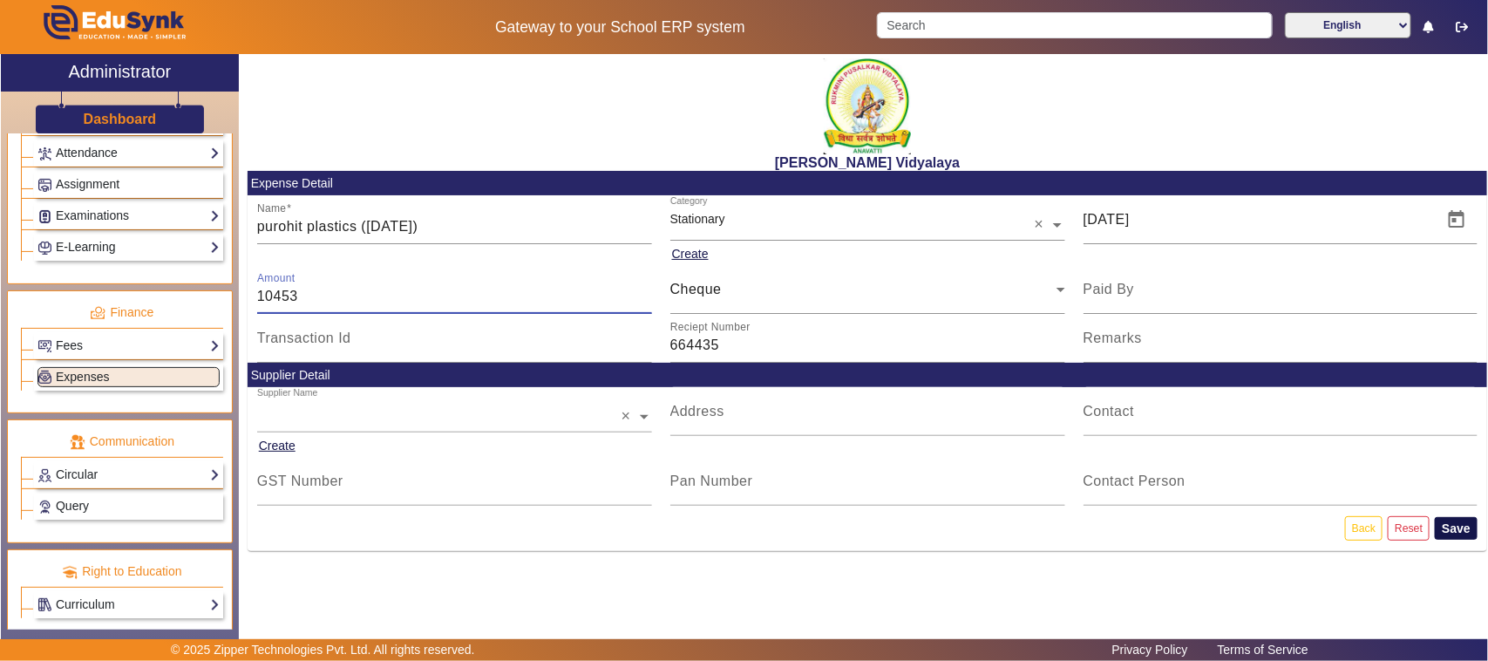
type input "10453"
click at [1463, 528] on button "Save" at bounding box center [1456, 528] width 43 height 23
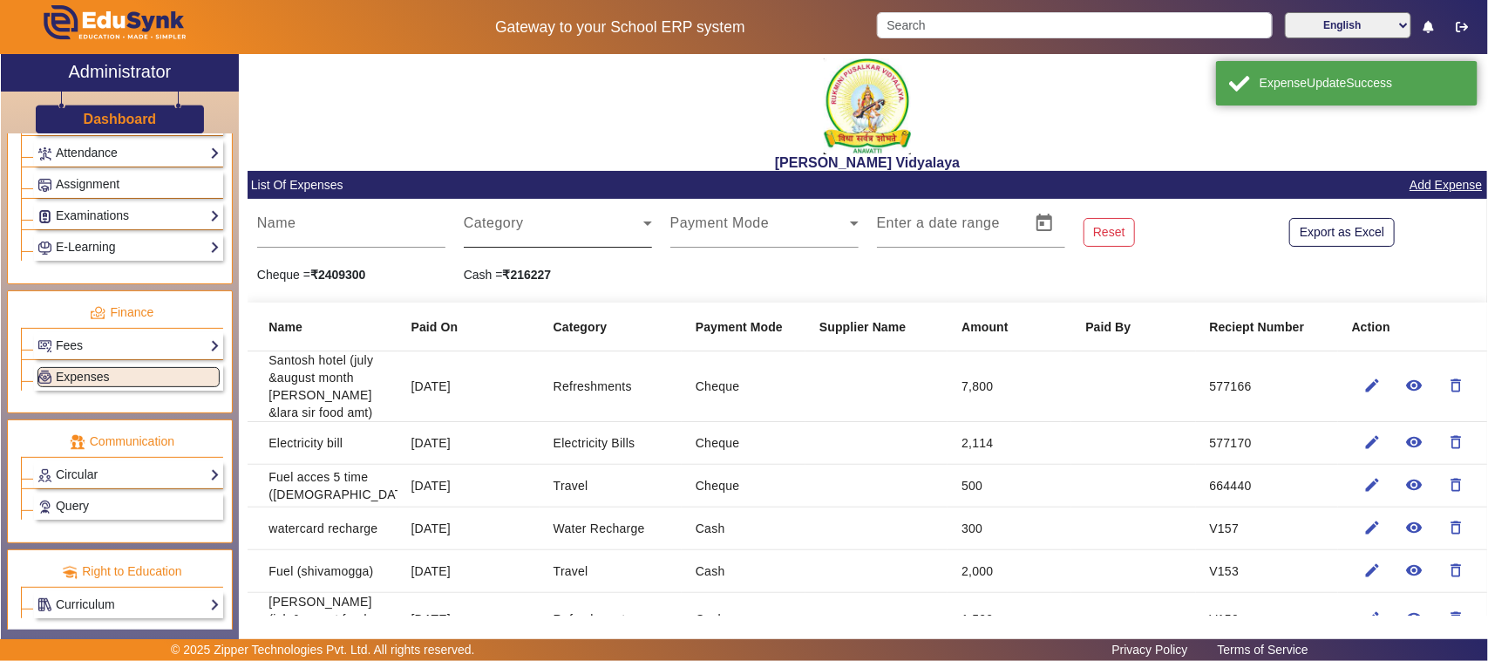
click at [498, 220] on span at bounding box center [554, 230] width 180 height 21
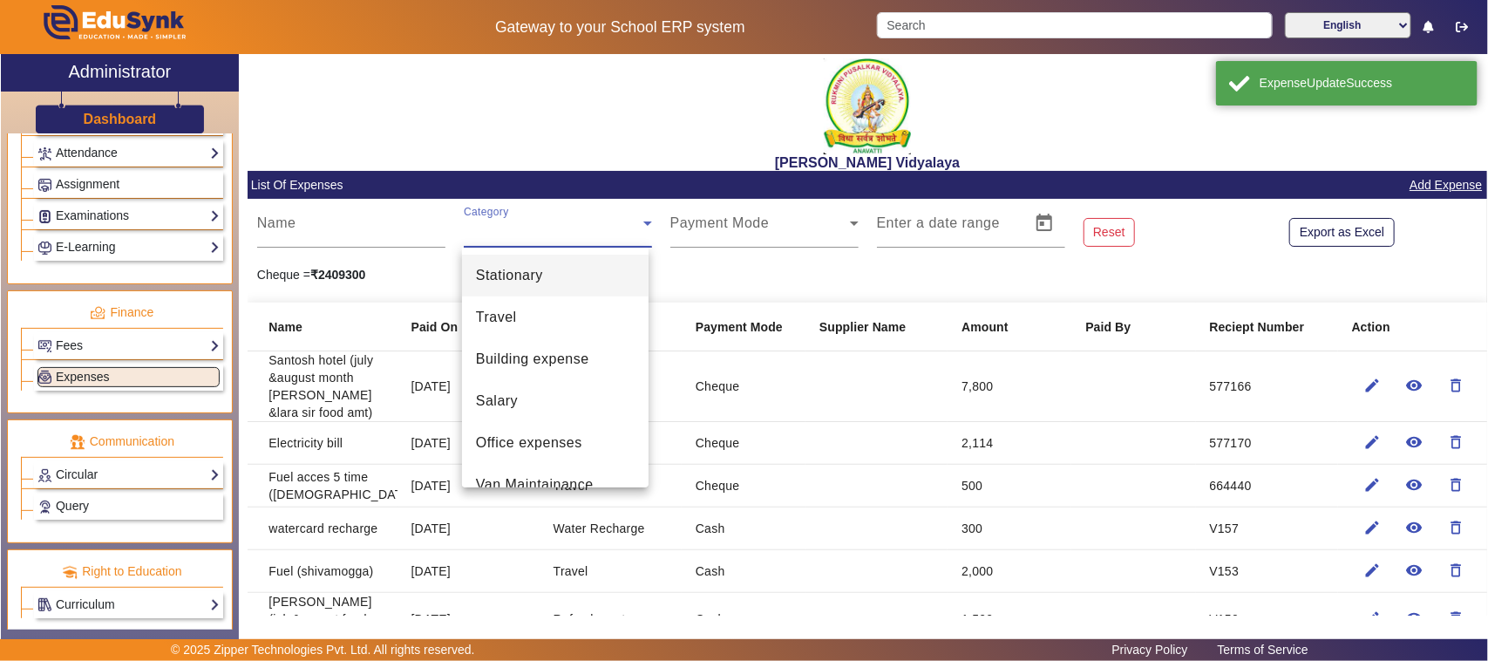
click at [504, 275] on span "Stationary" at bounding box center [509, 275] width 67 height 21
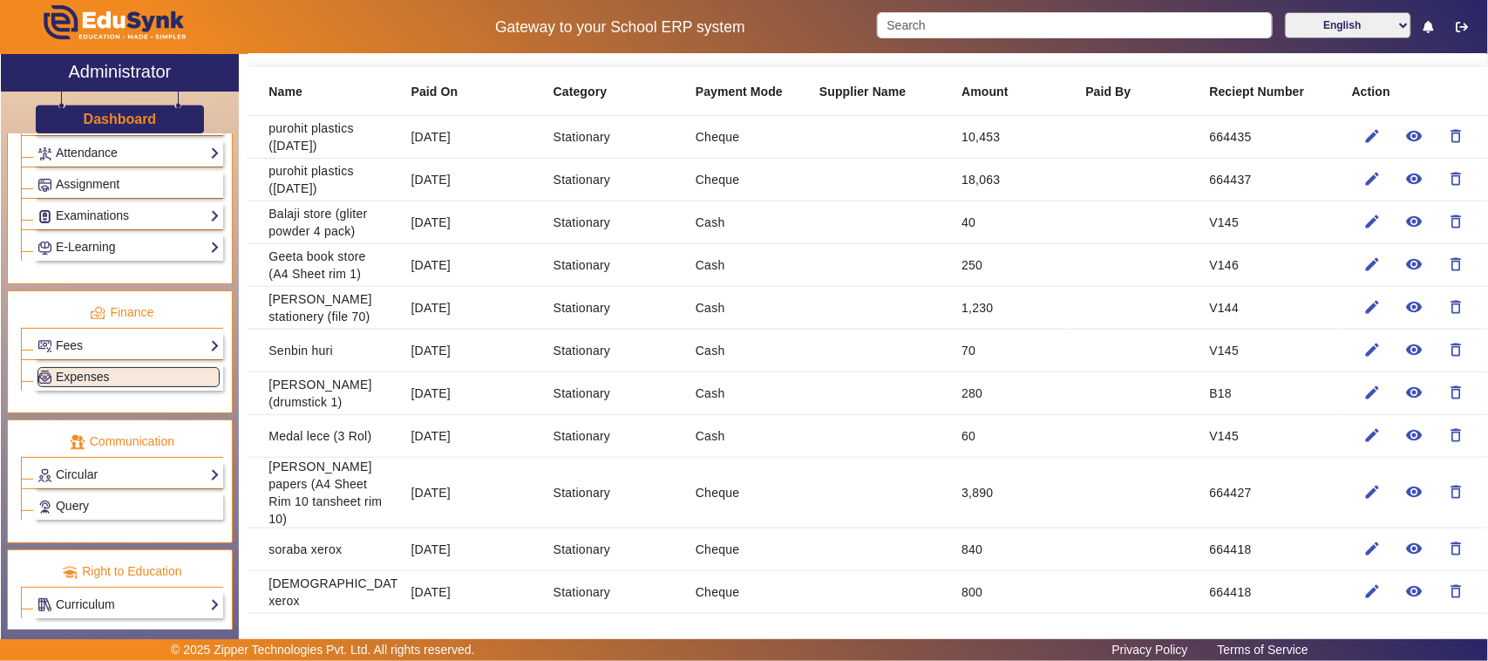
scroll to position [109, 0]
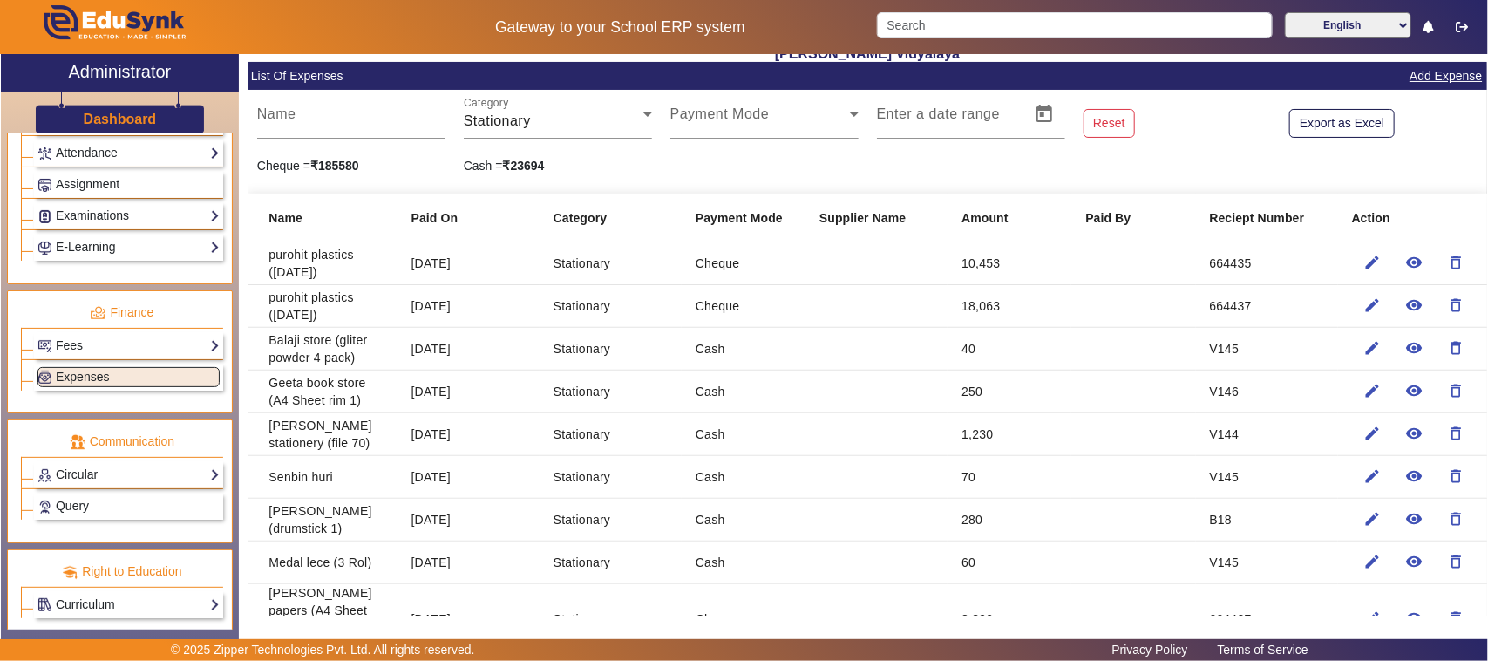
click at [1433, 75] on link "Add Expense" at bounding box center [1446, 76] width 76 height 22
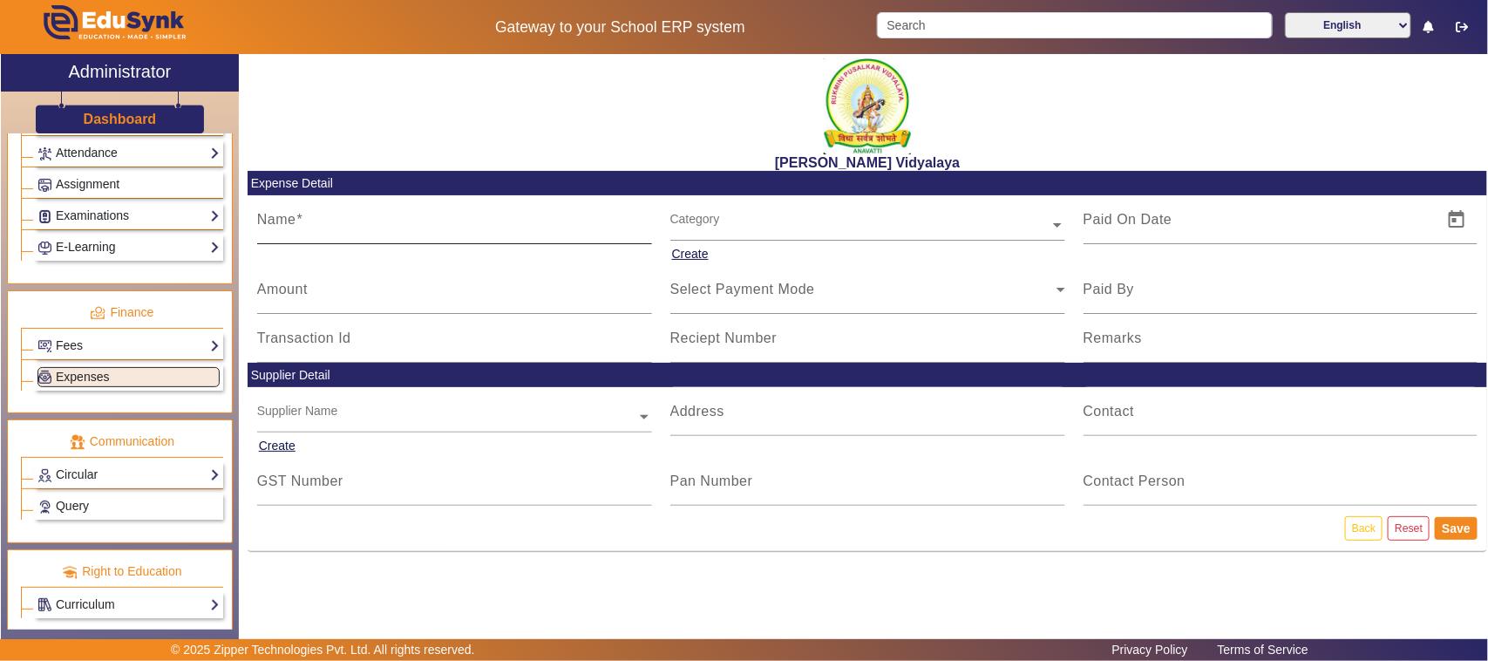
click at [317, 205] on div "Name" at bounding box center [454, 219] width 395 height 49
type input "r"
type input "[PERSON_NAME] pen mart"
click at [306, 292] on mat-label "Amount" at bounding box center [282, 289] width 51 height 15
click at [306, 292] on input "Amount" at bounding box center [454, 296] width 395 height 21
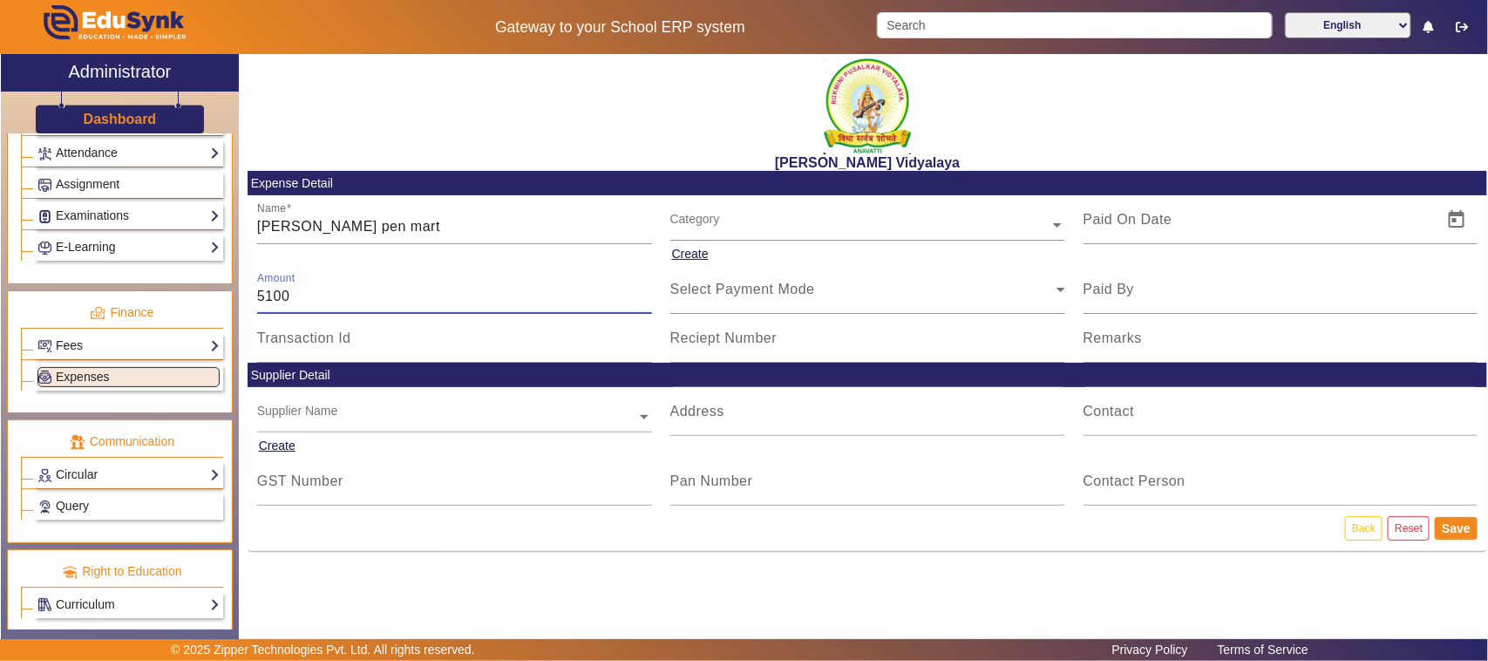
type input "5100"
click at [709, 223] on input "text" at bounding box center [867, 225] width 395 height 18
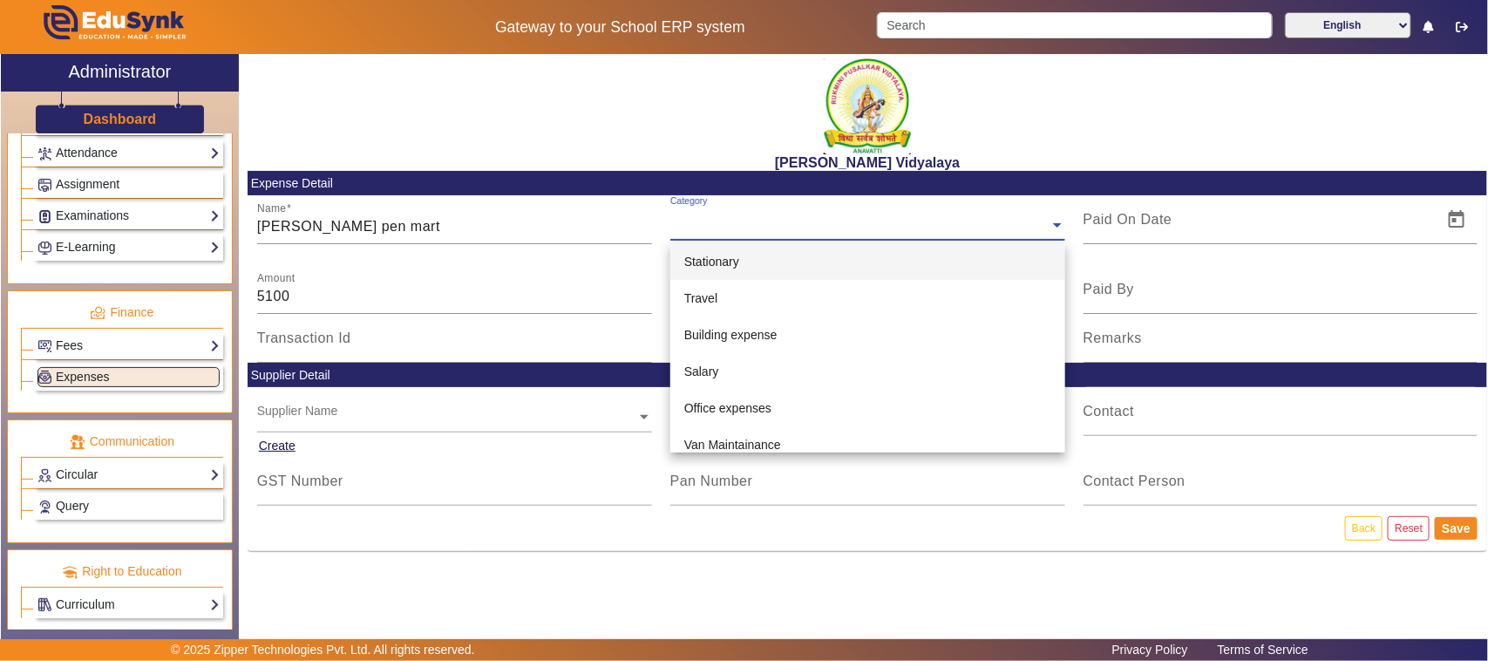
click at [724, 262] on span "Stationary" at bounding box center [711, 262] width 55 height 14
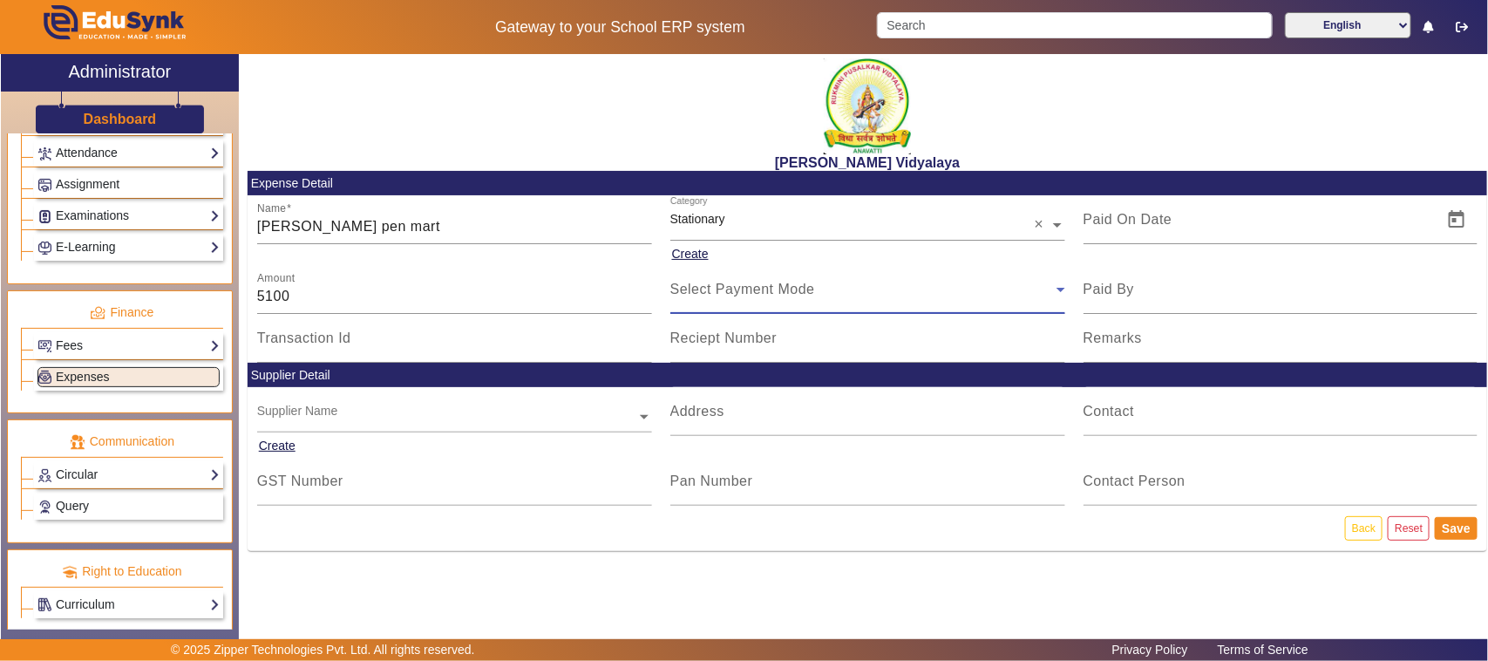
click at [702, 289] on span "Select Payment Mode" at bounding box center [742, 289] width 145 height 15
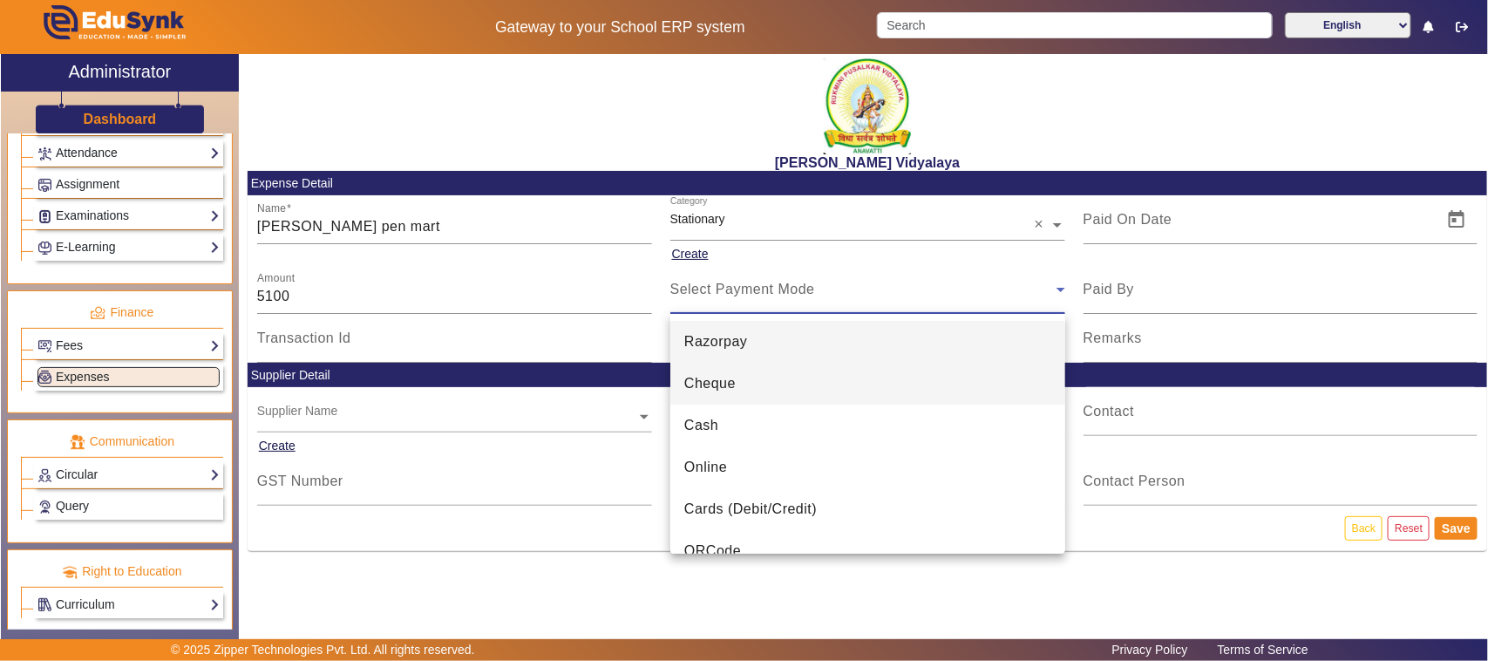
click at [704, 381] on span "Cheque" at bounding box center [709, 383] width 51 height 21
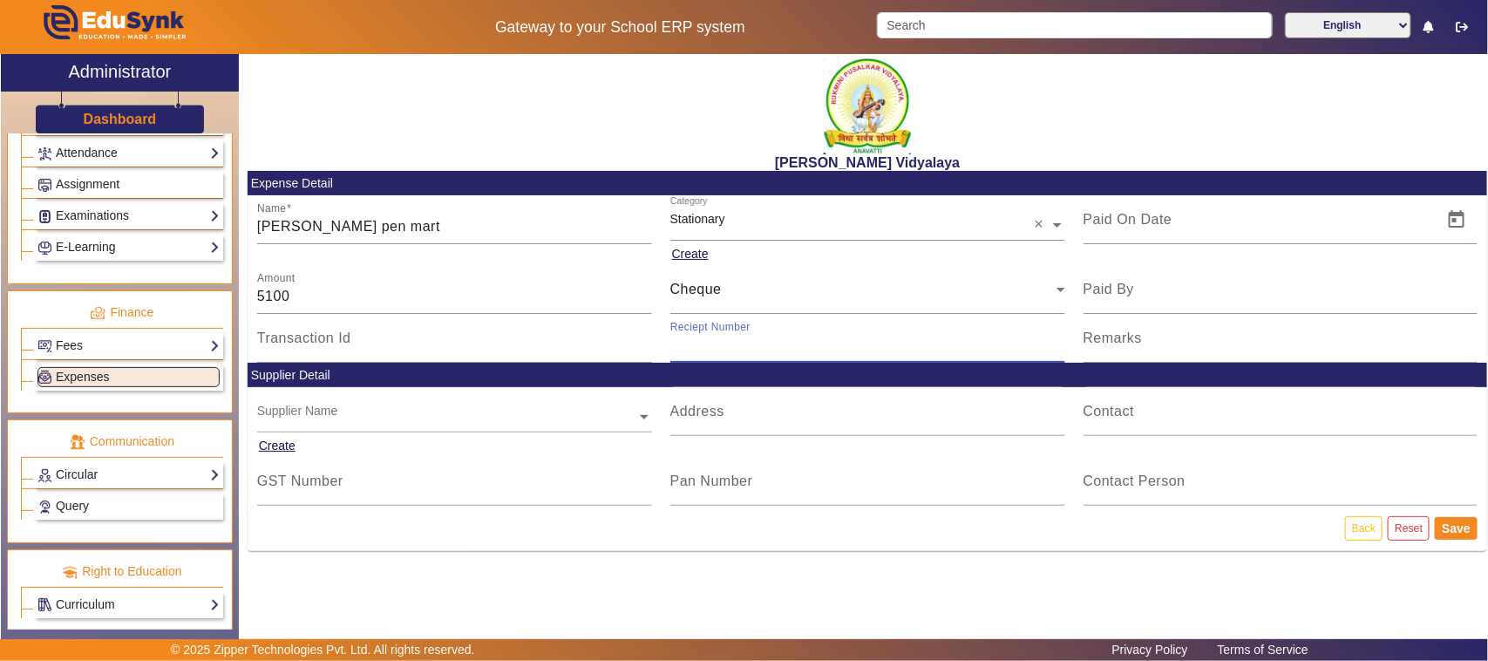
click at [713, 347] on input "Reciept Number" at bounding box center [867, 345] width 395 height 21
type input "577171"
click at [1454, 222] on span "Open calendar" at bounding box center [1457, 220] width 42 height 42
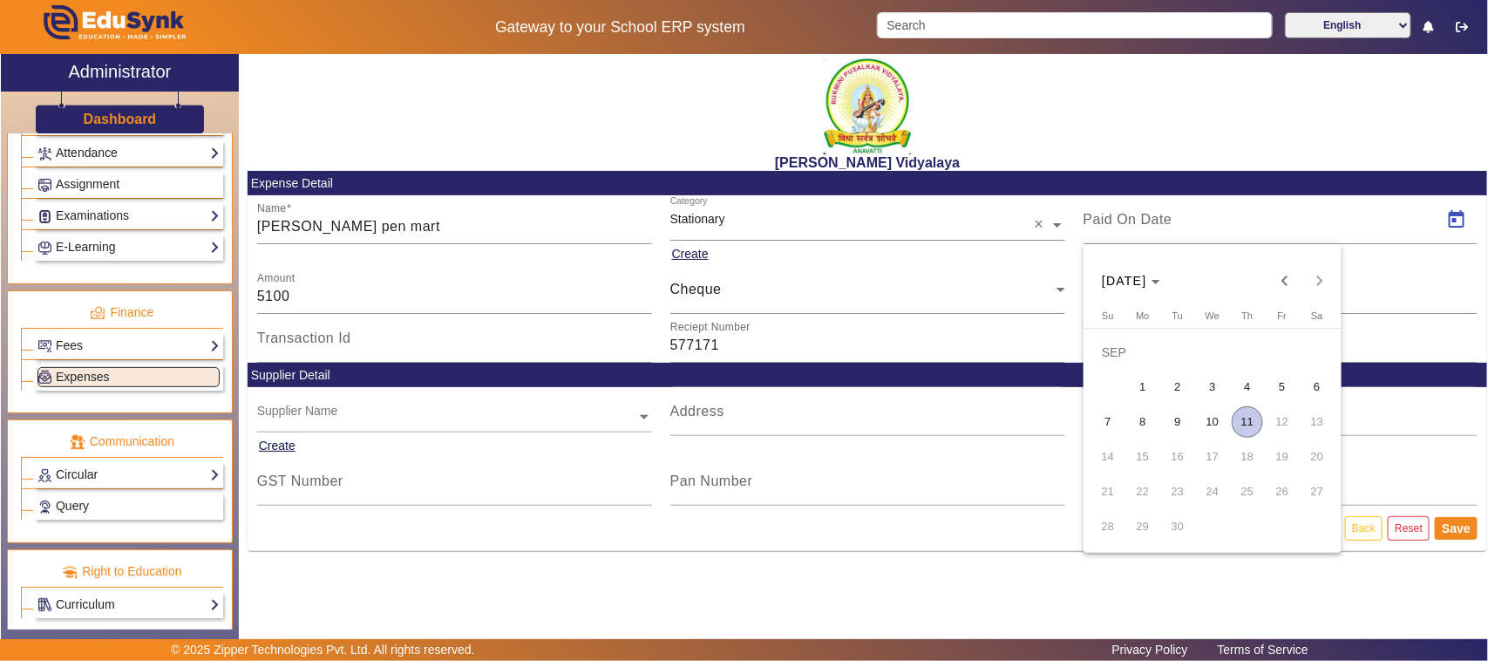
click at [1108, 421] on span "7" at bounding box center [1107, 421] width 31 height 31
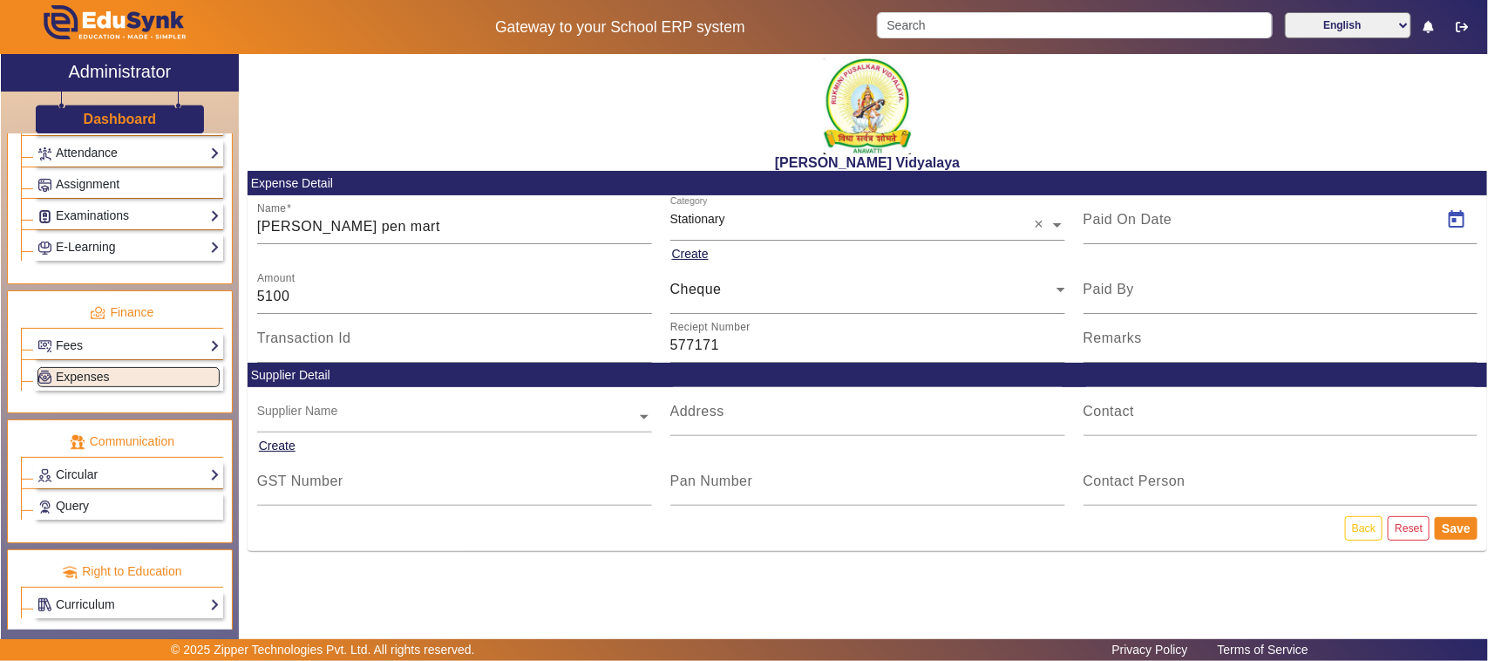
type input "[DATE]"
click at [1456, 528] on button "Save" at bounding box center [1456, 528] width 43 height 23
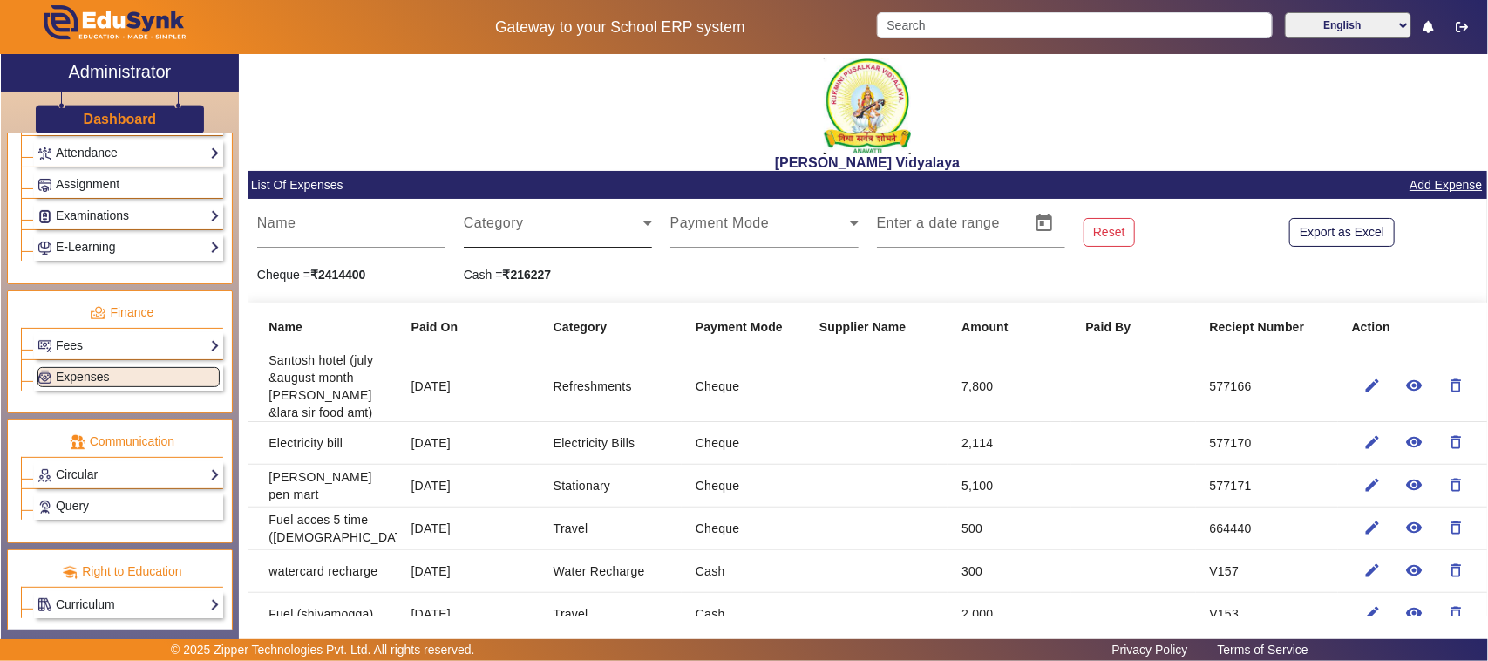
click at [485, 224] on span at bounding box center [554, 230] width 180 height 21
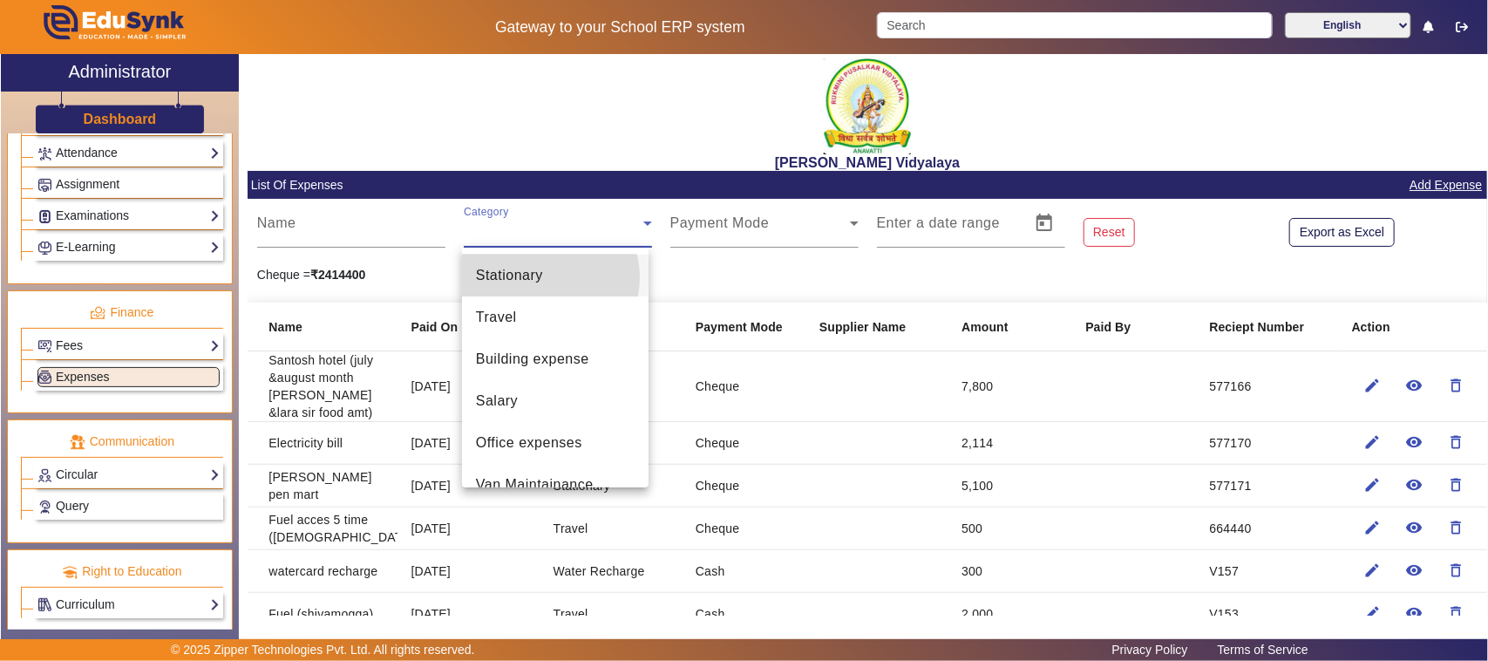
click at [541, 277] on span "Stationary" at bounding box center [509, 275] width 67 height 21
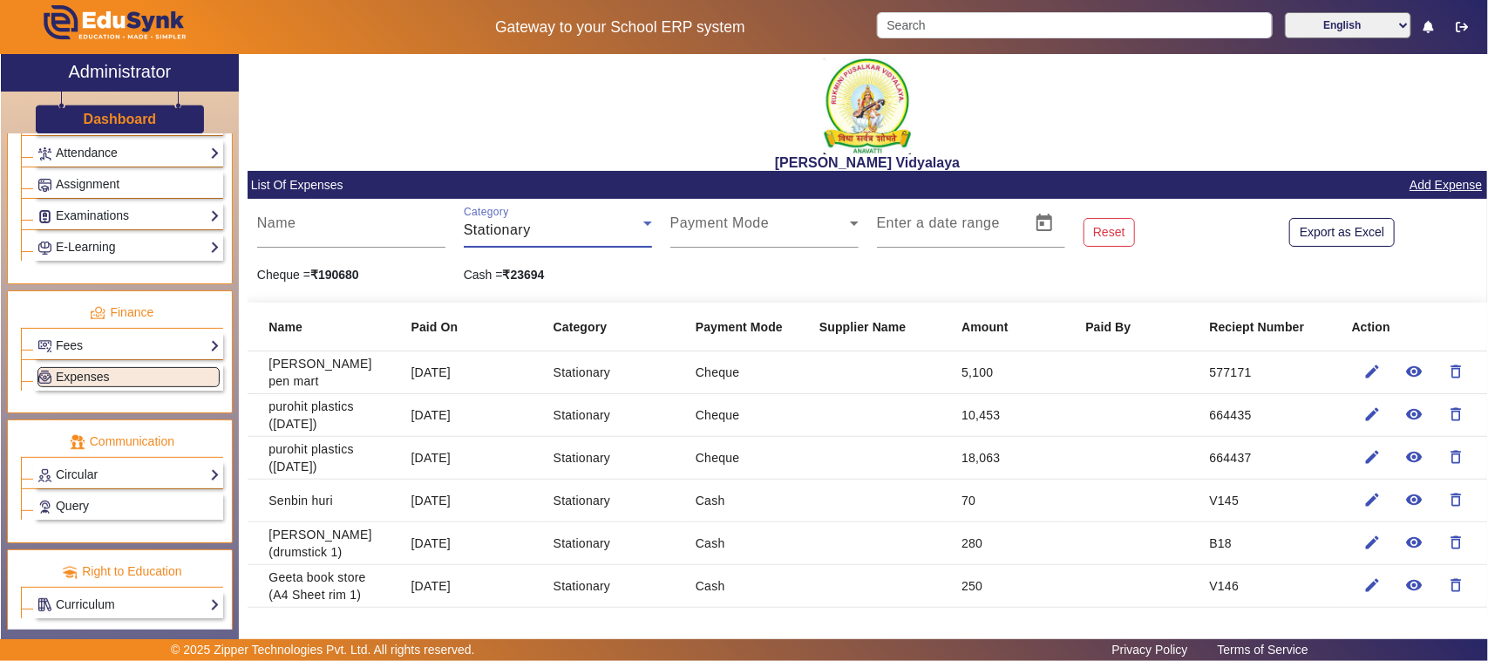
click at [507, 223] on span "Stationary" at bounding box center [497, 229] width 67 height 15
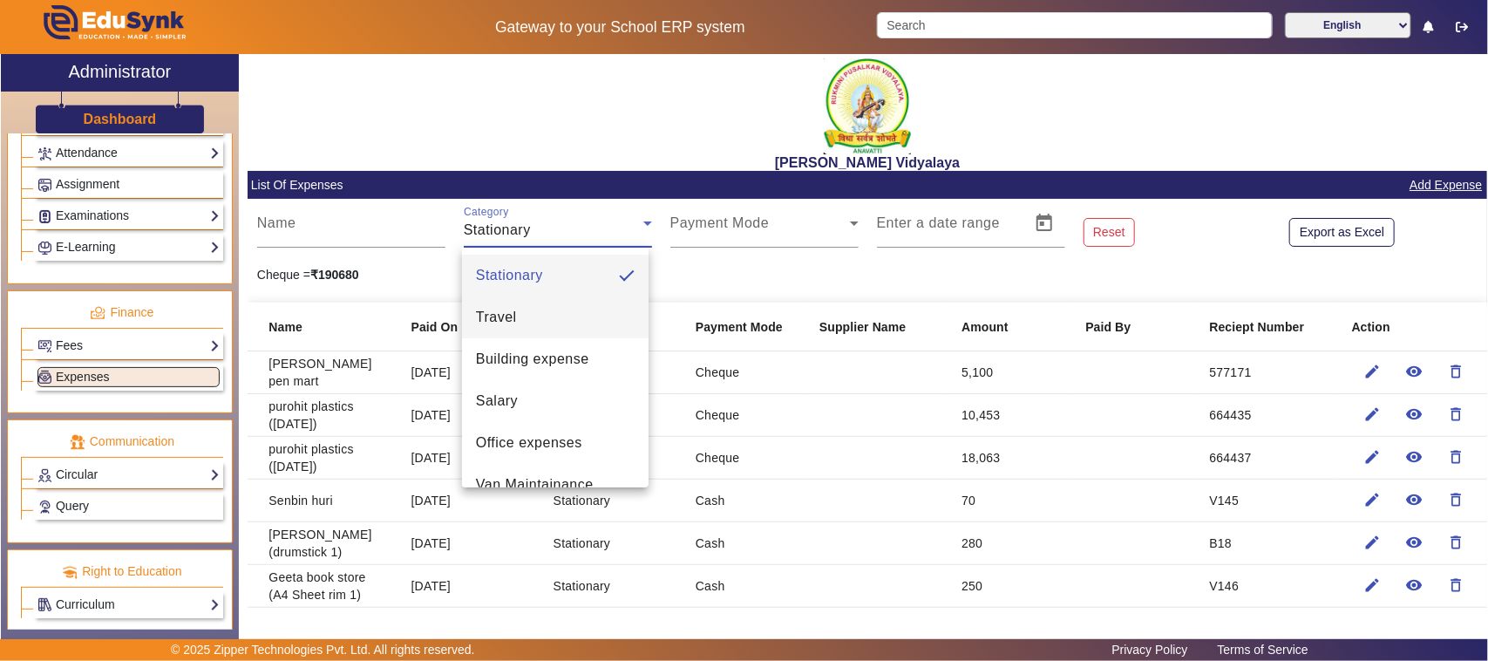
click at [506, 324] on span "Travel" at bounding box center [496, 317] width 41 height 21
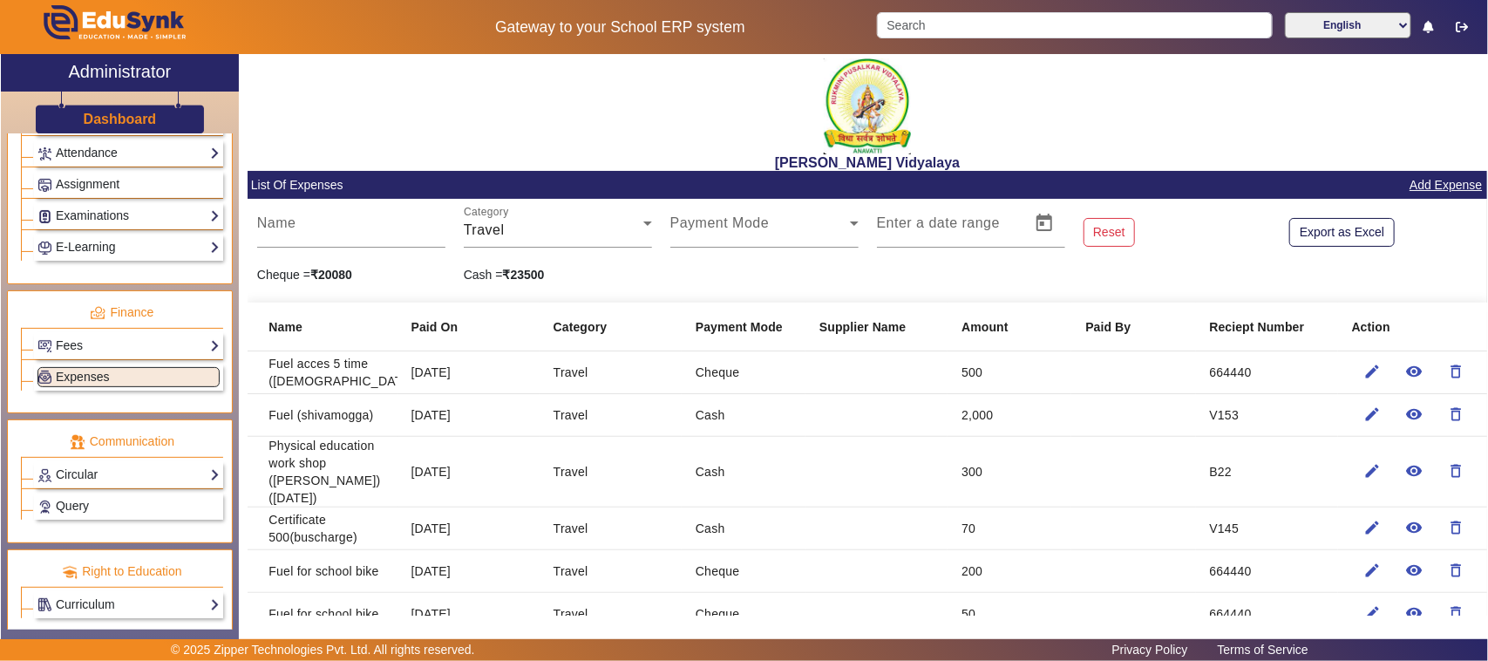
click at [451, 210] on div "Name" at bounding box center [351, 223] width 207 height 49
click at [480, 218] on mat-label "Category" at bounding box center [486, 212] width 45 height 11
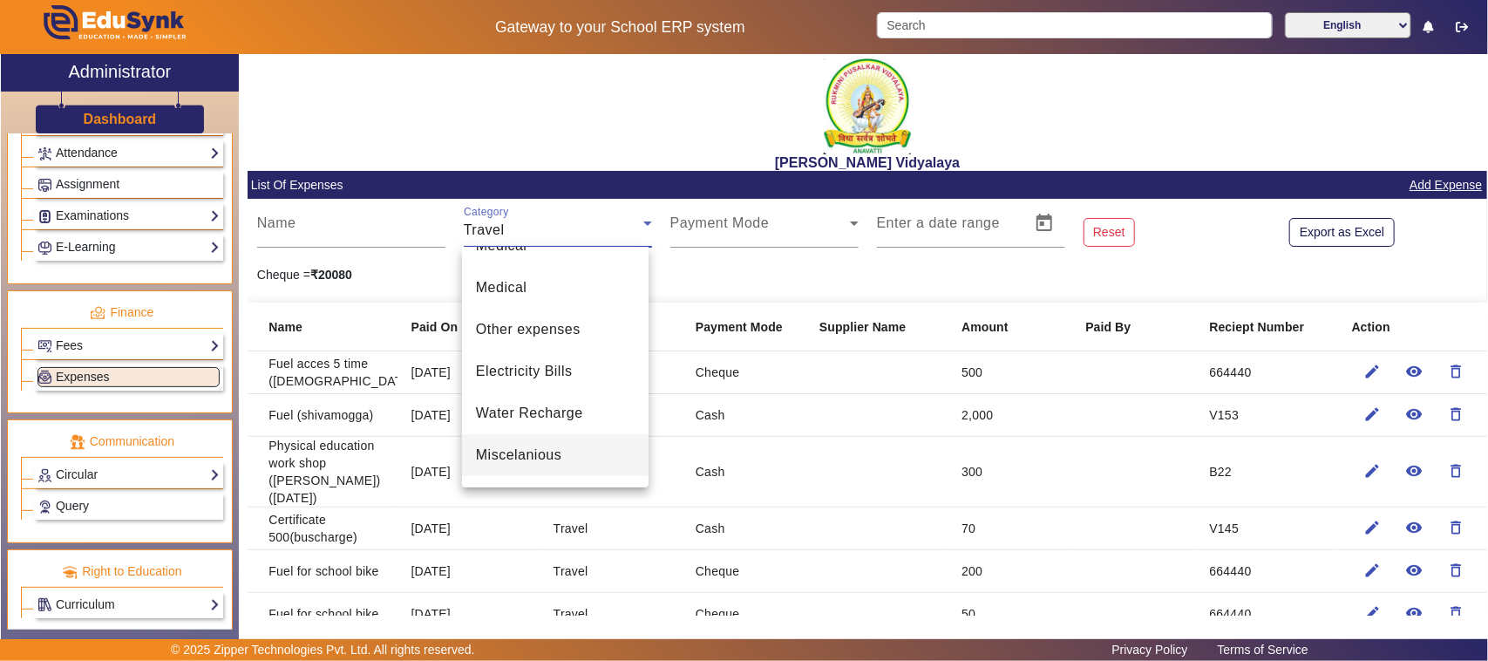
scroll to position [436, 0]
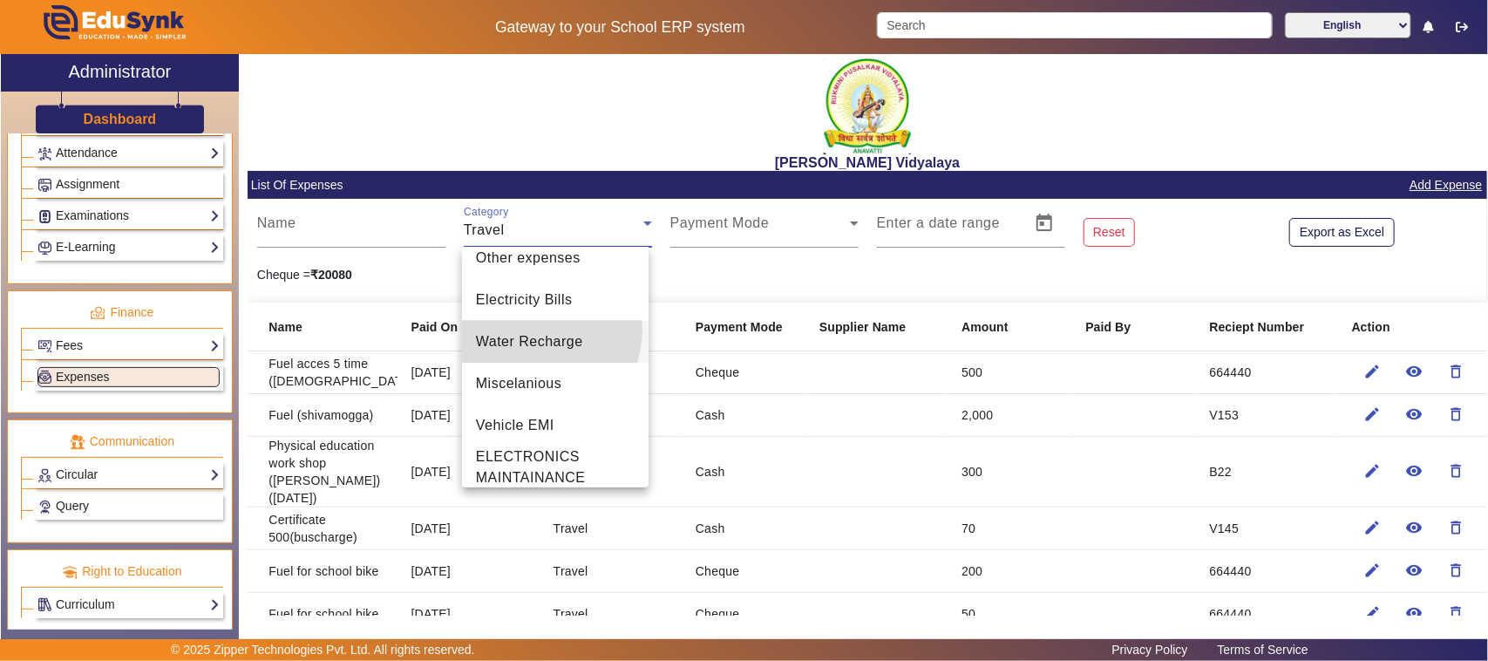
click at [528, 329] on mat-option "Water Recharge" at bounding box center [555, 342] width 187 height 42
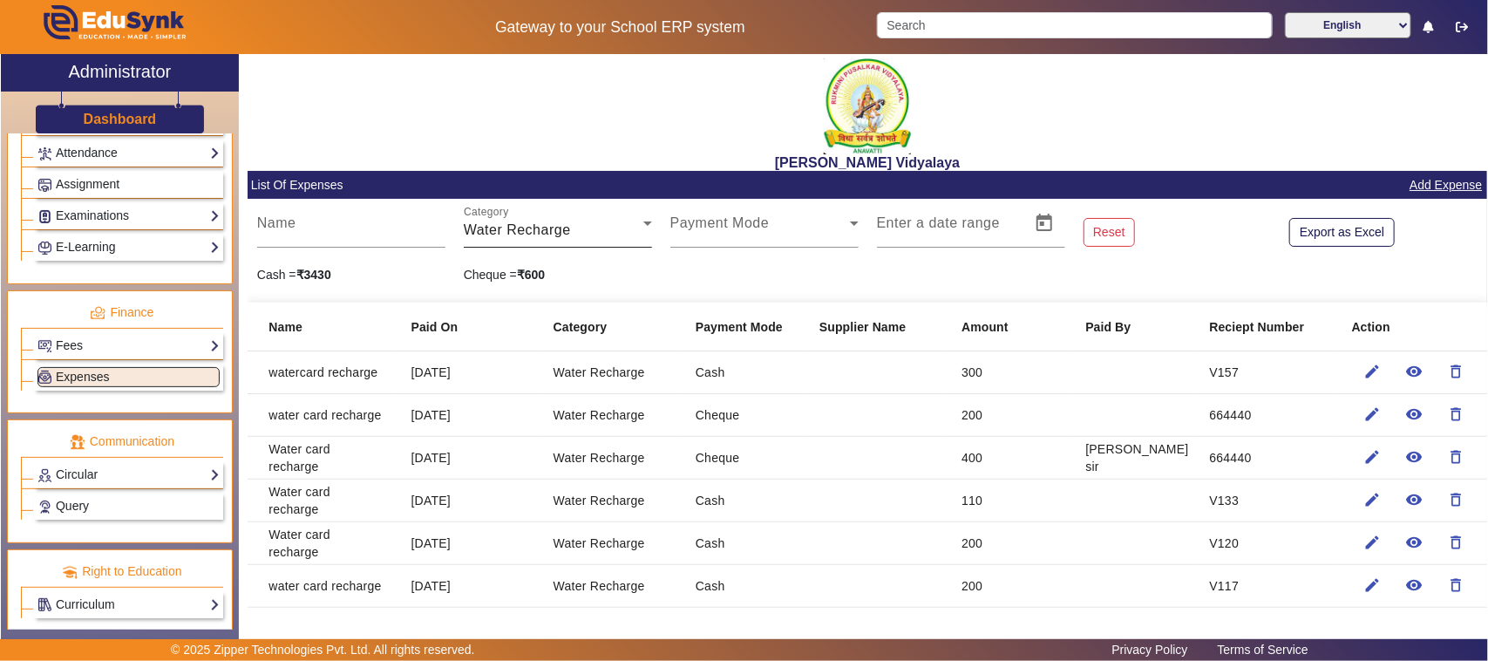
click at [493, 216] on mat-label "Category" at bounding box center [486, 212] width 45 height 11
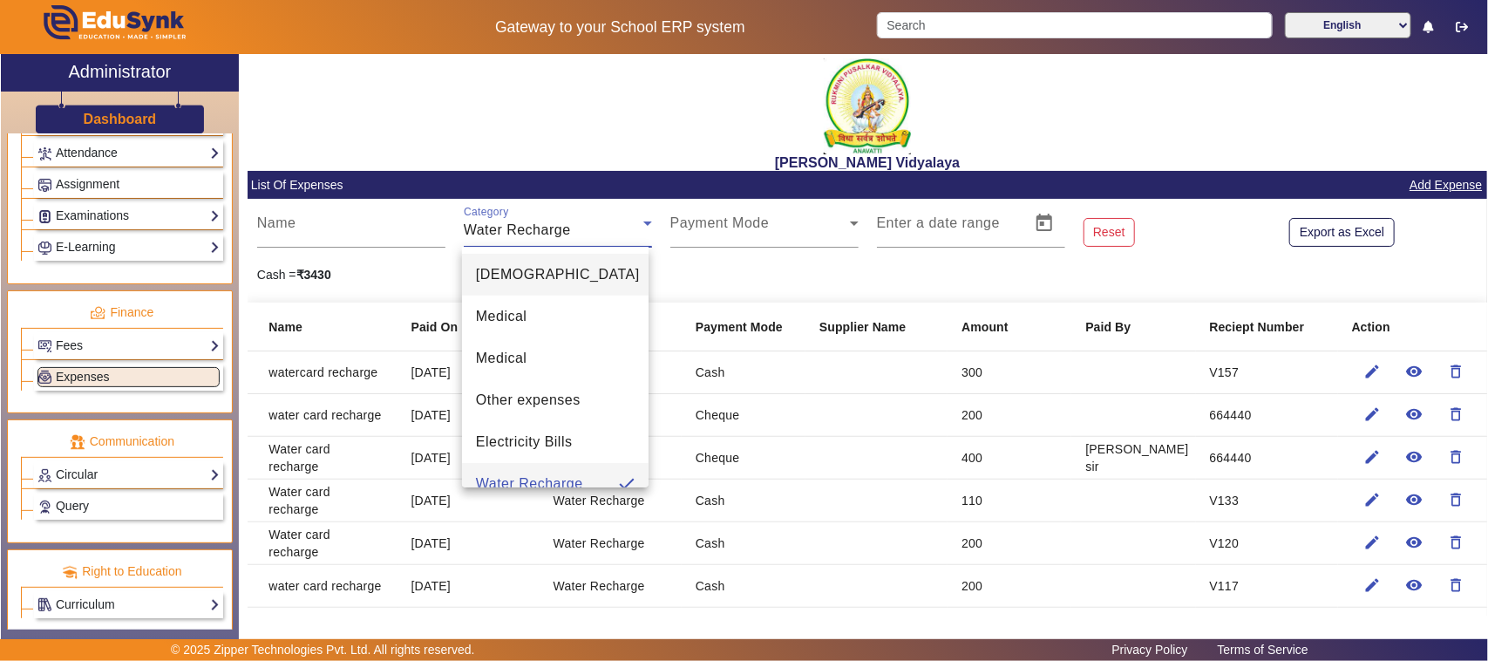
scroll to position [225, 0]
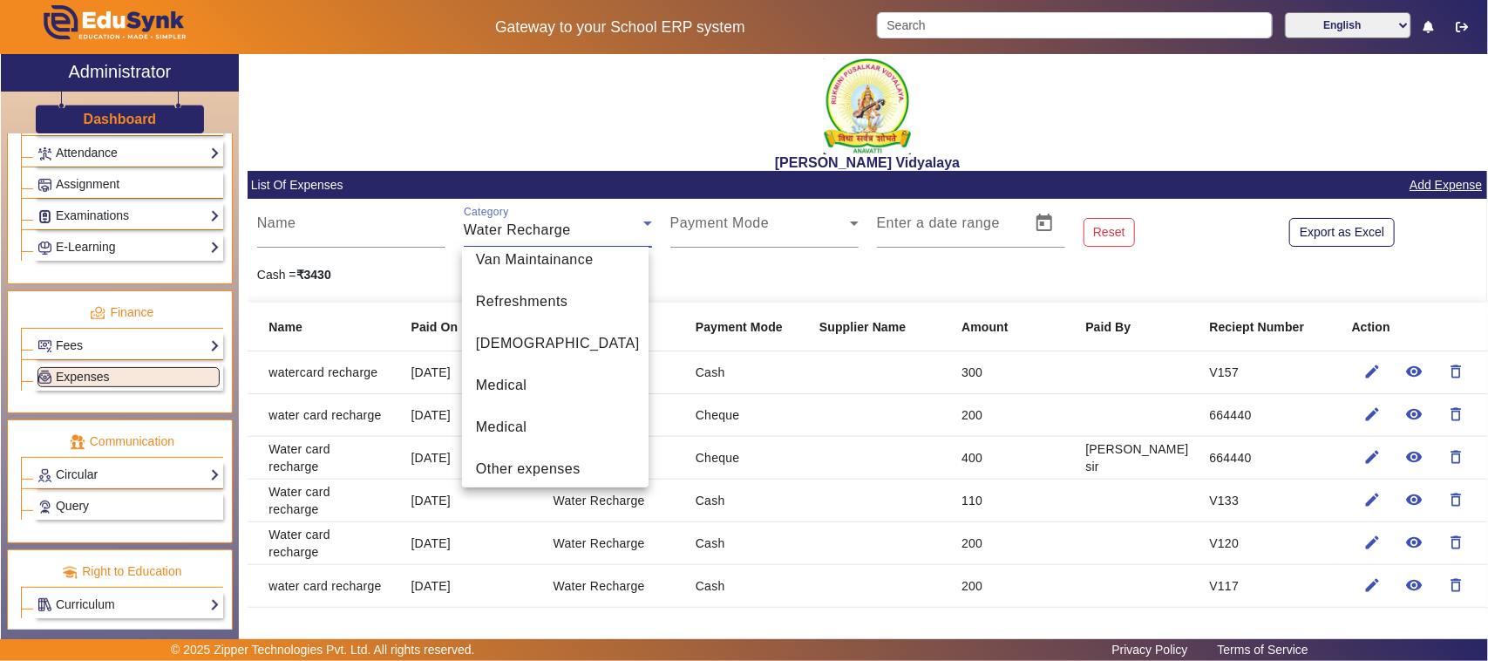
click at [811, 266] on div at bounding box center [744, 330] width 1488 height 661
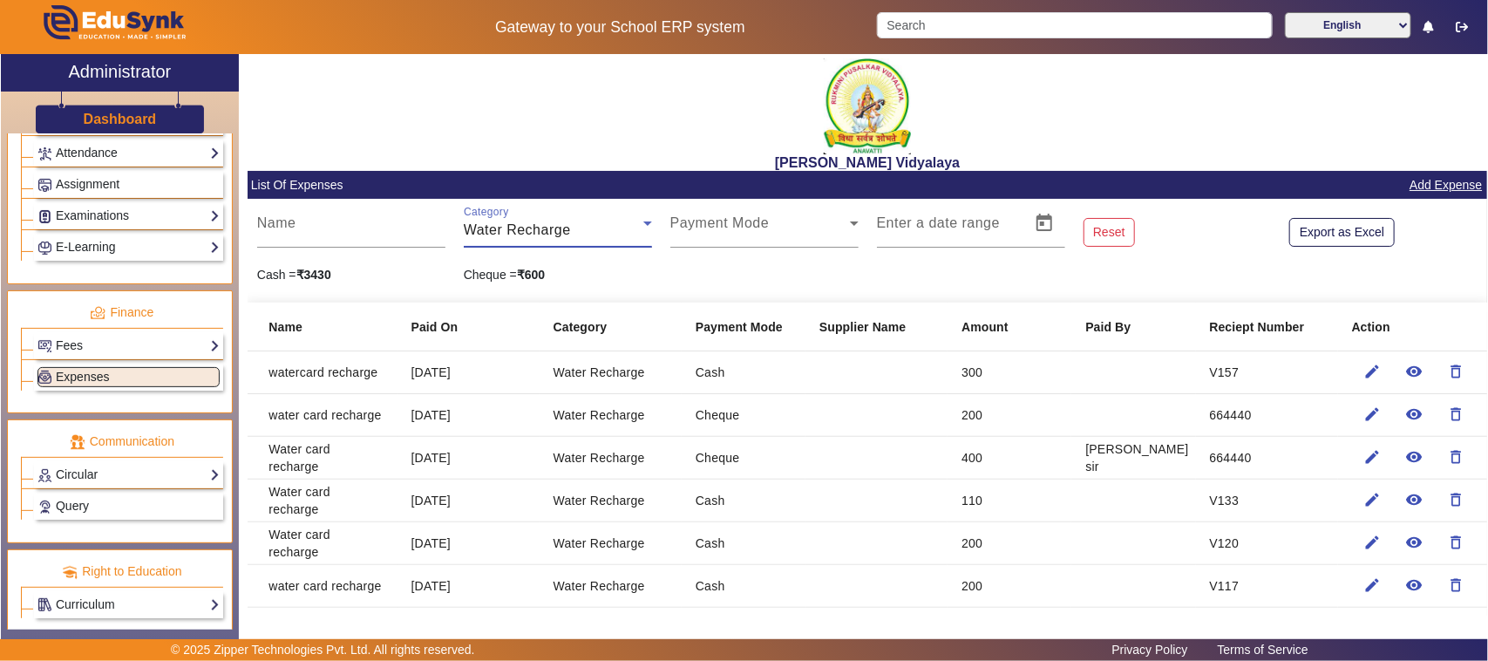
click at [510, 234] on span "Water Recharge" at bounding box center [517, 229] width 107 height 15
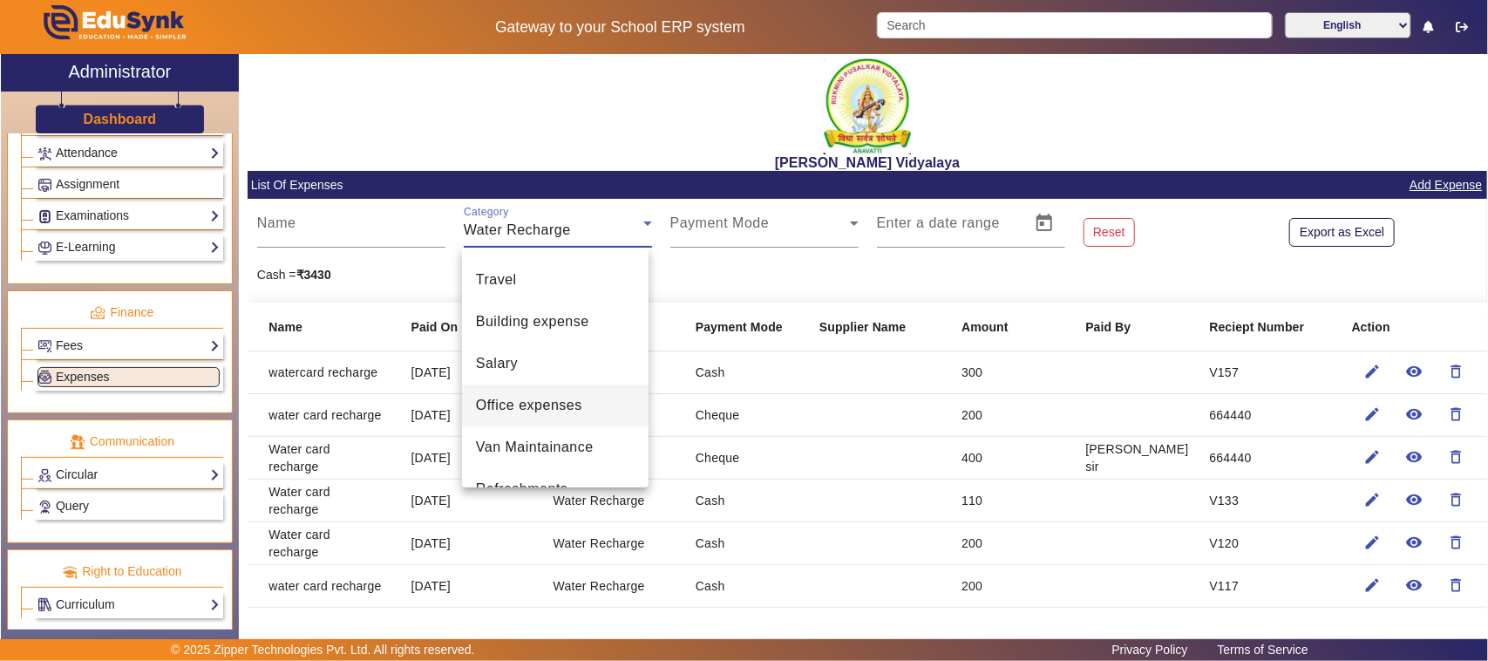
scroll to position [0, 0]
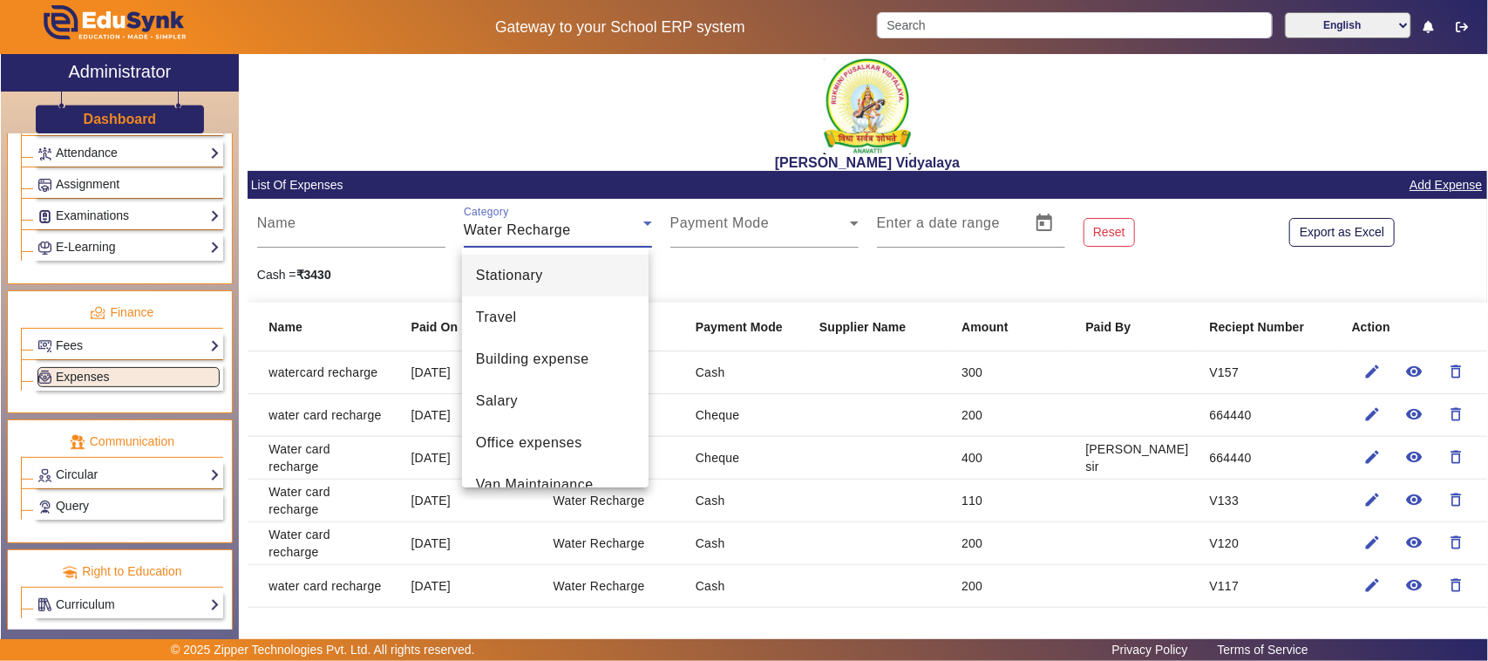
click at [520, 276] on span "Stationary" at bounding box center [509, 275] width 67 height 21
